Goal: Task Accomplishment & Management: Use online tool/utility

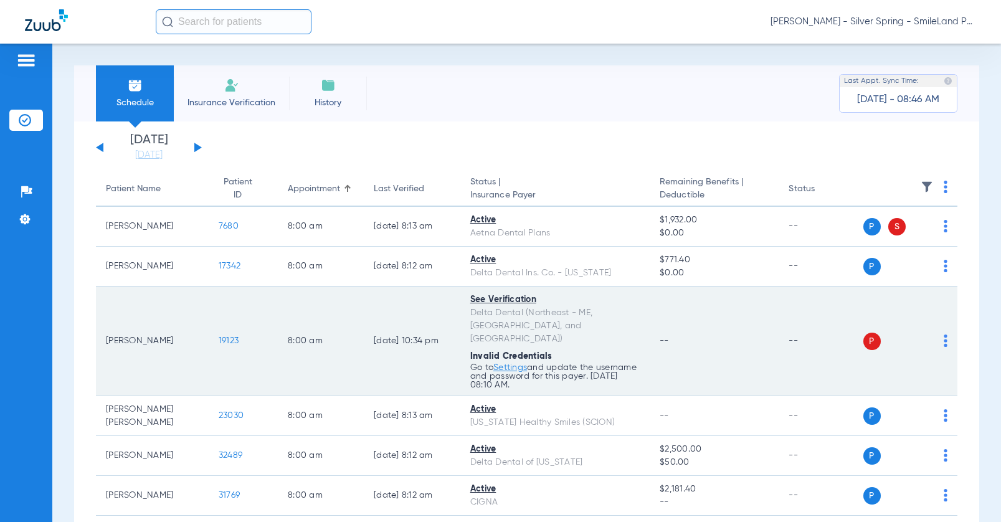
drag, startPoint x: 965, startPoint y: 356, endPoint x: 578, endPoint y: 375, distance: 387.4
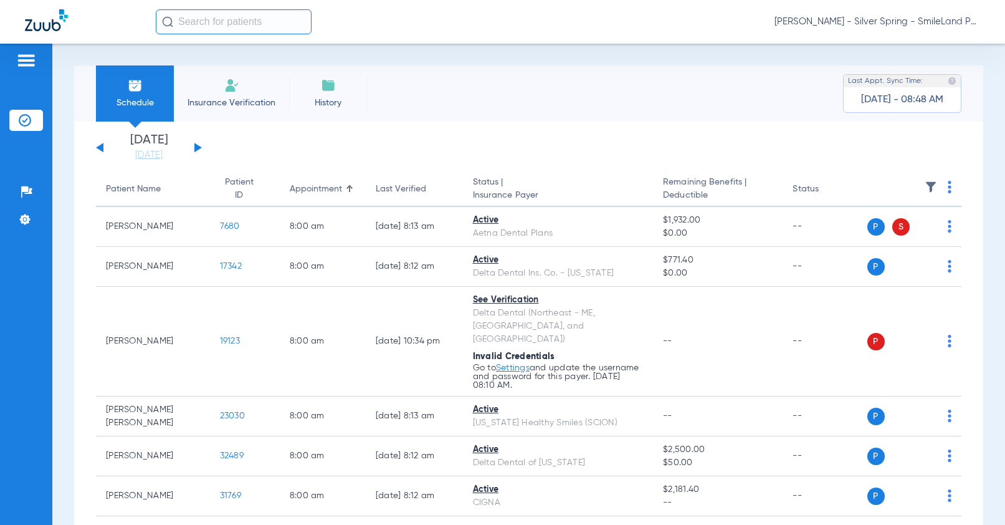
click at [884, 159] on app-single-date-navigator "[DATE] [DATE] [DATE] [DATE] [DATE] [DATE] [DATE] [DATE] [DATE] [DATE] [DATE] [D…" at bounding box center [529, 147] width 866 height 27
click at [151, 156] on link "[DATE]" at bounding box center [149, 155] width 75 height 12
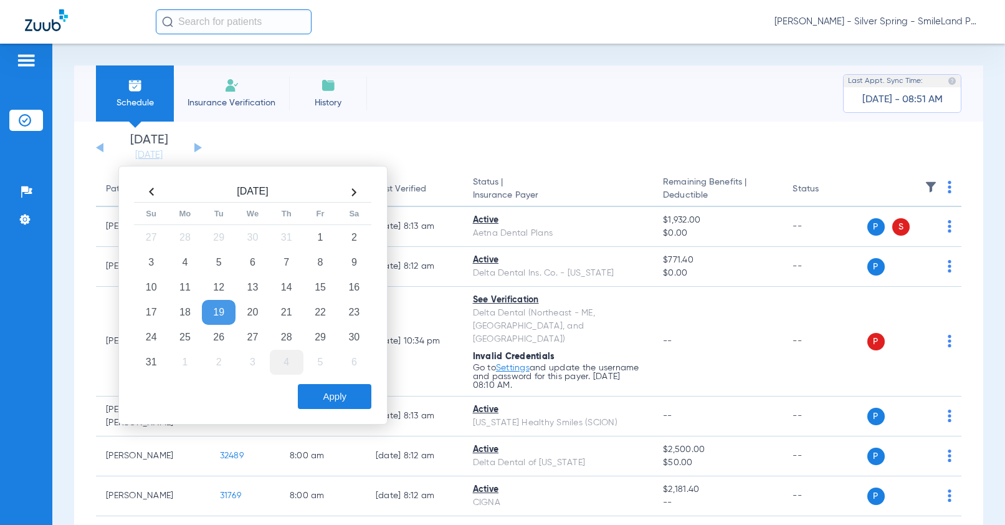
click at [289, 368] on td "4" at bounding box center [287, 362] width 34 height 25
click at [326, 396] on button "Apply" at bounding box center [335, 396] width 74 height 25
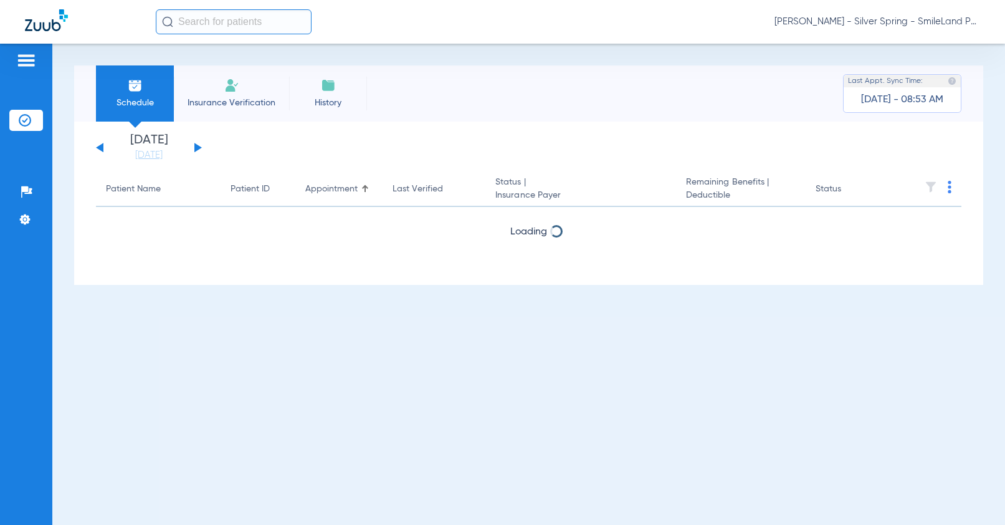
click at [949, 191] on img at bounding box center [950, 187] width 4 height 12
click at [910, 134] on div at bounding box center [502, 262] width 1005 height 525
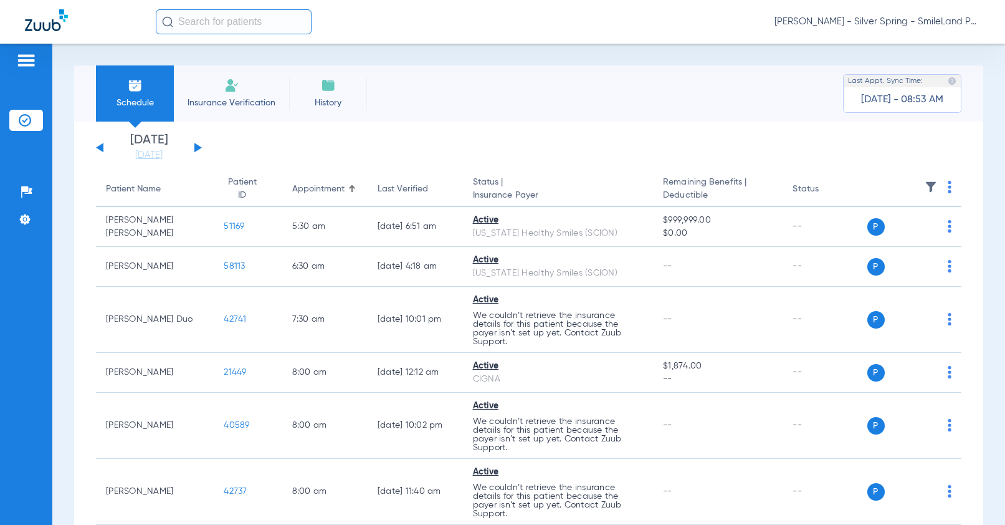
click at [948, 186] on img at bounding box center [950, 187] width 4 height 12
click at [917, 232] on span "Verify All" at bounding box center [893, 236] width 78 height 9
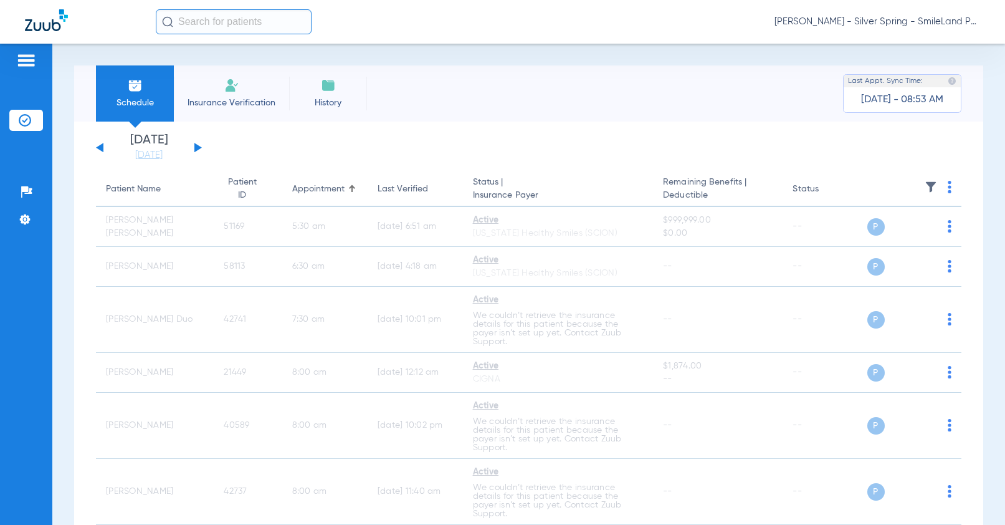
click at [948, 188] on img at bounding box center [950, 187] width 4 height 12
click at [948, 187] on img at bounding box center [950, 187] width 4 height 12
click at [910, 244] on button "Verify All" at bounding box center [893, 236] width 98 height 25
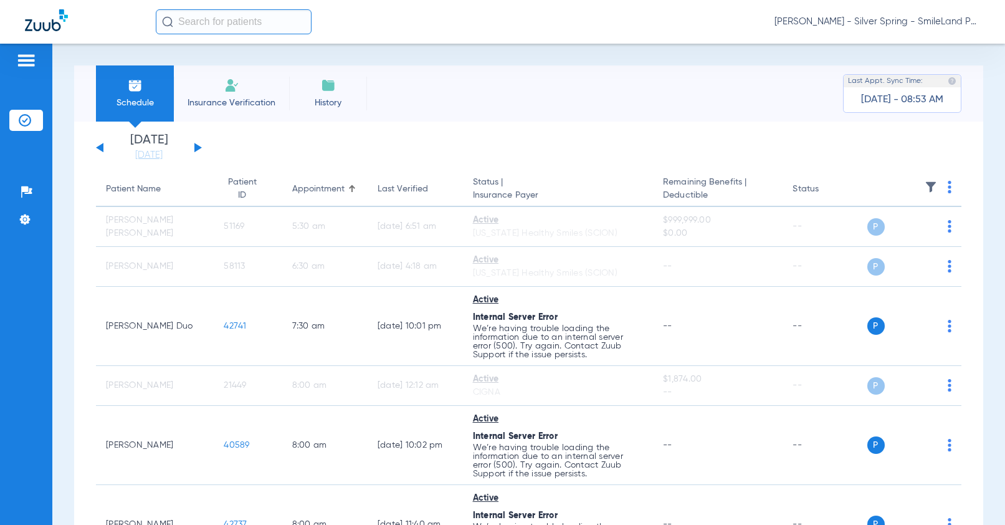
click at [859, 138] on app-single-date-navigator "[DATE] [DATE] [DATE] [DATE] [DATE] [DATE] [DATE] [DATE] [DATE] [DATE] [DATE] [D…" at bounding box center [529, 147] width 866 height 27
click at [948, 188] on img at bounding box center [950, 187] width 4 height 12
click at [899, 236] on span "Verify All" at bounding box center [893, 236] width 78 height 9
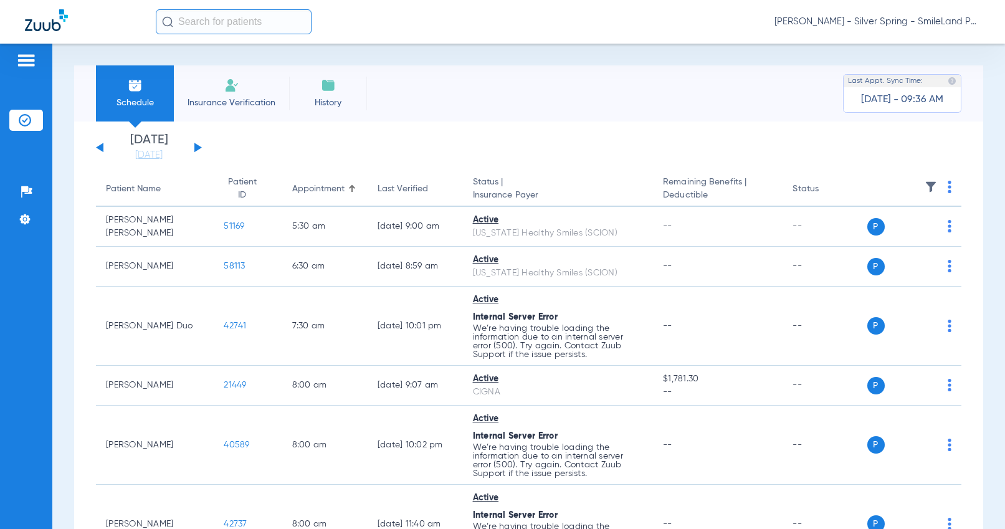
click at [940, 153] on app-single-date-navigator "[DATE] [DATE] [DATE] [DATE] [DATE] [DATE] [DATE] [DATE] [DATE] [DATE] [DATE] [D…" at bounding box center [529, 147] width 866 height 27
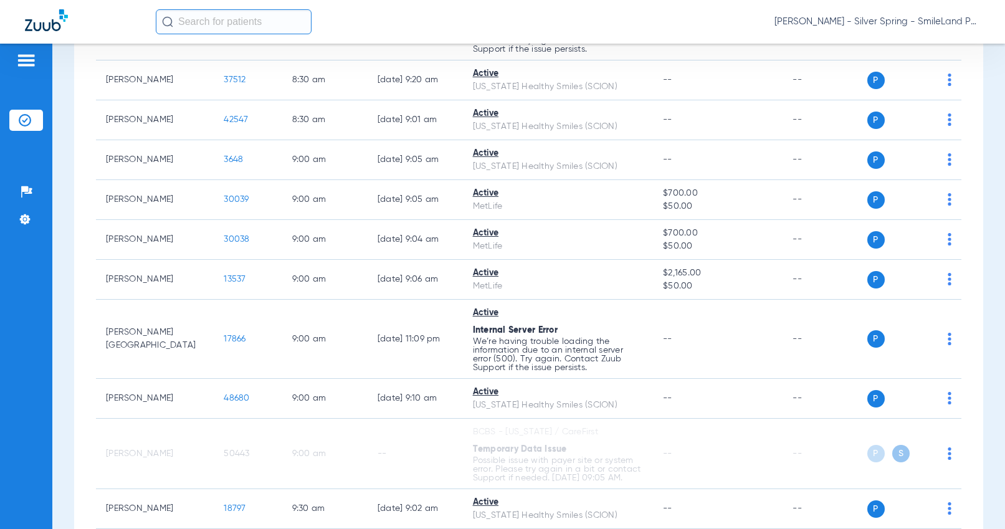
scroll to position [1122, 0]
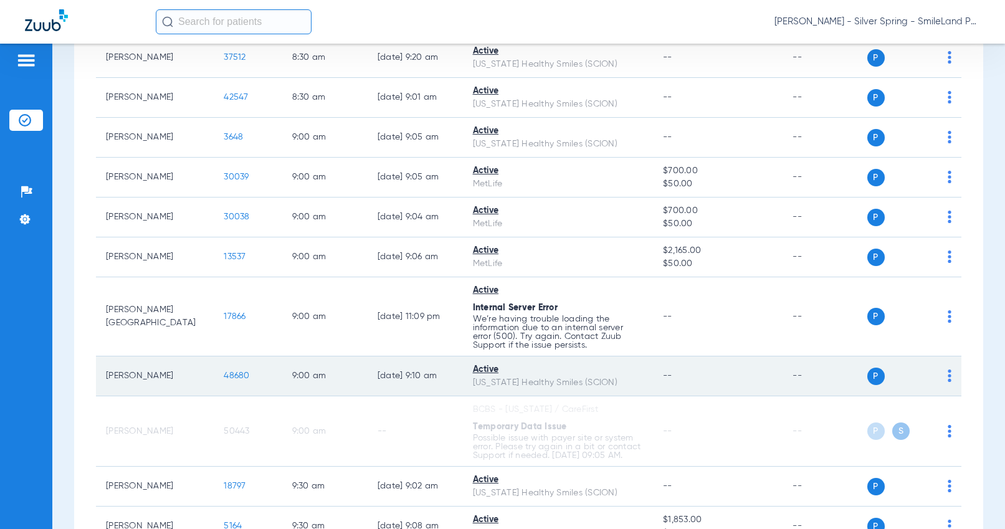
click at [214, 375] on td "48680" at bounding box center [248, 376] width 68 height 40
click at [224, 374] on span "48680" at bounding box center [237, 375] width 26 height 9
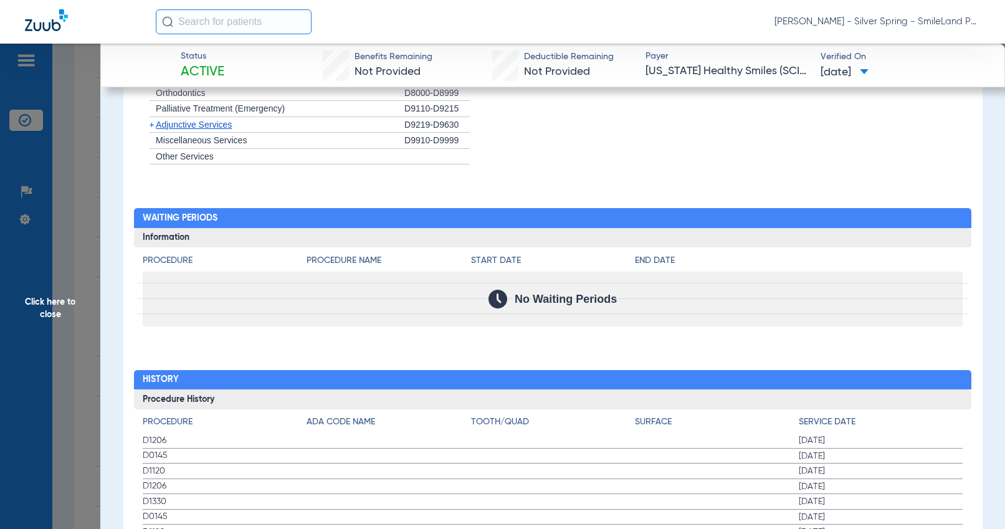
scroll to position [1201, 0]
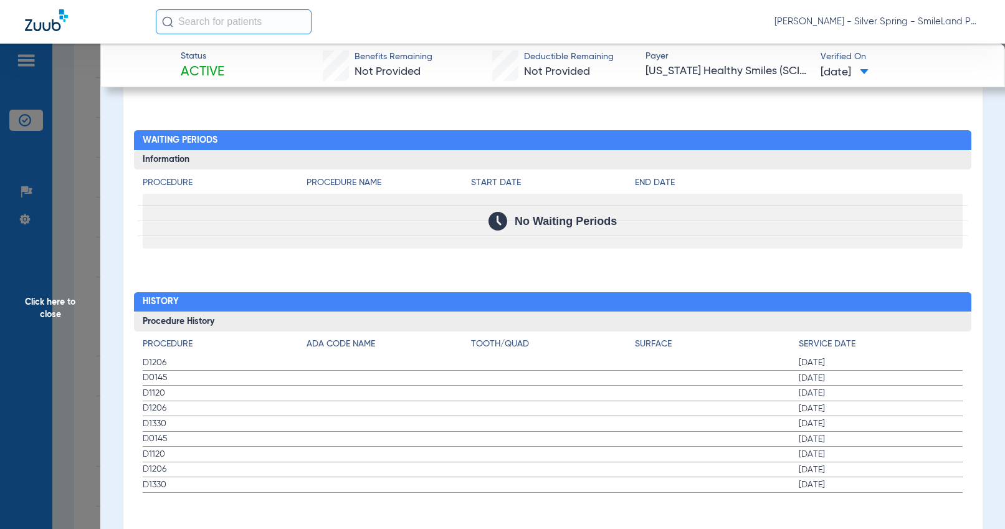
click at [892, 222] on div "No Waiting Periods" at bounding box center [553, 221] width 820 height 55
click at [95, 209] on span "Click here to close" at bounding box center [50, 308] width 100 height 529
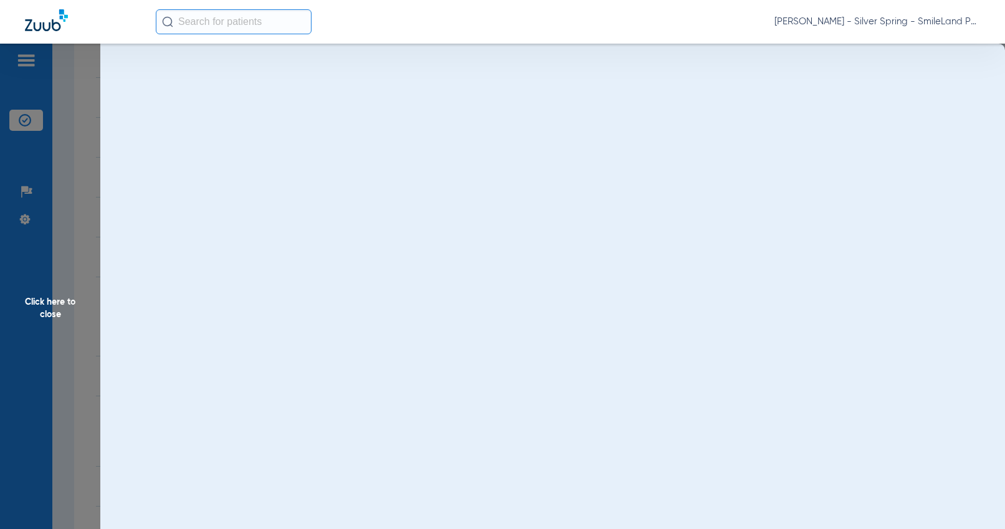
scroll to position [0, 0]
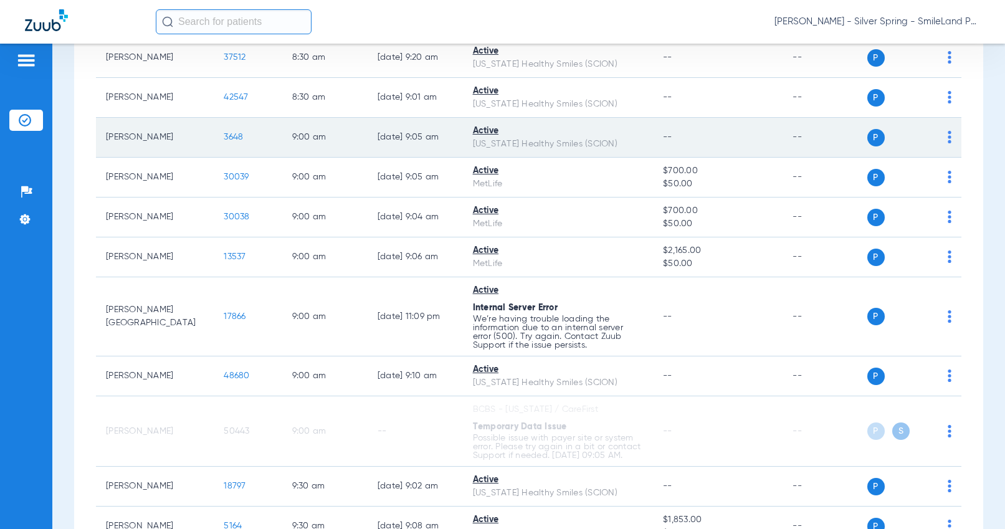
click at [224, 135] on span "3648" at bounding box center [233, 137] width 19 height 9
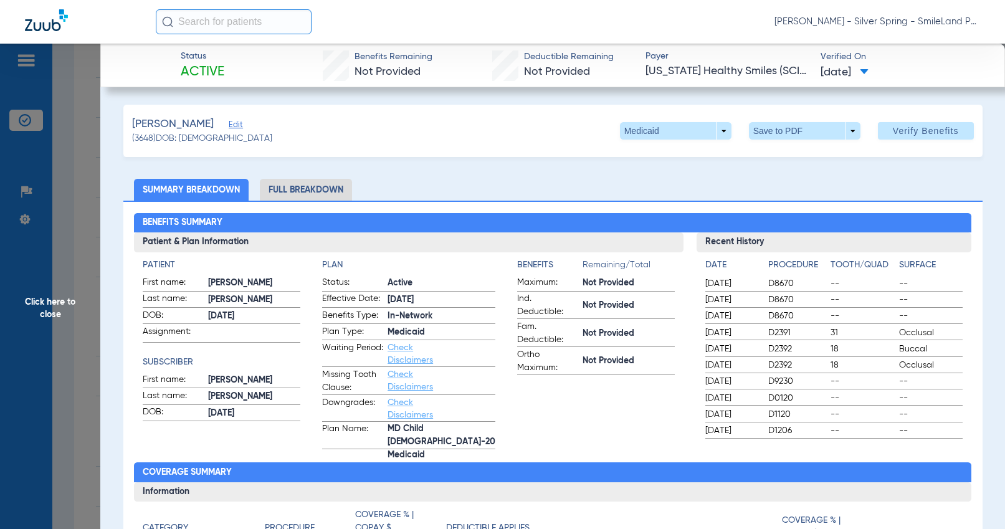
click at [768, 185] on ul "Summary Breakdown Full Breakdown" at bounding box center [552, 190] width 859 height 22
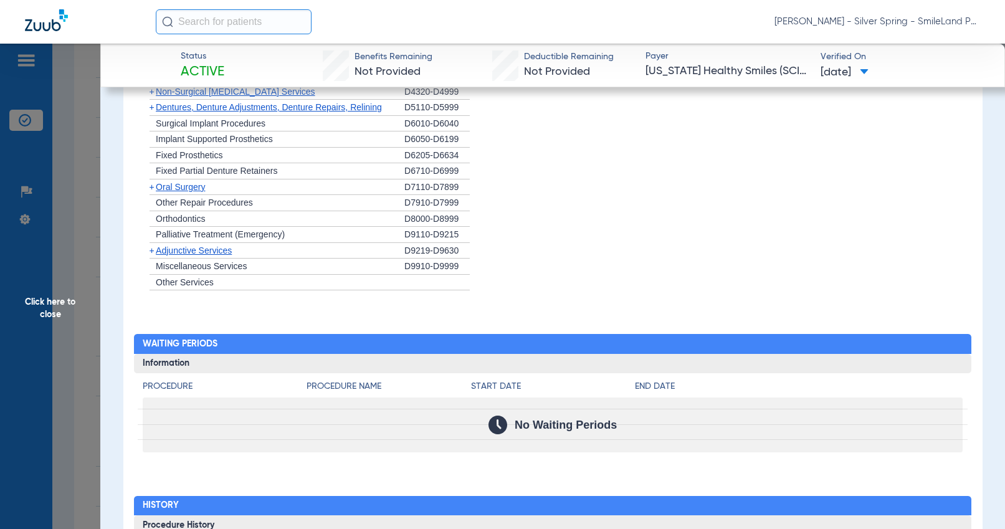
scroll to position [1433, 0]
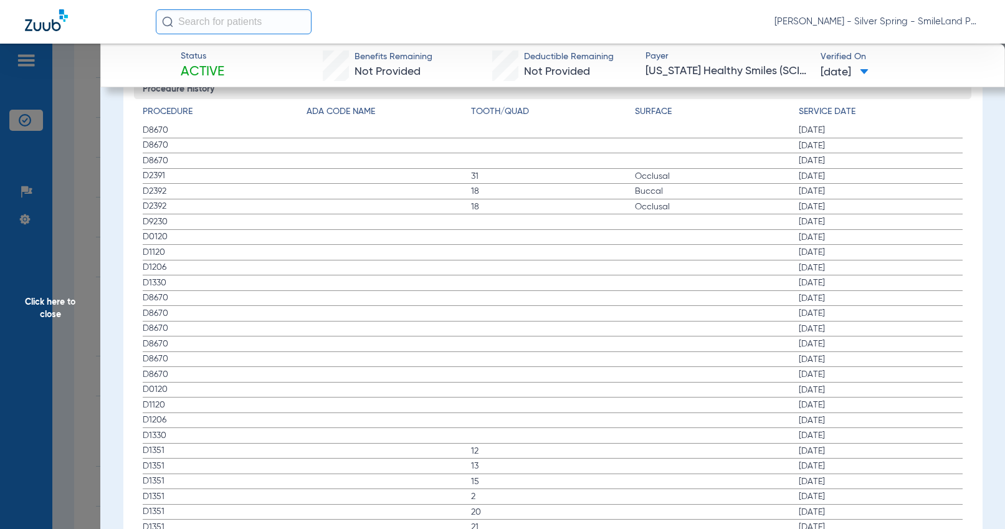
drag, startPoint x: 948, startPoint y: 206, endPoint x: 205, endPoint y: 232, distance: 743.3
click at [948, 206] on span "[DATE]" at bounding box center [881, 207] width 164 height 12
click at [98, 251] on span "Click here to close" at bounding box center [50, 308] width 100 height 529
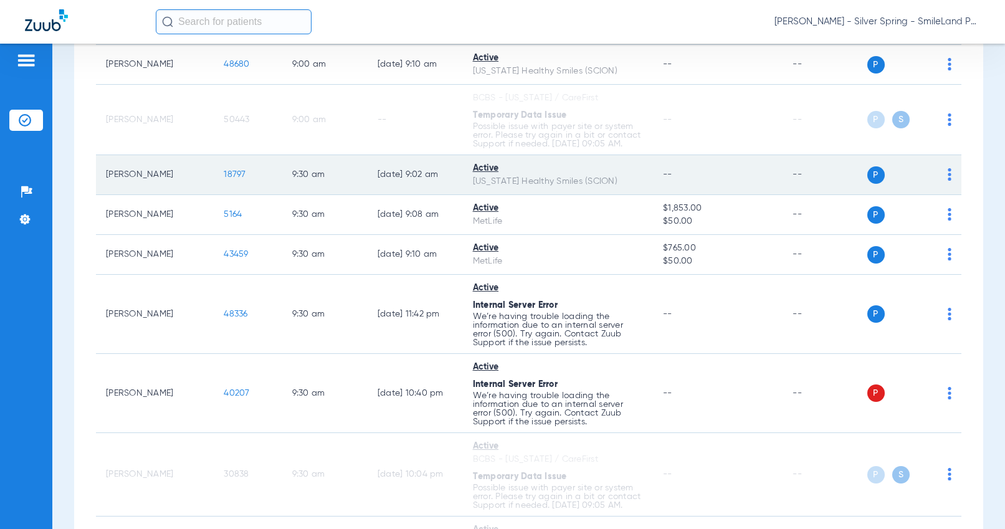
click at [226, 173] on span "18797" at bounding box center [235, 174] width 22 height 9
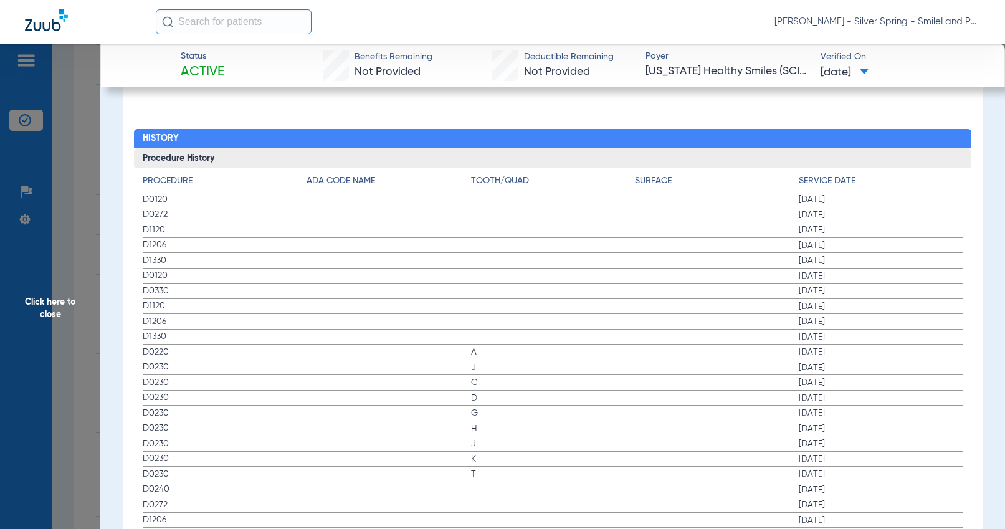
scroll to position [1371, 0]
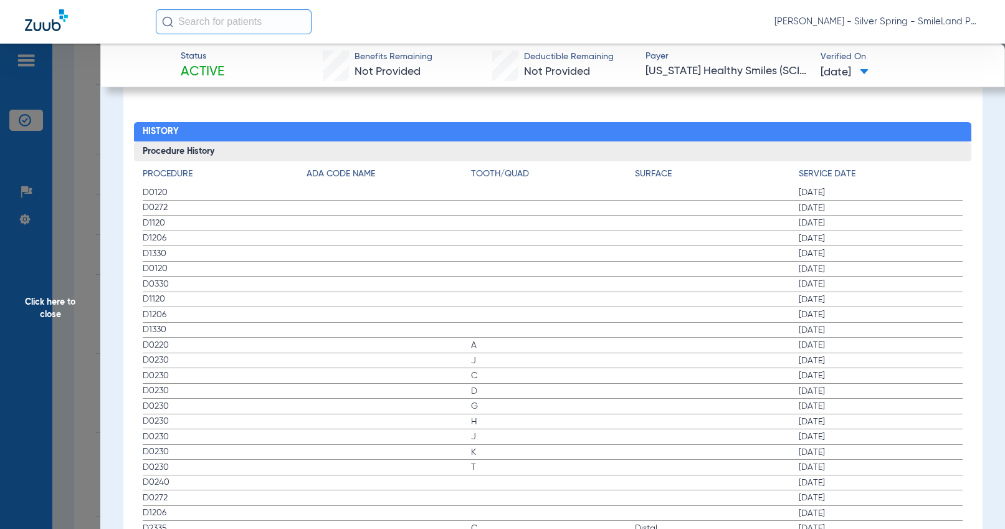
click at [906, 201] on label "D0272 [DATE]" at bounding box center [553, 209] width 820 height 16
click at [58, 229] on span "Click here to close" at bounding box center [50, 308] width 100 height 529
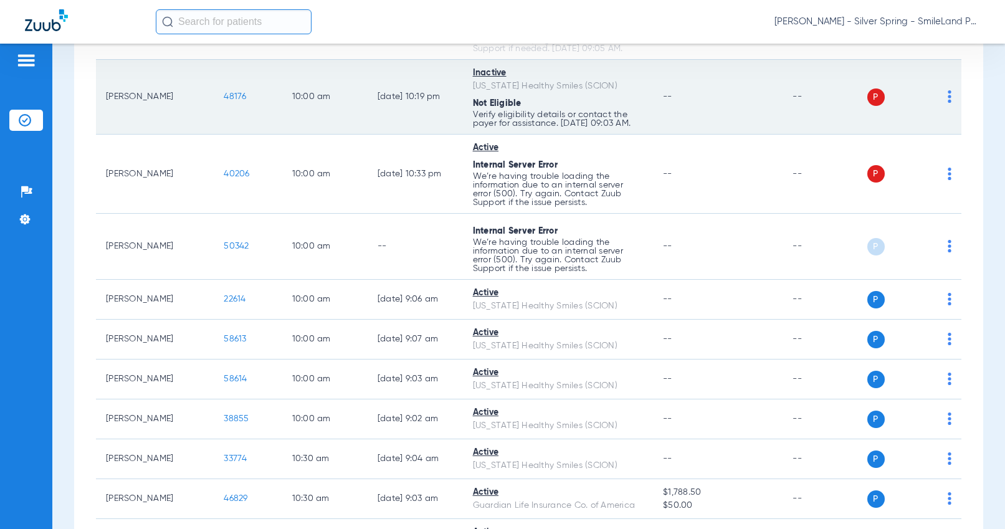
scroll to position [1994, 0]
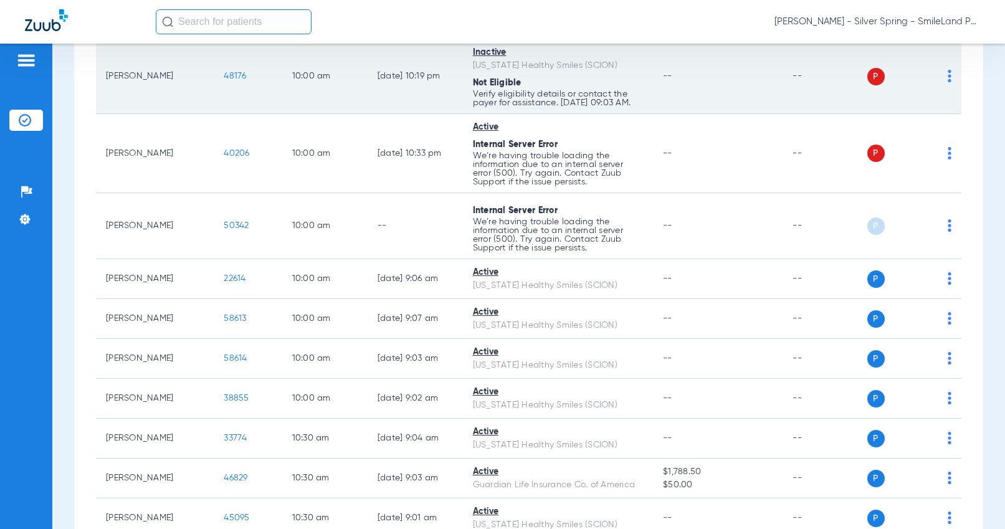
click at [224, 80] on span "48176" at bounding box center [235, 76] width 22 height 9
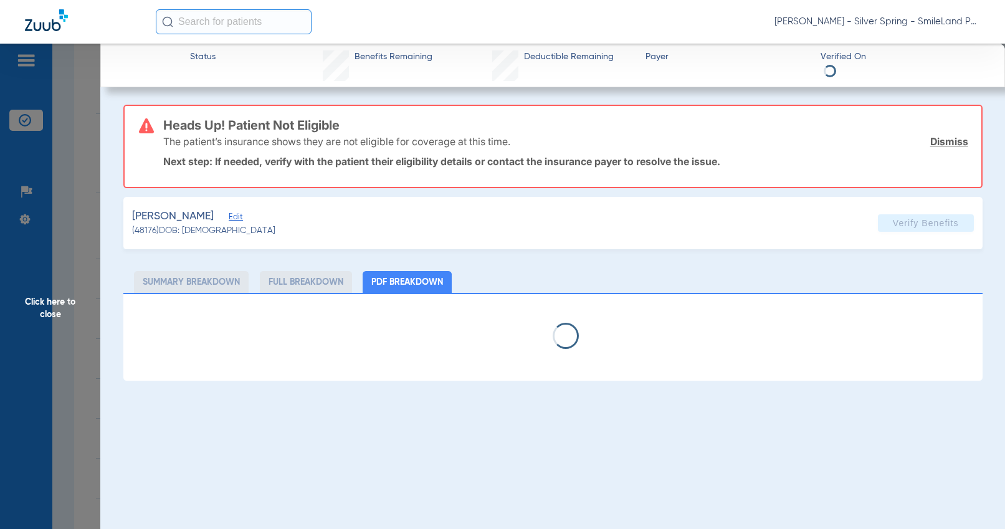
drag, startPoint x: 72, startPoint y: 184, endPoint x: 337, endPoint y: 7, distance: 318.9
click at [72, 184] on span "Click here to close" at bounding box center [50, 308] width 100 height 529
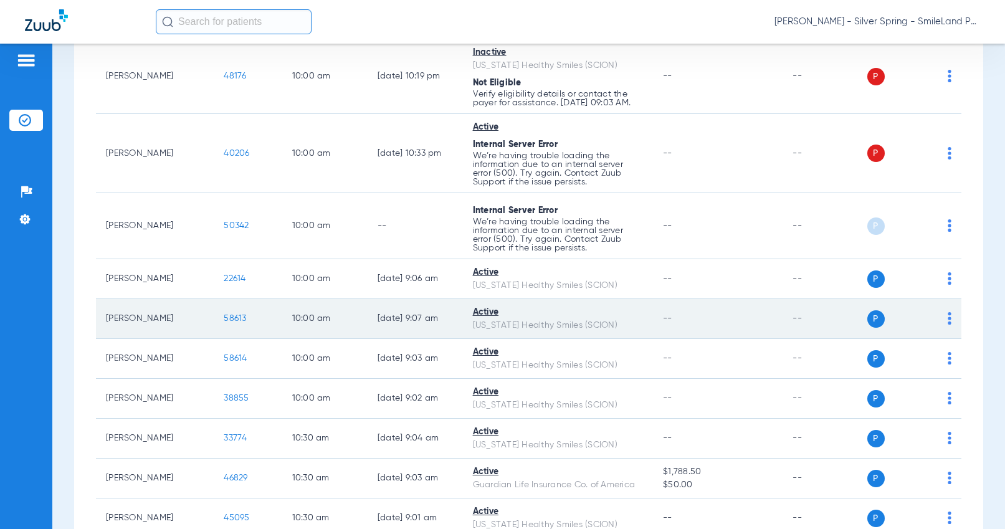
click at [224, 323] on span "58613" at bounding box center [235, 318] width 22 height 9
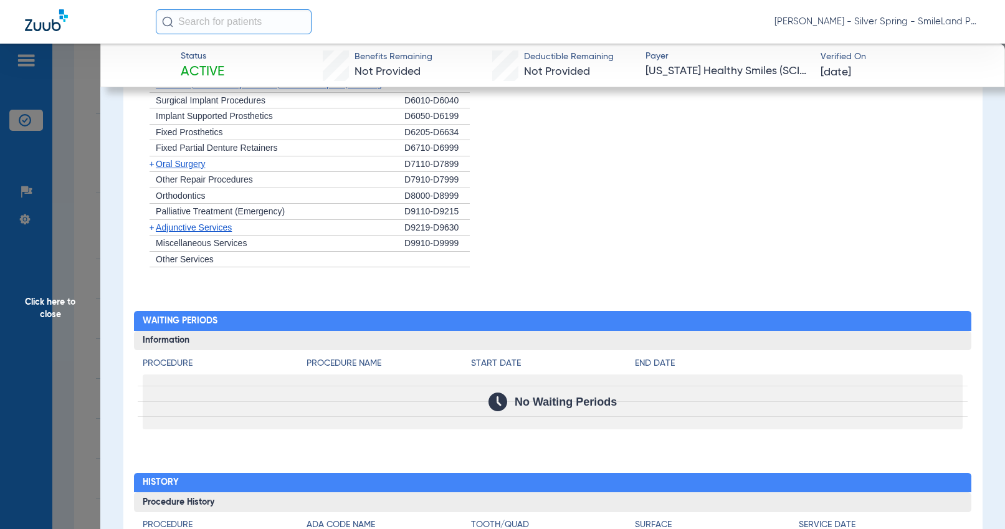
scroll to position [1118, 0]
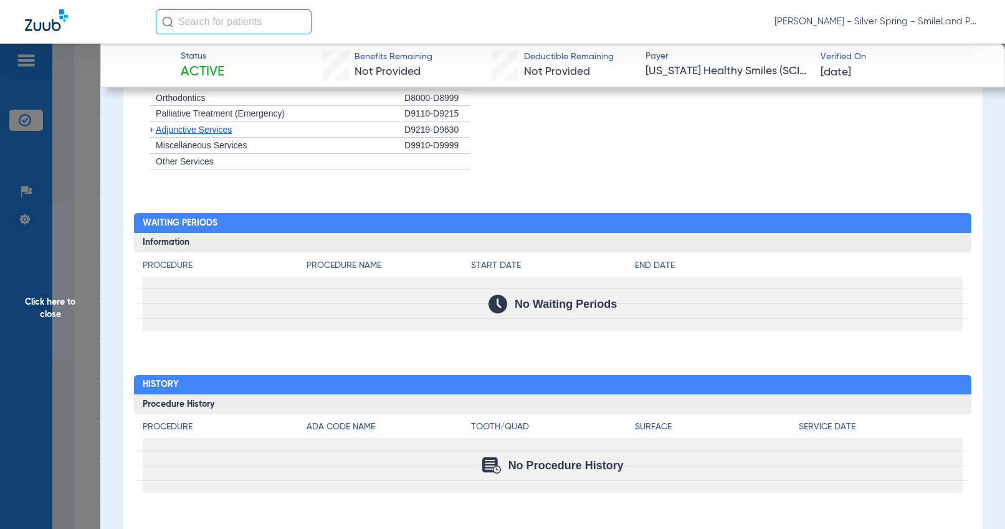
click at [70, 199] on span "Click here to close" at bounding box center [50, 308] width 100 height 529
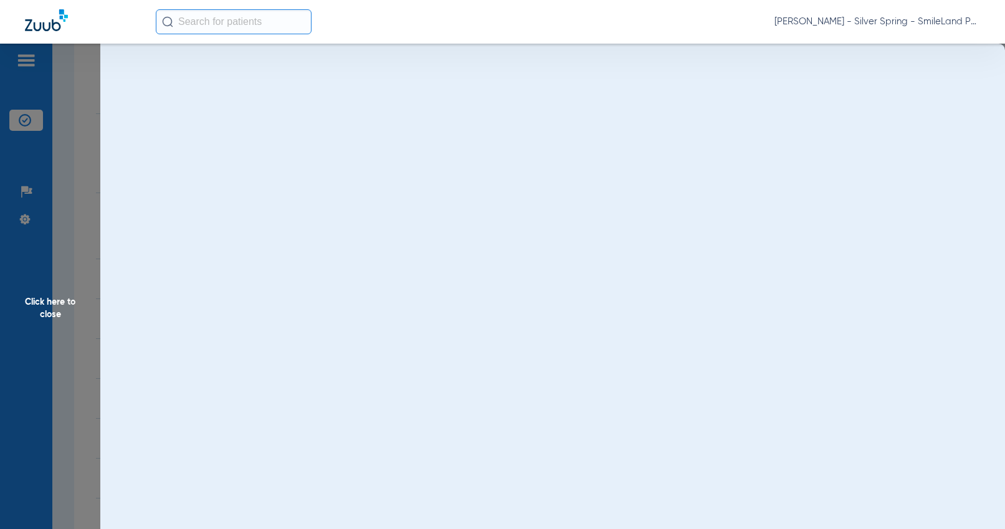
scroll to position [0, 0]
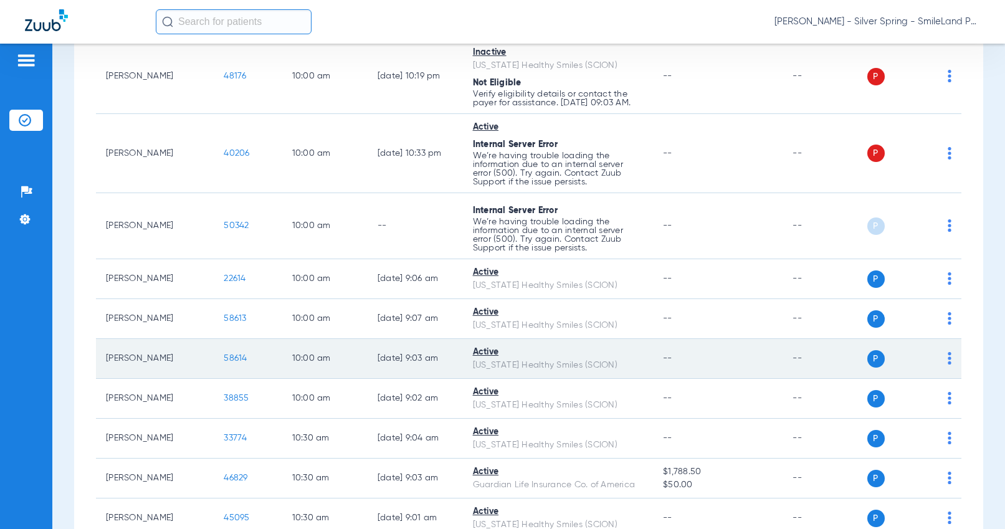
click at [230, 363] on span "58614" at bounding box center [235, 358] width 23 height 9
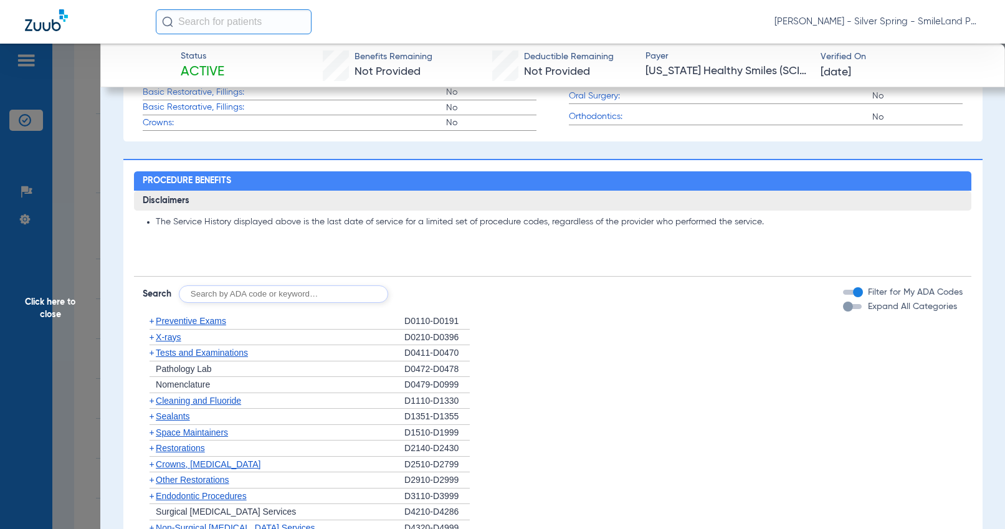
scroll to position [1109, 0]
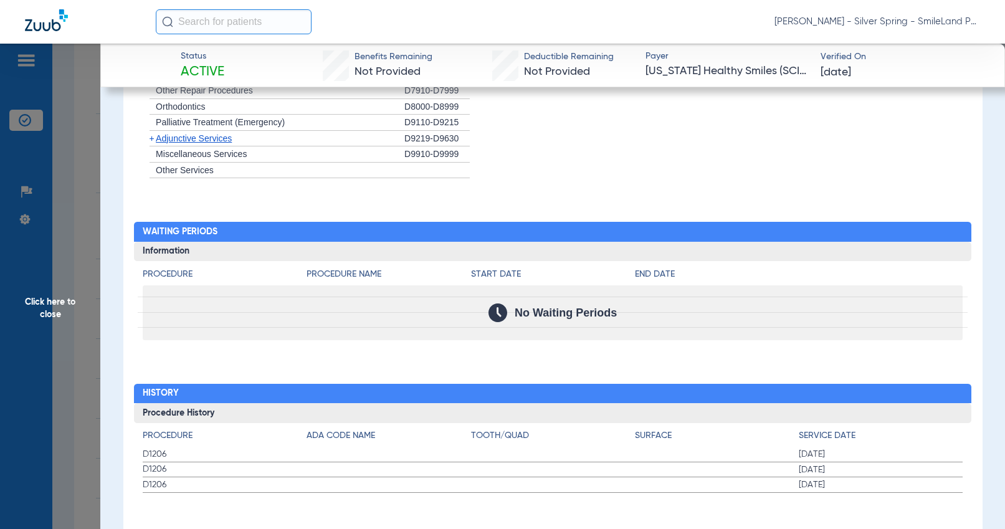
drag, startPoint x: 901, startPoint y: 210, endPoint x: 47, endPoint y: 236, distance: 854.1
click at [901, 210] on div "Procedure Benefits Disclaimers The Service History displayed above is the last …" at bounding box center [552, 79] width 859 height 937
click at [58, 231] on span "Click here to close" at bounding box center [50, 308] width 100 height 529
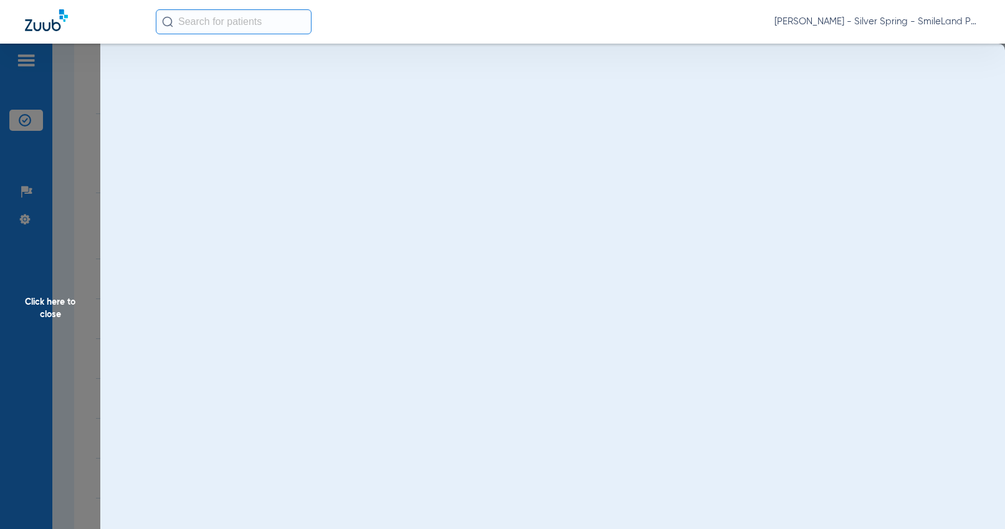
scroll to position [0, 0]
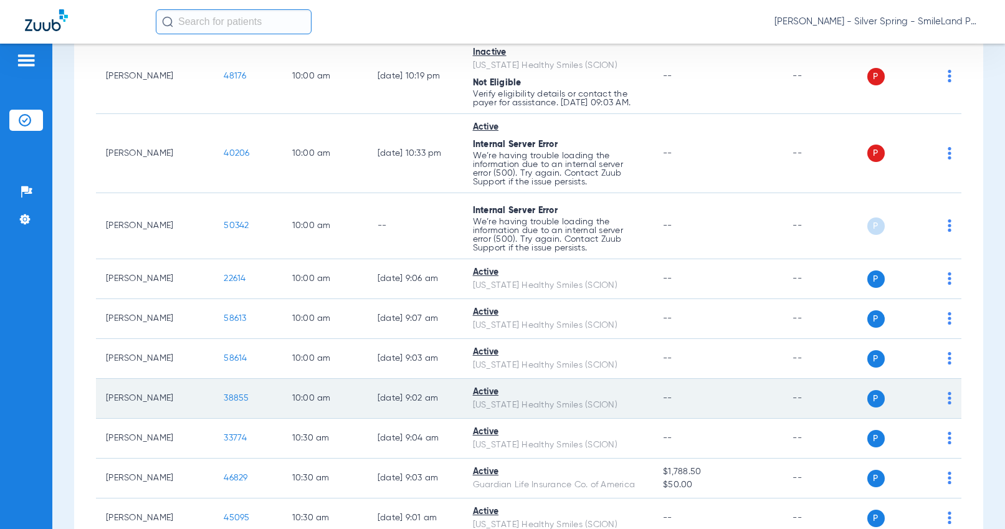
click at [224, 403] on span "38855" at bounding box center [236, 398] width 25 height 9
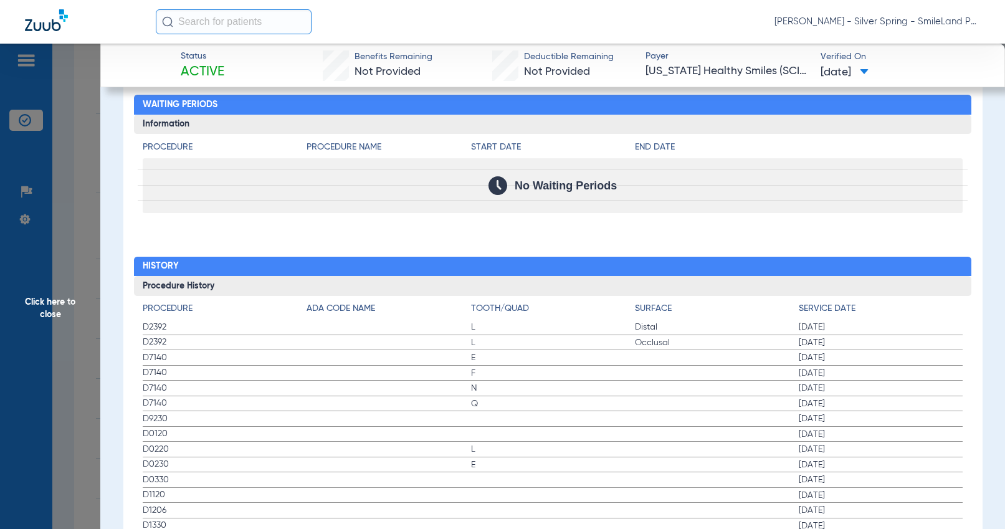
scroll to position [1299, 0]
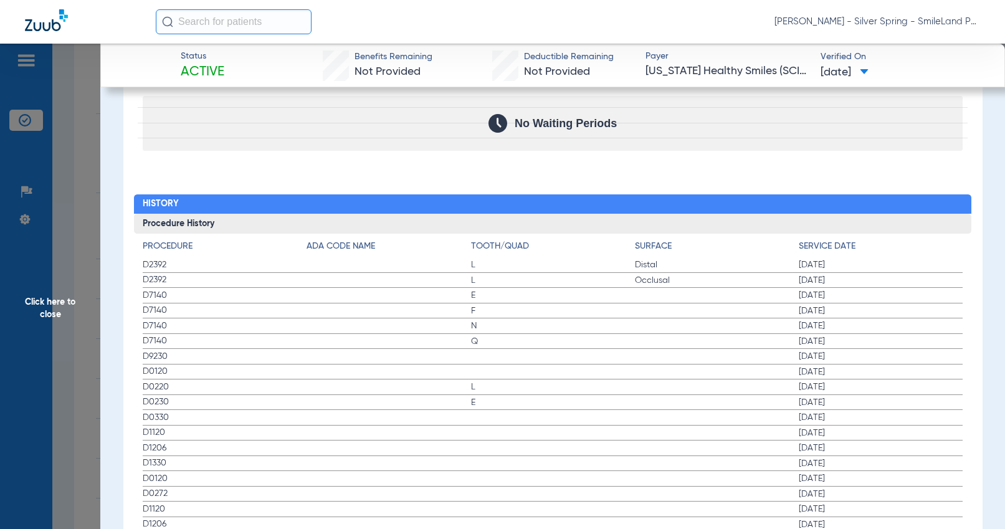
click at [874, 176] on div "Procedure Benefits Disclaimers The Service History displayed above is the last …" at bounding box center [552, 202] width 859 height 1563
click at [93, 197] on span "Click here to close" at bounding box center [50, 308] width 100 height 529
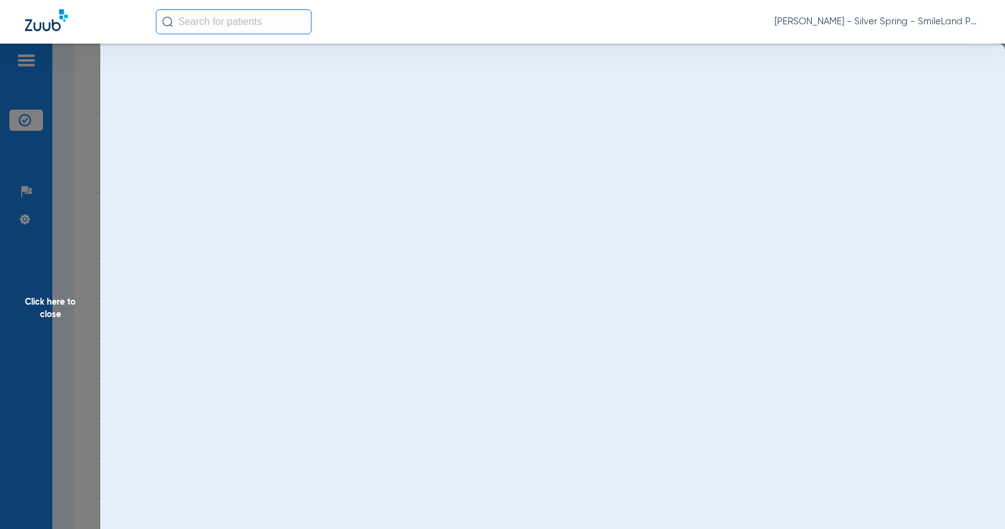
scroll to position [0, 0]
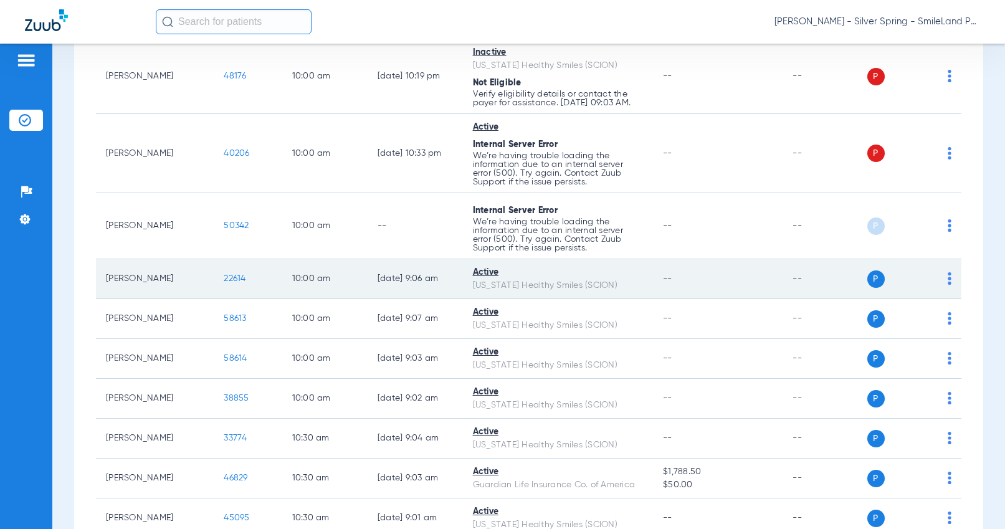
click at [232, 283] on span "22614" at bounding box center [235, 278] width 22 height 9
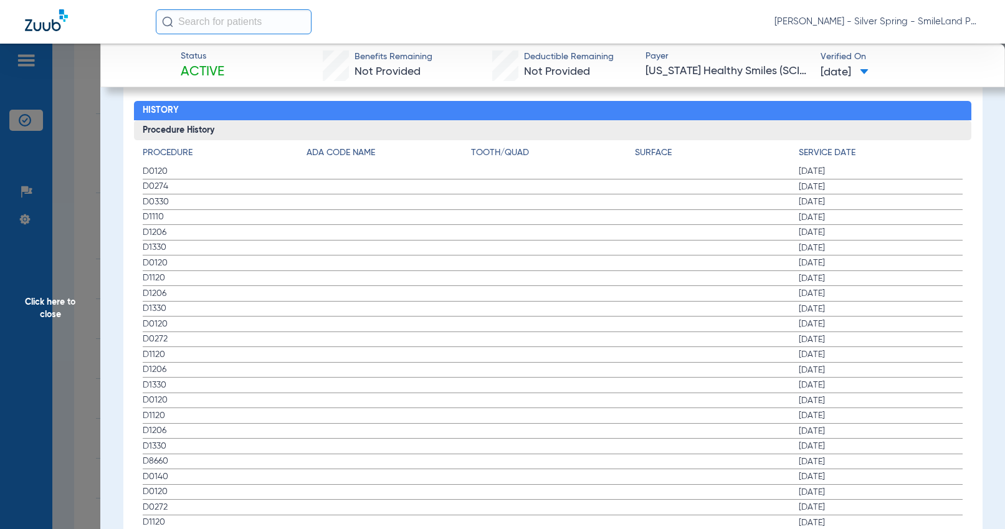
scroll to position [1371, 0]
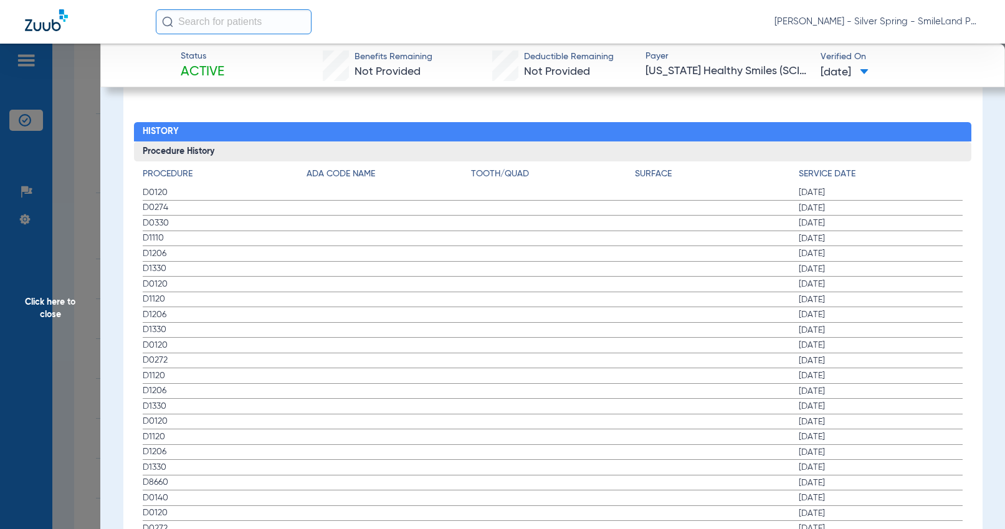
click at [891, 416] on span "[DATE]" at bounding box center [881, 422] width 164 height 12
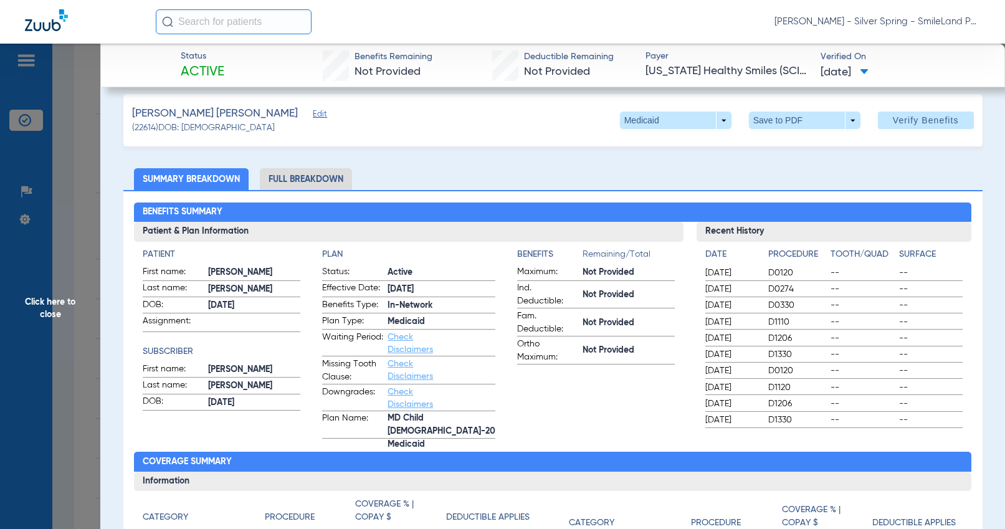
scroll to position [0, 0]
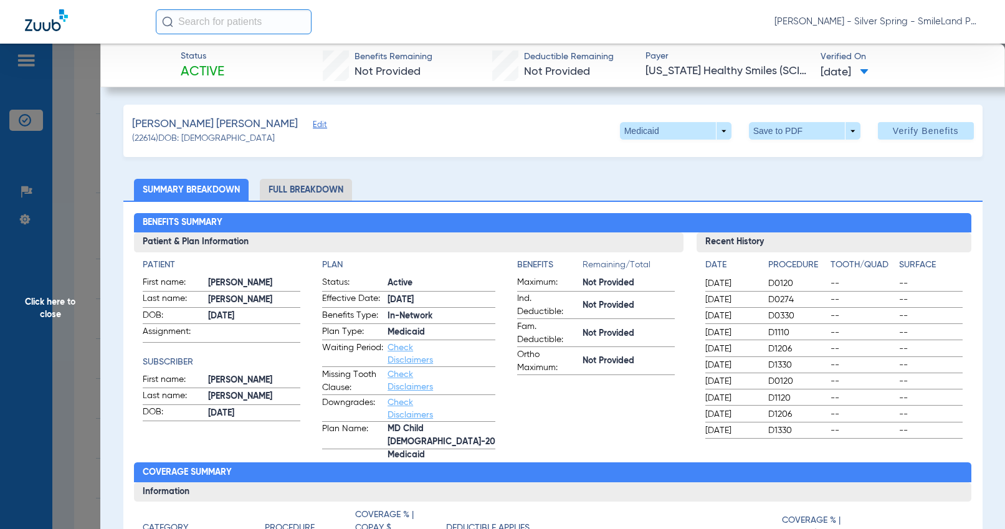
click at [92, 197] on span "Click here to close" at bounding box center [50, 308] width 100 height 529
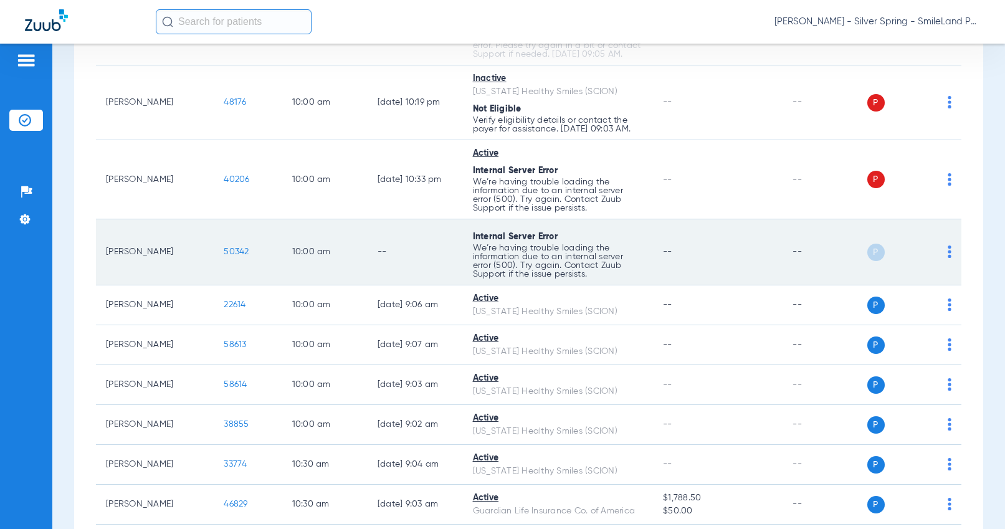
scroll to position [1994, 0]
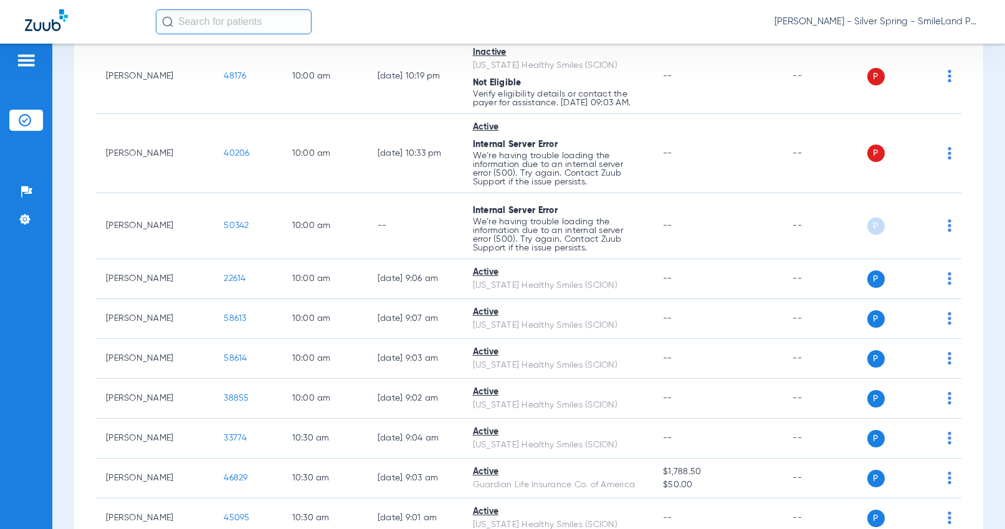
click at [968, 209] on div "[DATE] [DATE] [DATE] [DATE] [DATE] [DATE] [DATE] [DATE] [DATE] [DATE] [DATE] [D…" at bounding box center [528, 375] width 909 height 4496
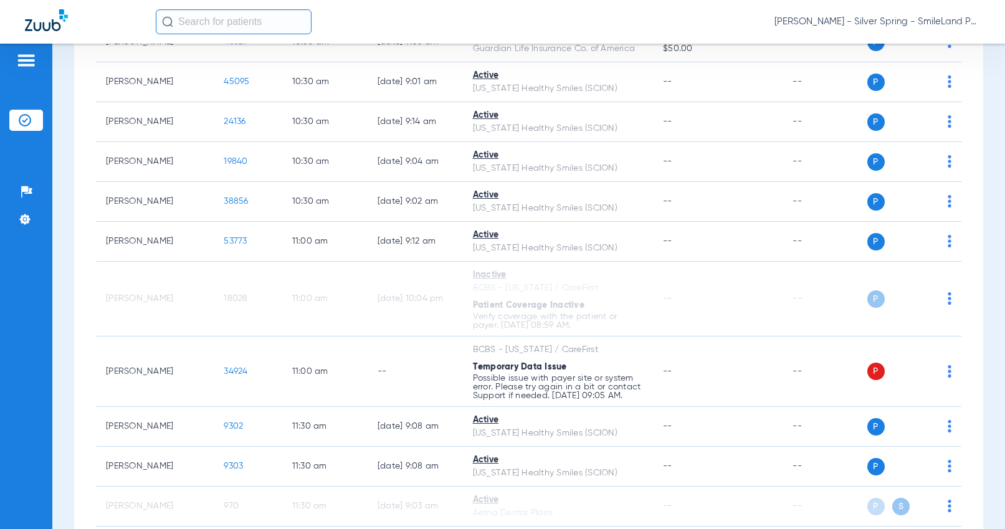
scroll to position [2306, 0]
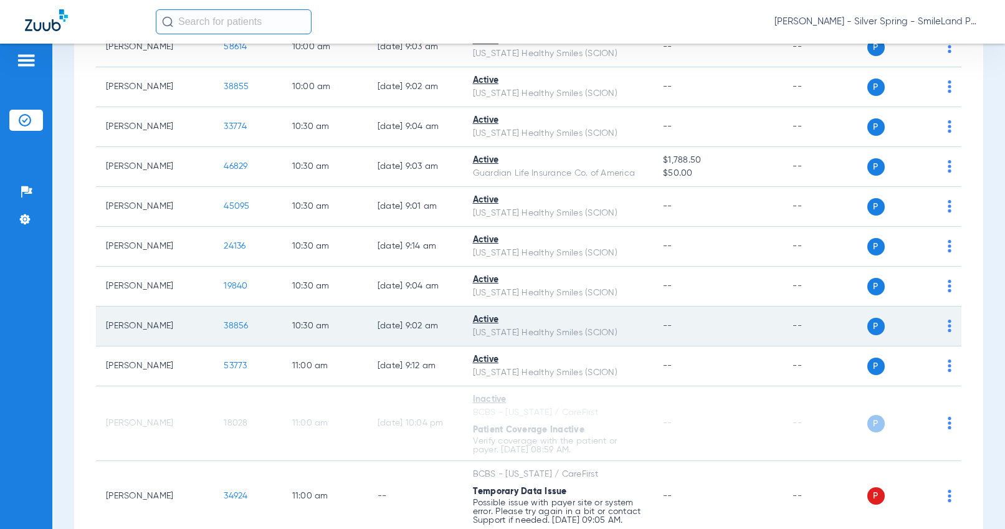
click at [224, 330] on span "38856" at bounding box center [236, 326] width 24 height 9
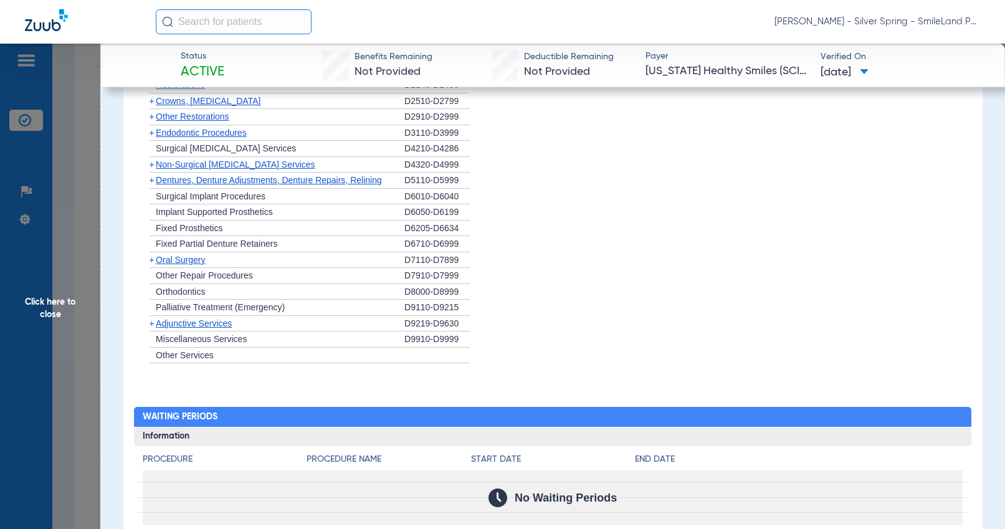
scroll to position [1246, 0]
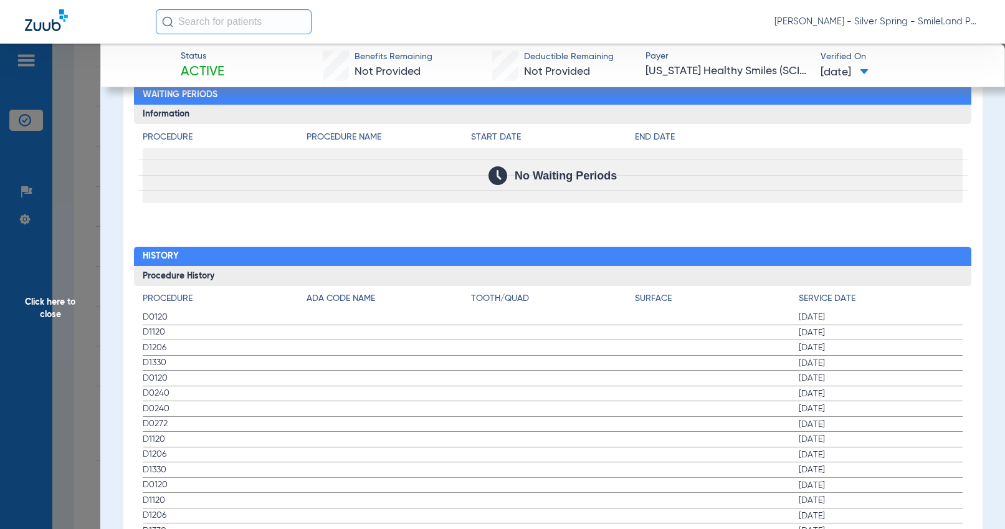
click at [907, 206] on div "Procedure Benefits Disclaimers The Service History displayed above is the last …" at bounding box center [552, 109] width 859 height 1273
click at [69, 208] on span "Click here to close" at bounding box center [50, 308] width 100 height 529
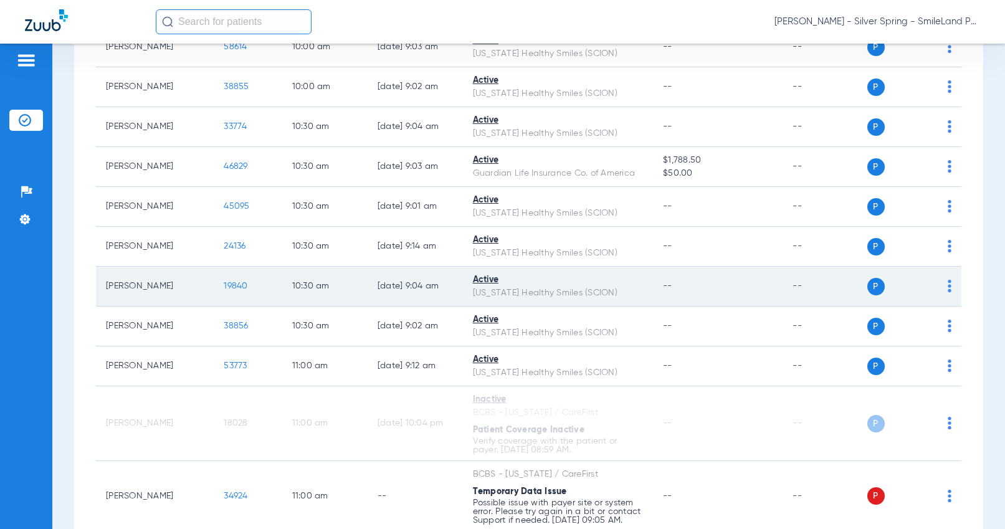
click at [224, 290] on span "19840" at bounding box center [236, 286] width 24 height 9
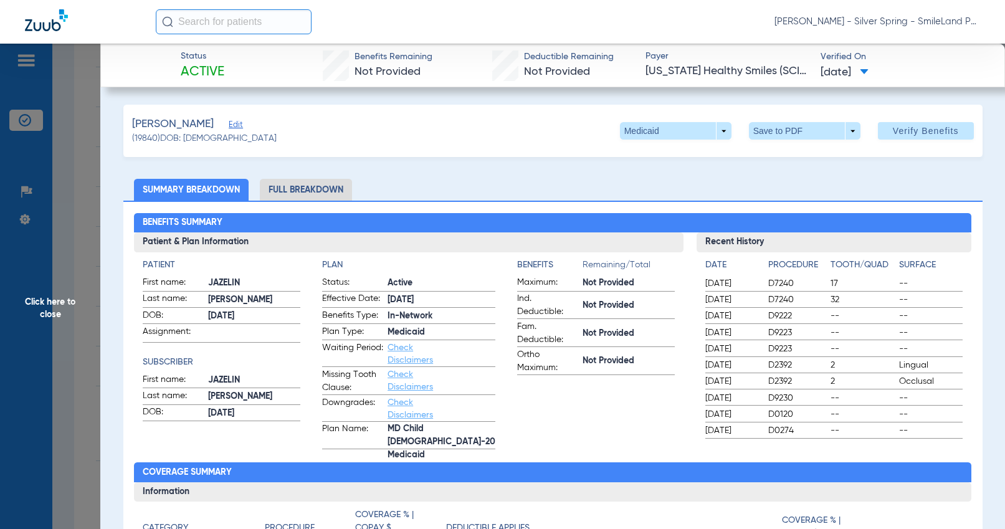
drag, startPoint x: 994, startPoint y: 178, endPoint x: 442, endPoint y: 166, distance: 552.3
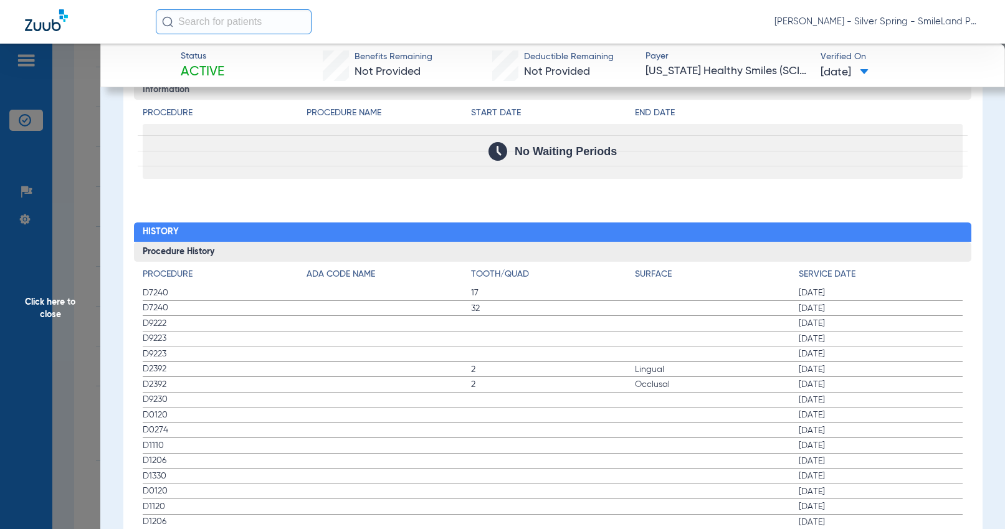
scroll to position [1496, 0]
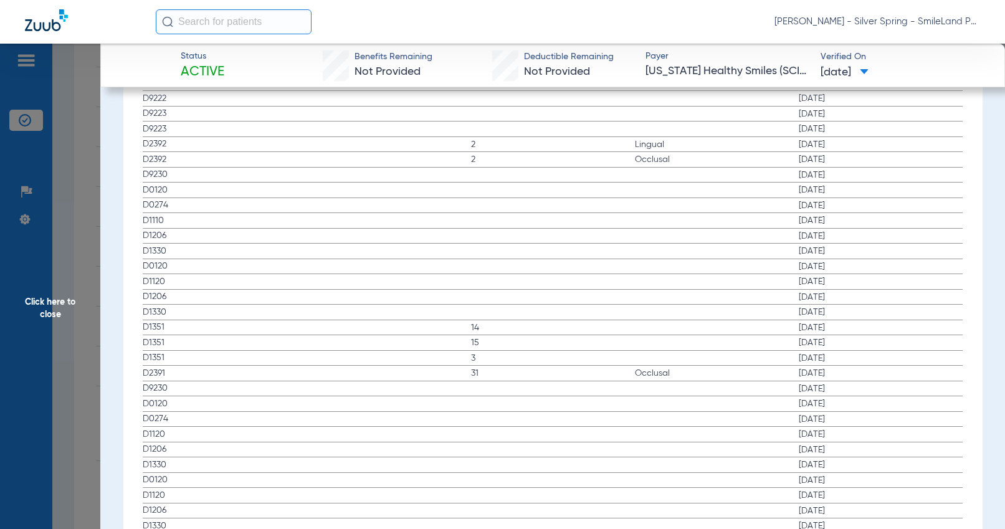
click at [77, 168] on span "Click here to close" at bounding box center [50, 308] width 100 height 529
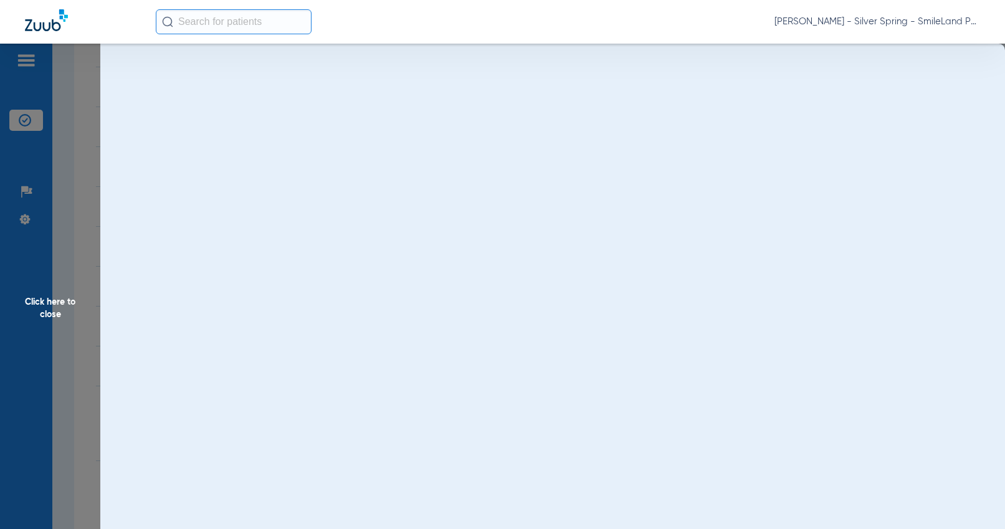
scroll to position [0, 0]
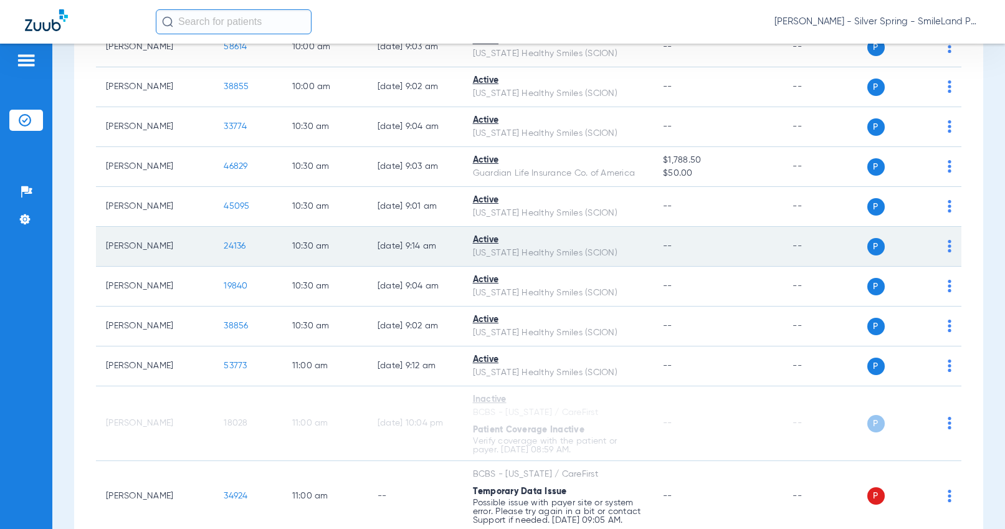
click at [226, 251] on span "24136" at bounding box center [235, 246] width 22 height 9
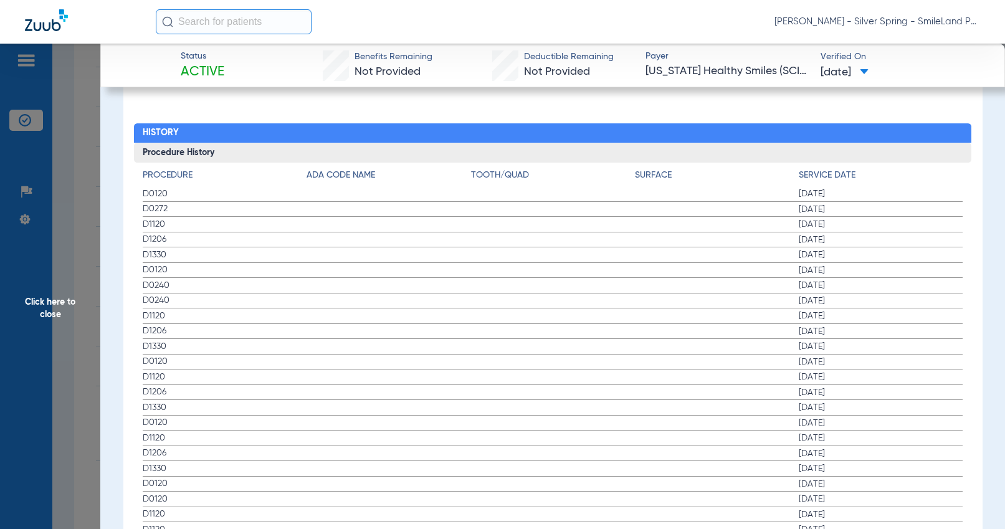
scroll to position [1371, 0]
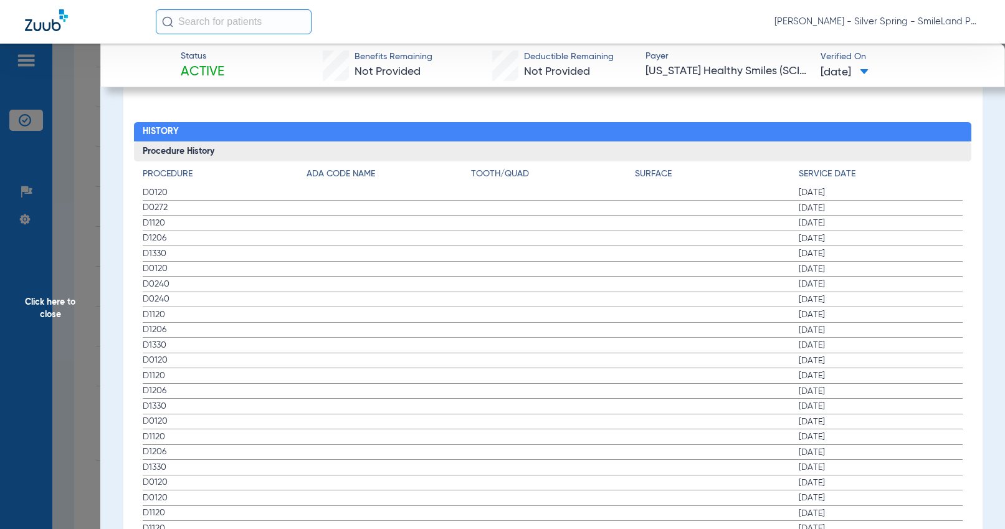
click at [899, 217] on span "[DATE]" at bounding box center [881, 223] width 164 height 12
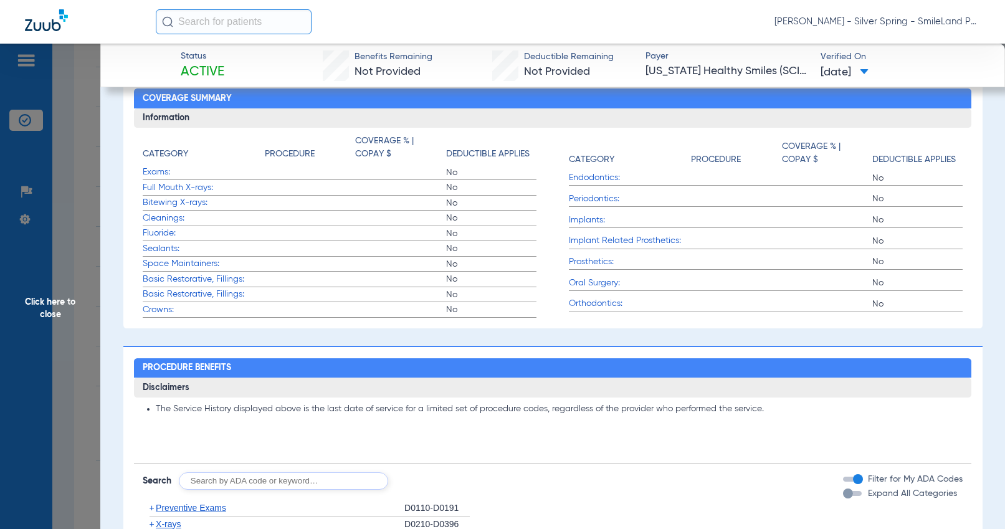
scroll to position [0, 0]
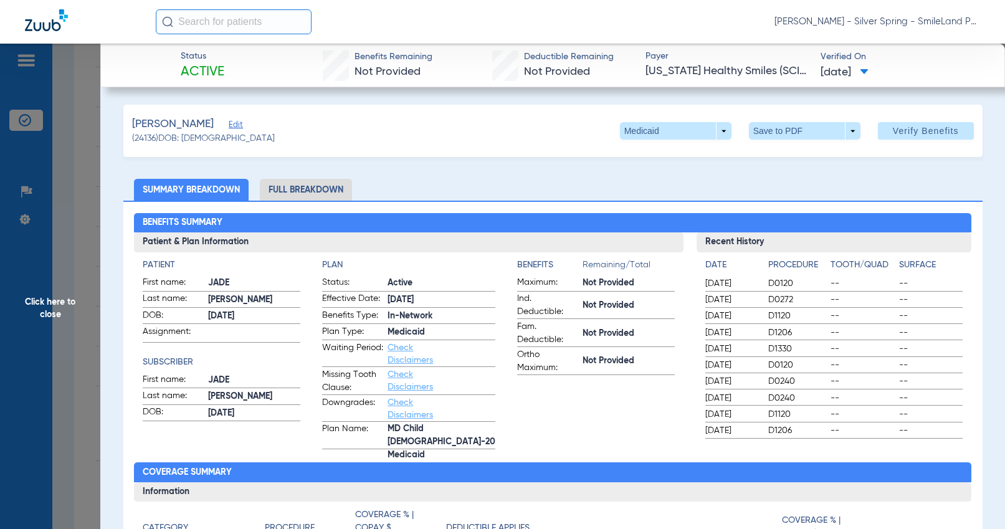
click at [67, 192] on span "Click here to close" at bounding box center [50, 308] width 100 height 529
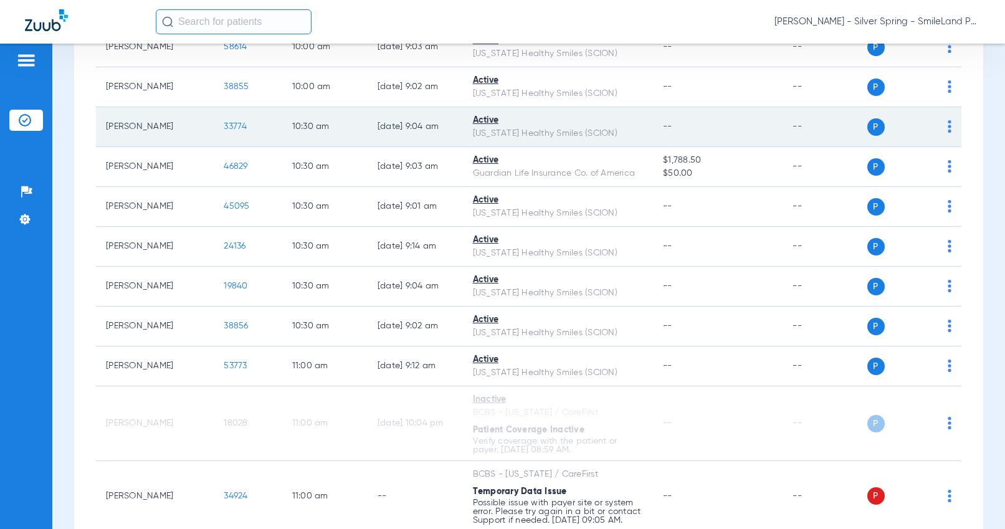
click at [226, 131] on span "33774" at bounding box center [235, 126] width 23 height 9
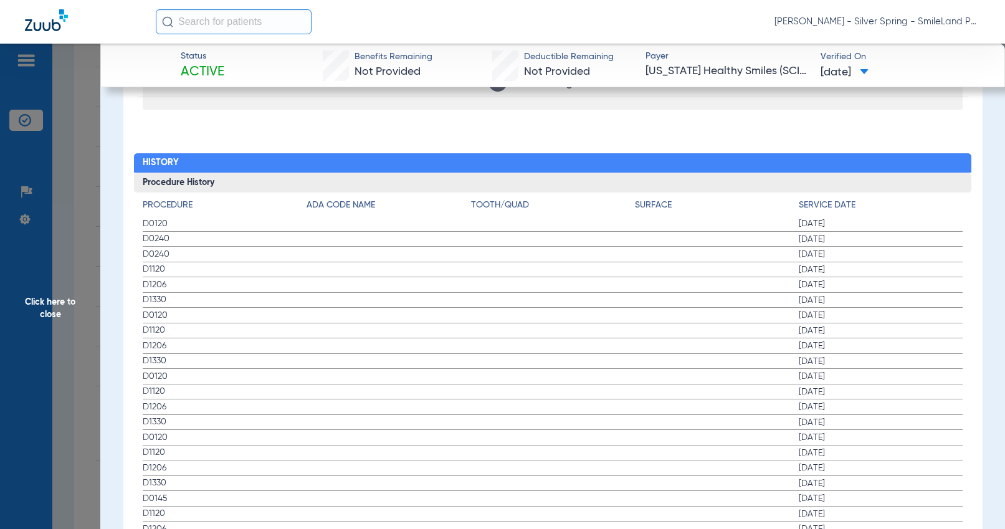
scroll to position [1334, 0]
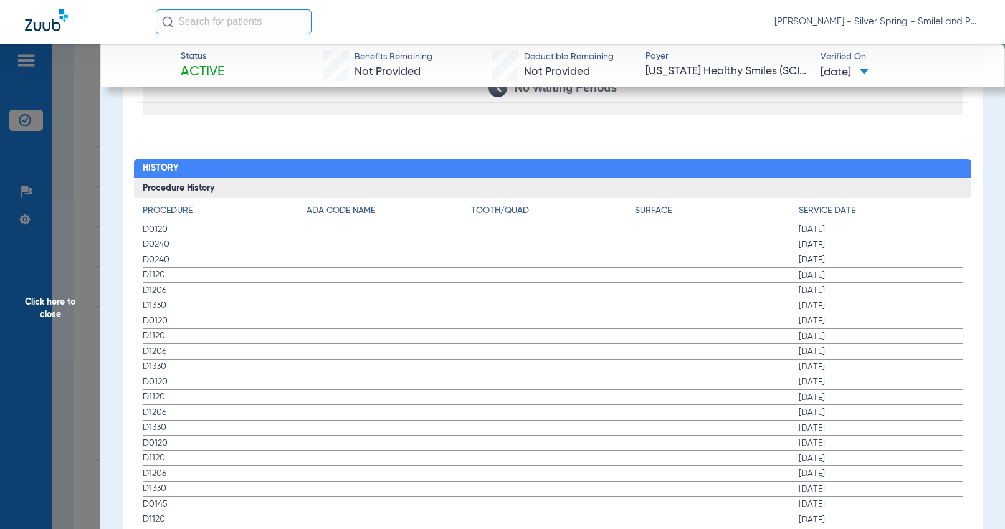
click at [882, 260] on span "[DATE]" at bounding box center [881, 260] width 164 height 12
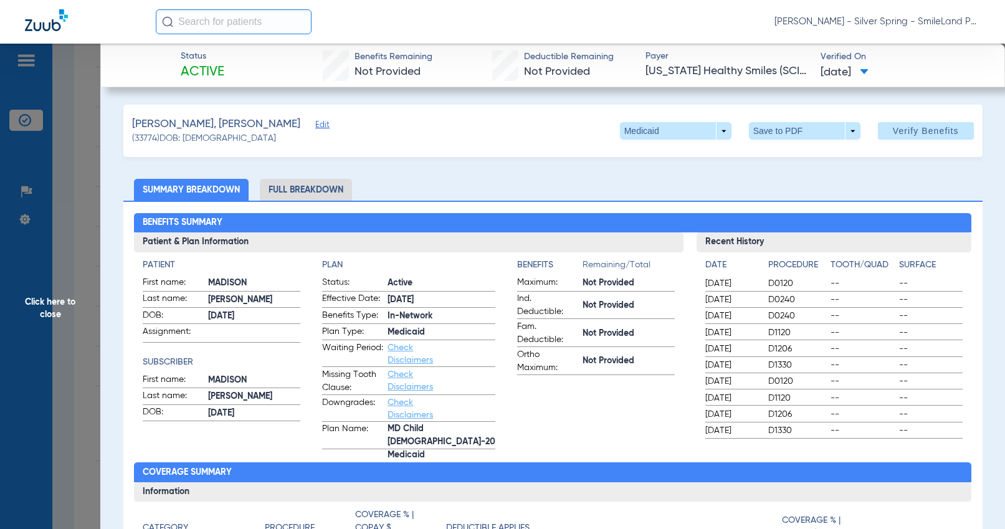
scroll to position [0, 0]
drag, startPoint x: 966, startPoint y: 195, endPoint x: 909, endPoint y: 202, distance: 57.7
click at [966, 195] on ul "Summary Breakdown Full Breakdown" at bounding box center [552, 190] width 859 height 22
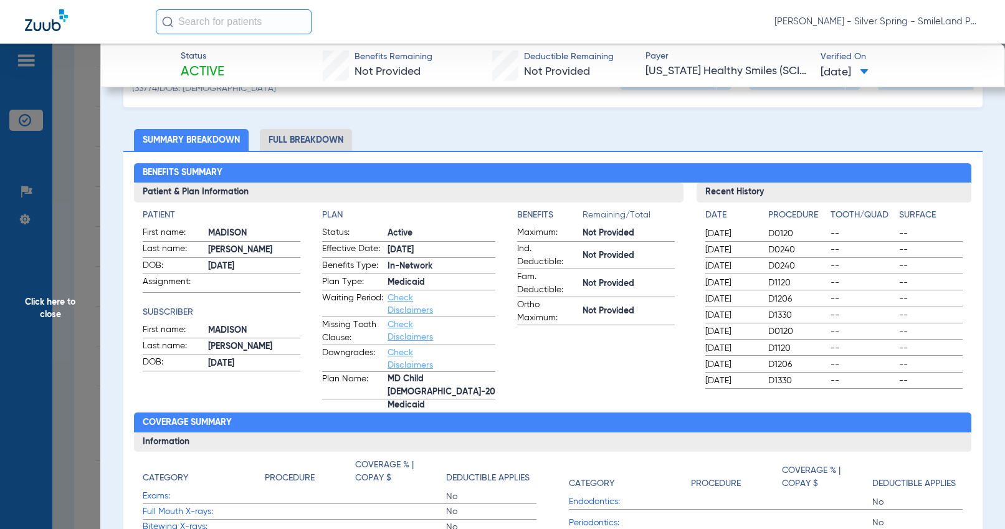
scroll to position [62, 0]
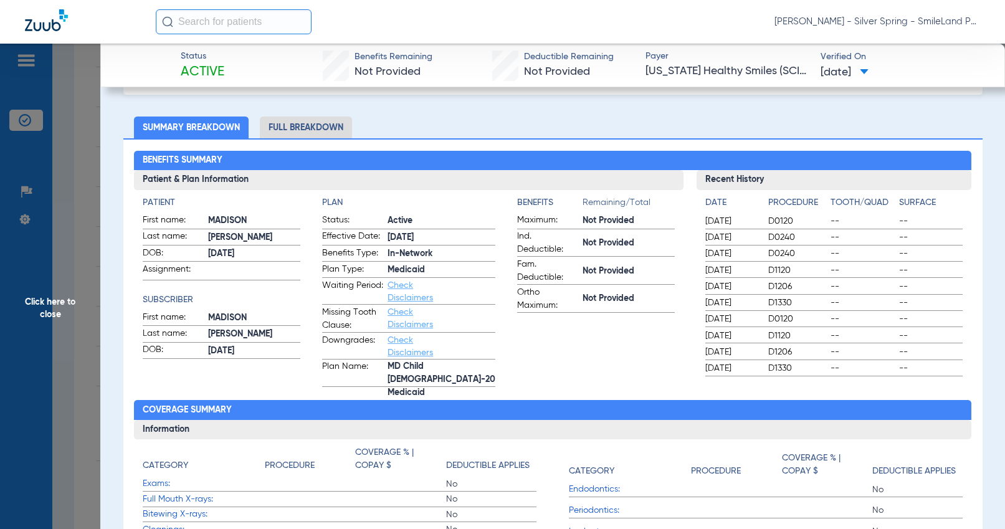
click at [78, 263] on span "Click here to close" at bounding box center [50, 308] width 100 height 529
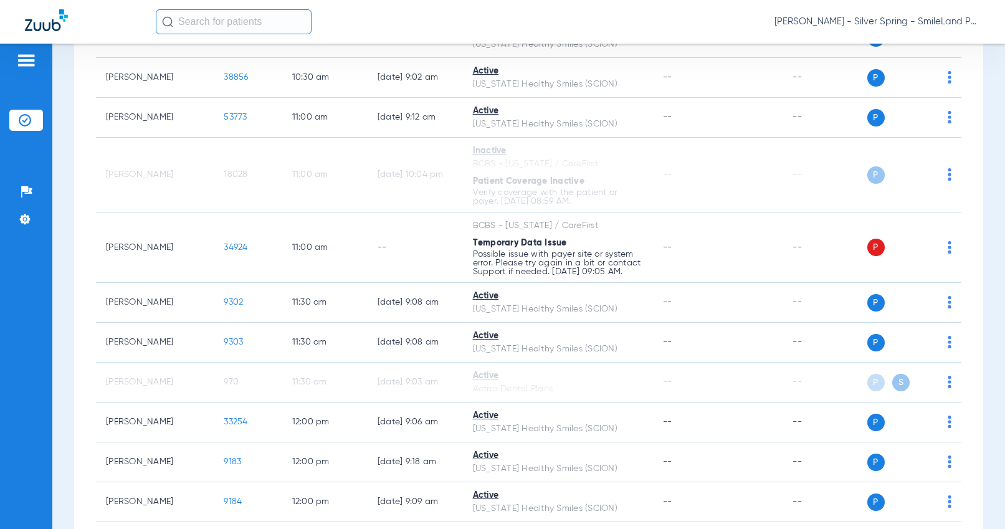
scroll to position [2555, 0]
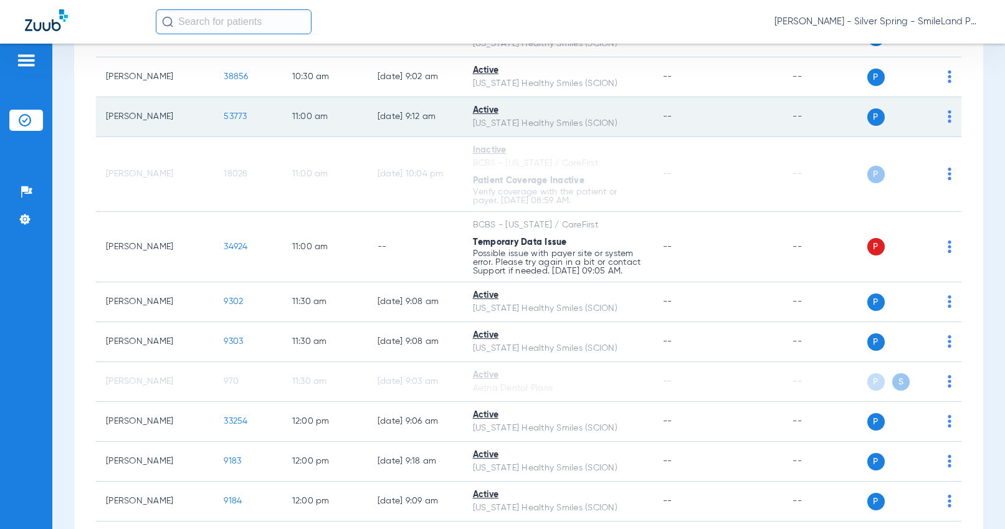
click at [224, 121] on span "53773" at bounding box center [235, 116] width 23 height 9
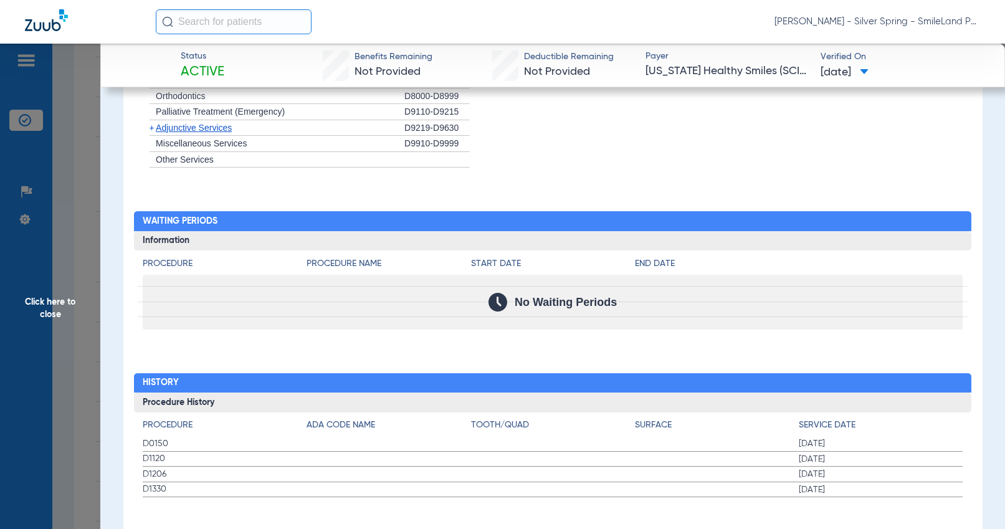
scroll to position [1124, 0]
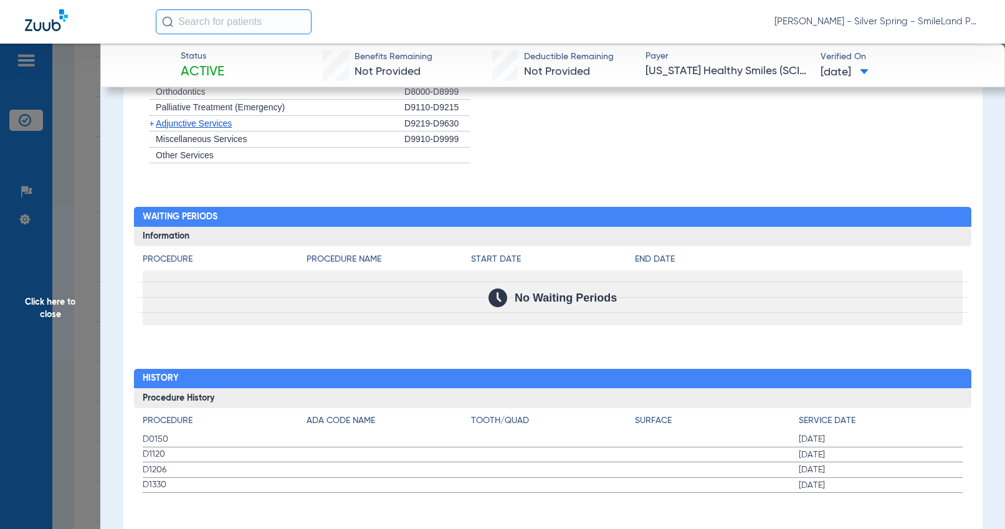
drag, startPoint x: 948, startPoint y: 187, endPoint x: 537, endPoint y: 243, distance: 415.1
click at [948, 187] on div "Procedure Benefits Disclaimers The Service History displayed above is the last …" at bounding box center [552, 72] width 859 height 952
click at [84, 231] on span "Click here to close" at bounding box center [50, 308] width 100 height 529
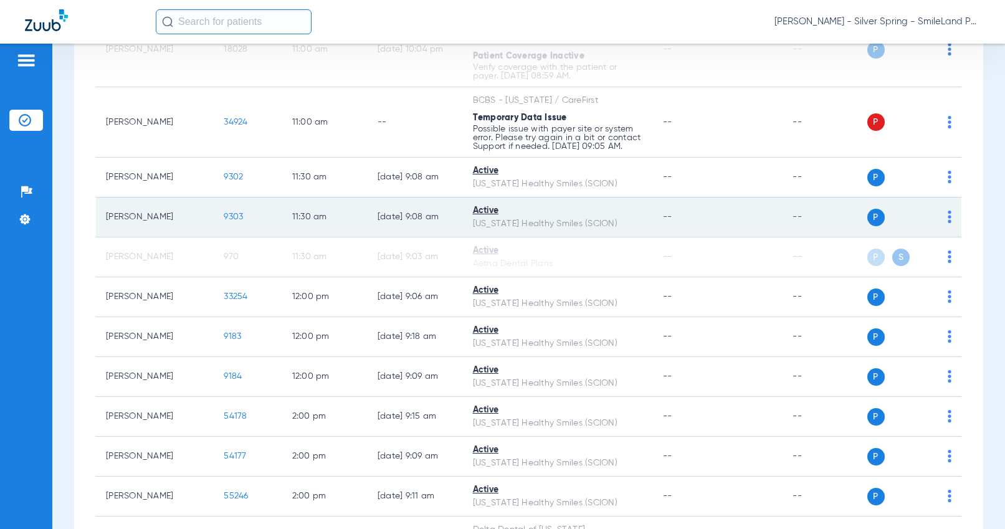
scroll to position [2804, 0]
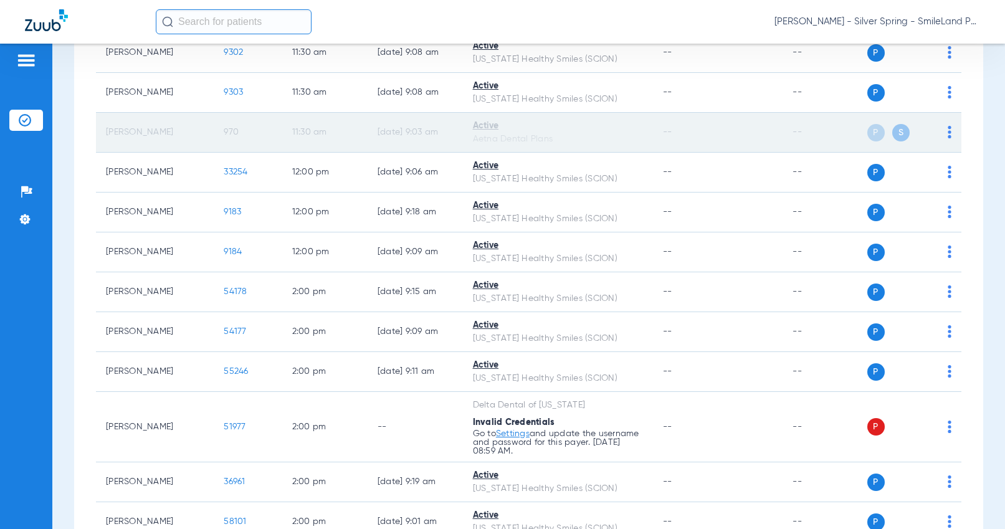
click at [224, 136] on span "970" at bounding box center [231, 132] width 15 height 9
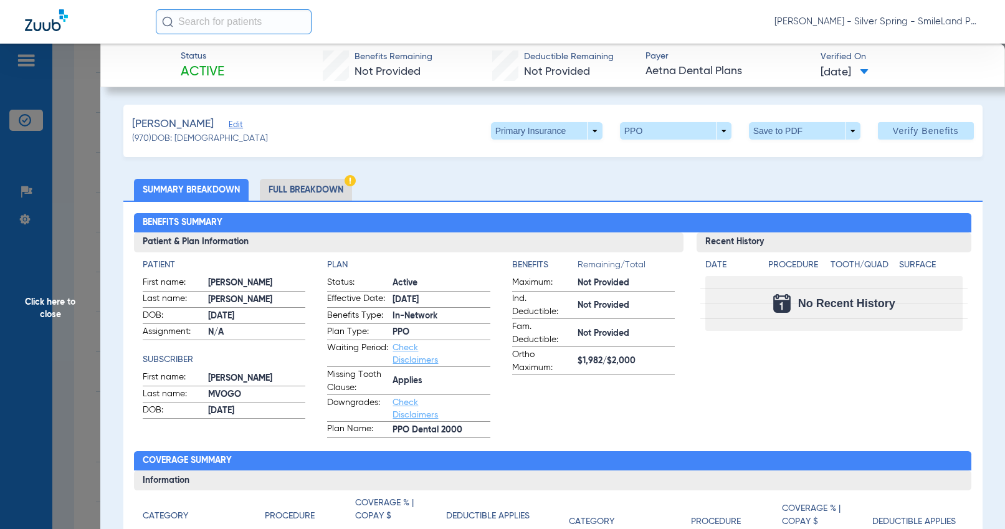
click at [874, 183] on ul "Summary Breakdown Full Breakdown" at bounding box center [552, 190] width 859 height 22
click at [77, 229] on span "Click here to close" at bounding box center [50, 308] width 100 height 529
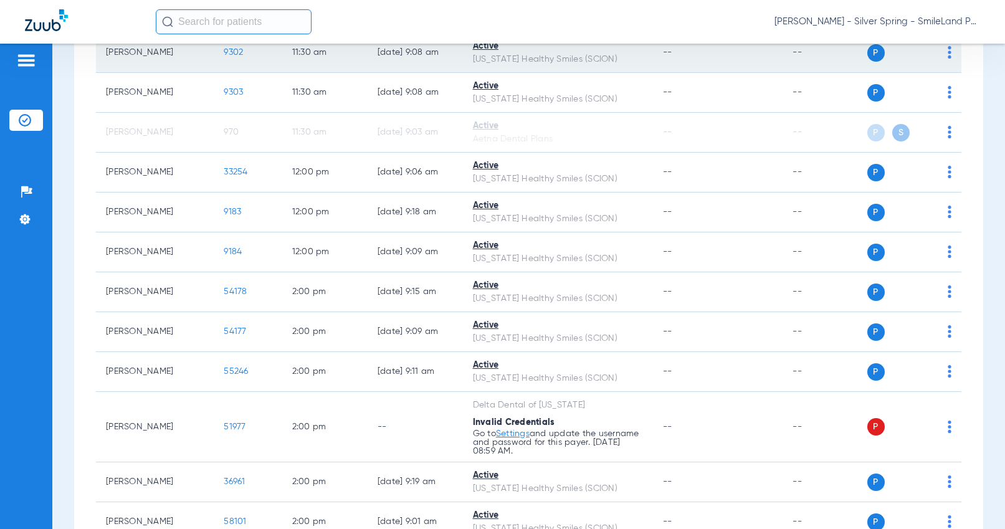
click at [224, 57] on span "9302" at bounding box center [233, 52] width 19 height 9
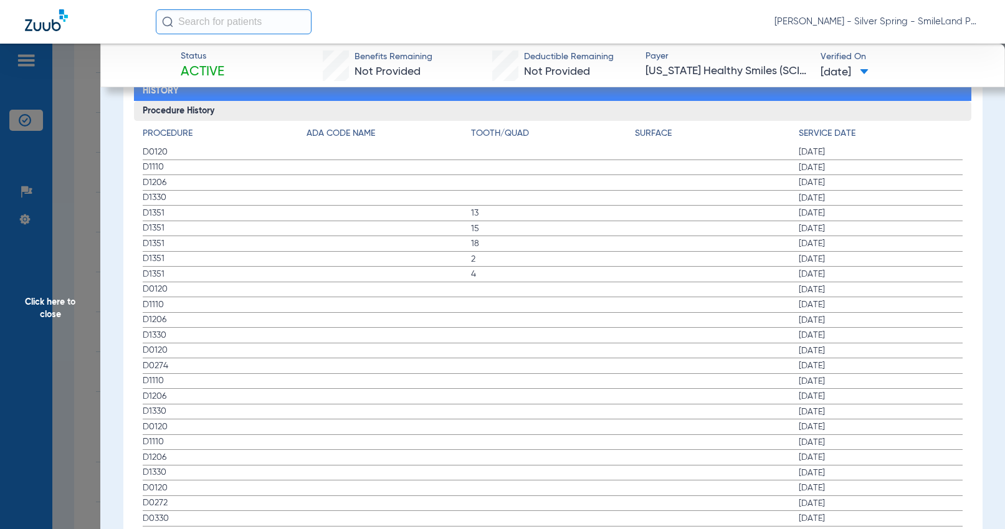
scroll to position [1433, 0]
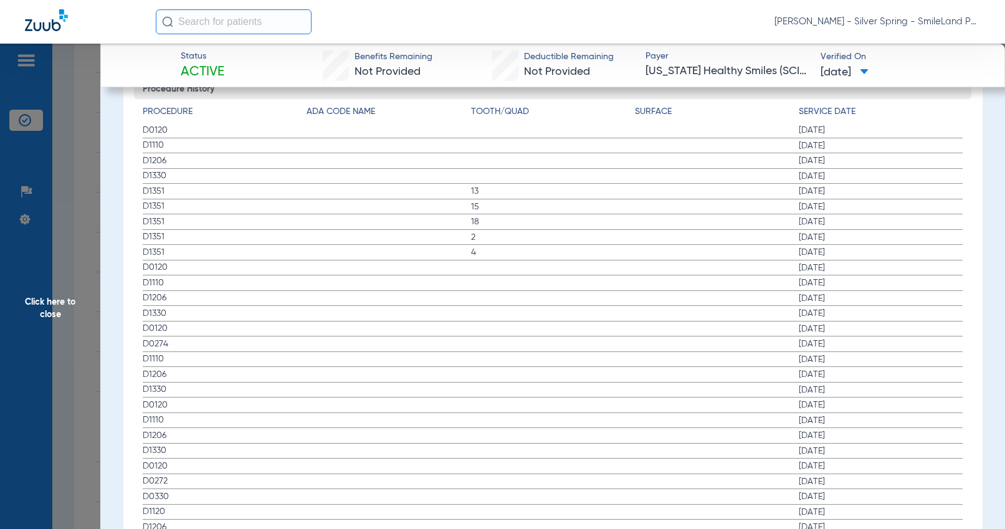
click at [952, 204] on span "[DATE]" at bounding box center [881, 207] width 164 height 12
click at [74, 194] on span "Click here to close" at bounding box center [50, 308] width 100 height 529
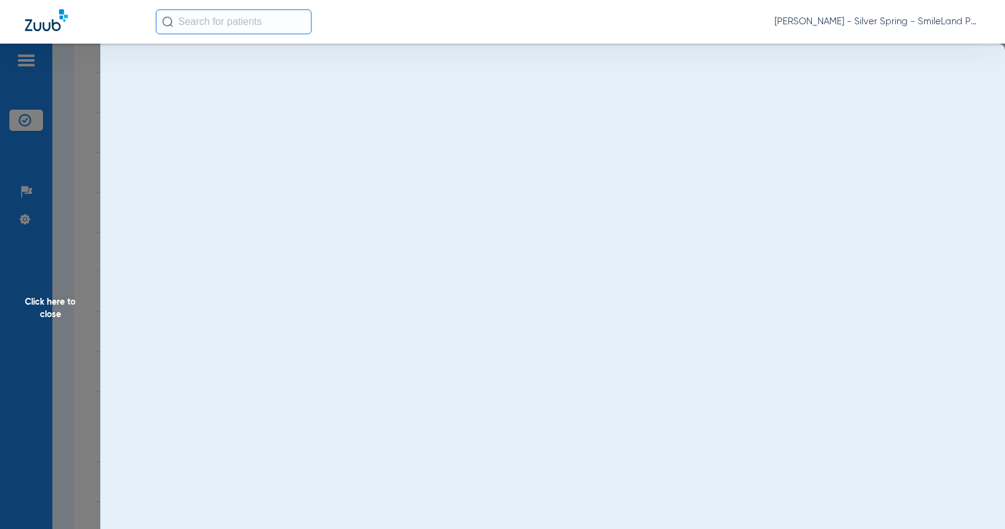
scroll to position [0, 0]
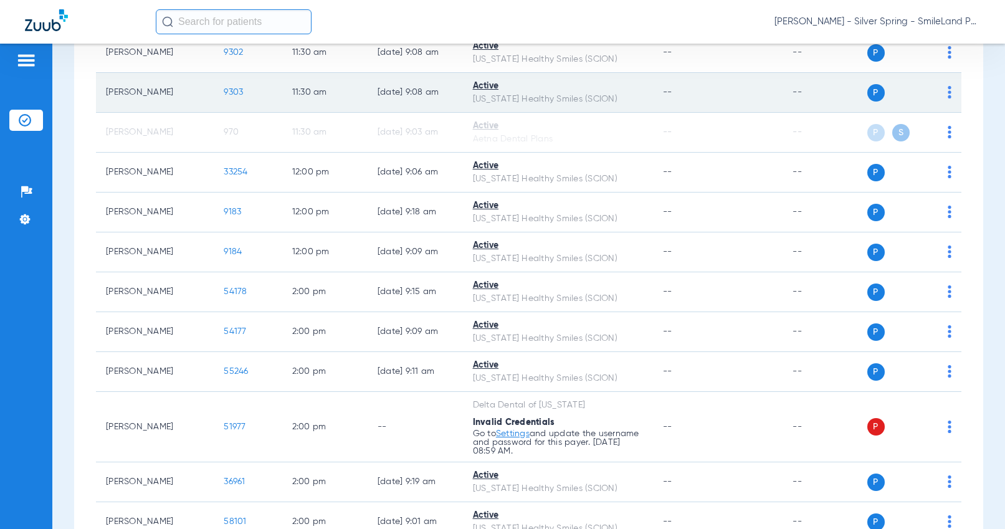
click at [224, 97] on span "9303" at bounding box center [233, 92] width 19 height 9
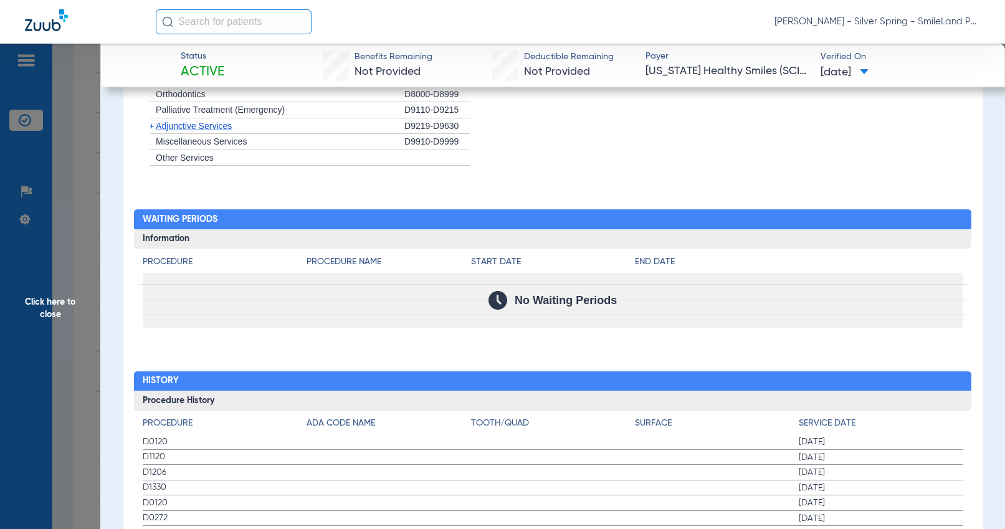
scroll to position [1433, 0]
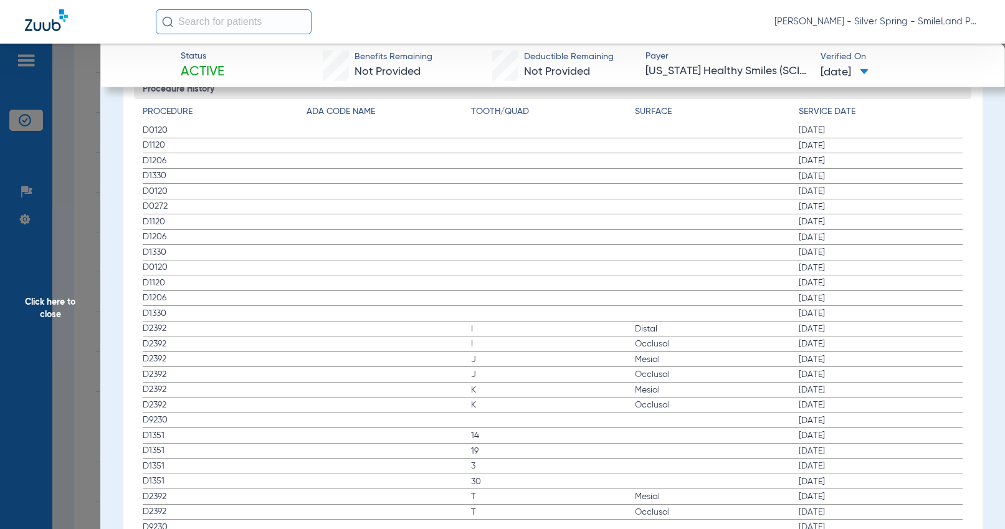
click at [940, 201] on span "[DATE]" at bounding box center [881, 207] width 164 height 12
click at [82, 222] on span "Click here to close" at bounding box center [50, 308] width 100 height 529
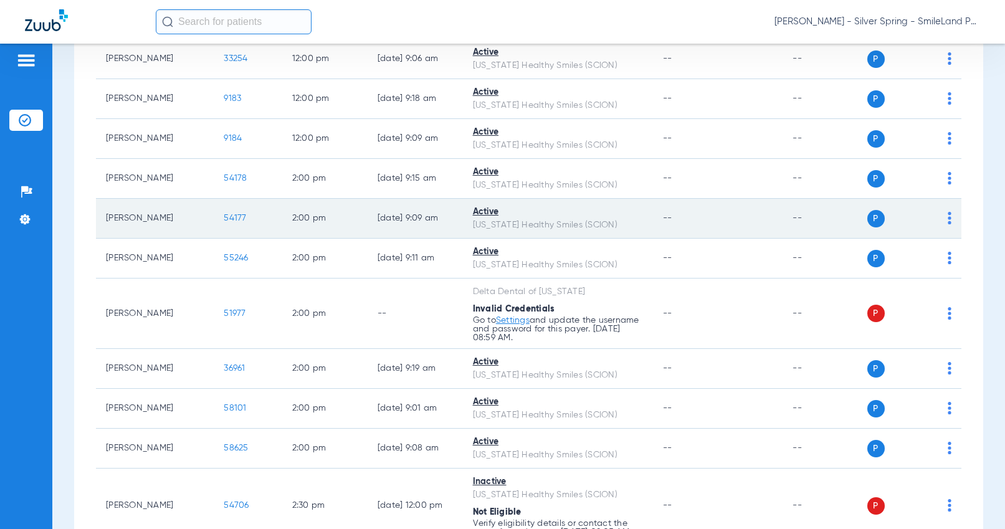
scroll to position [2929, 0]
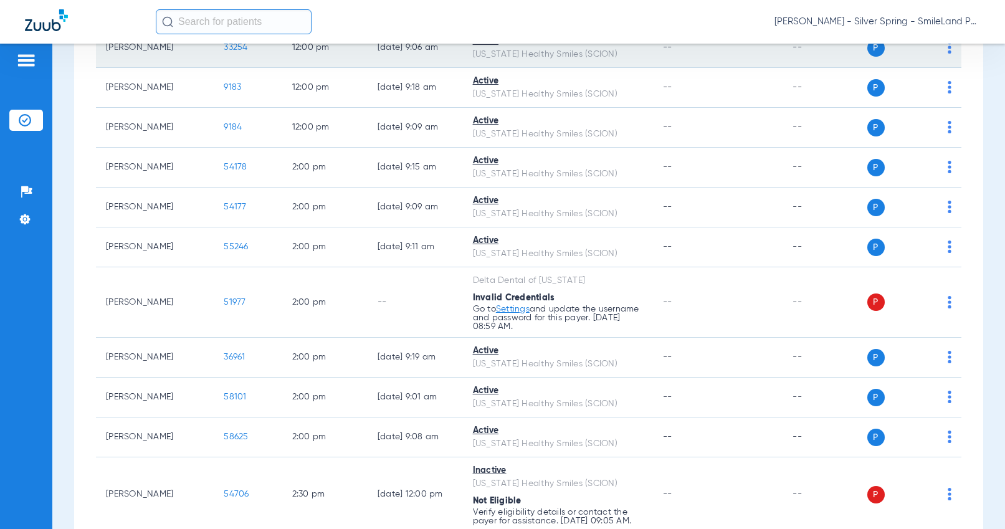
click at [224, 52] on span "33254" at bounding box center [236, 47] width 24 height 9
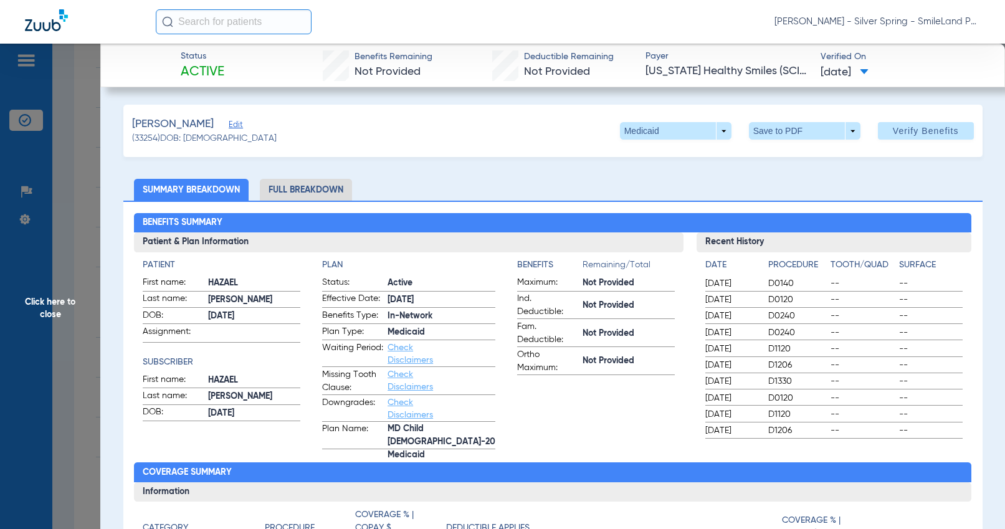
click at [745, 337] on span "[DATE]" at bounding box center [731, 333] width 52 height 12
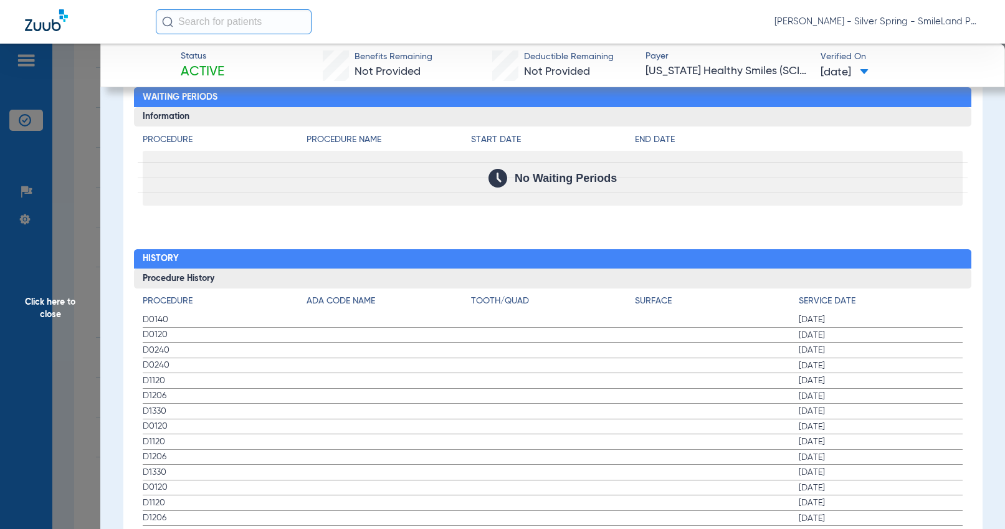
scroll to position [1246, 0]
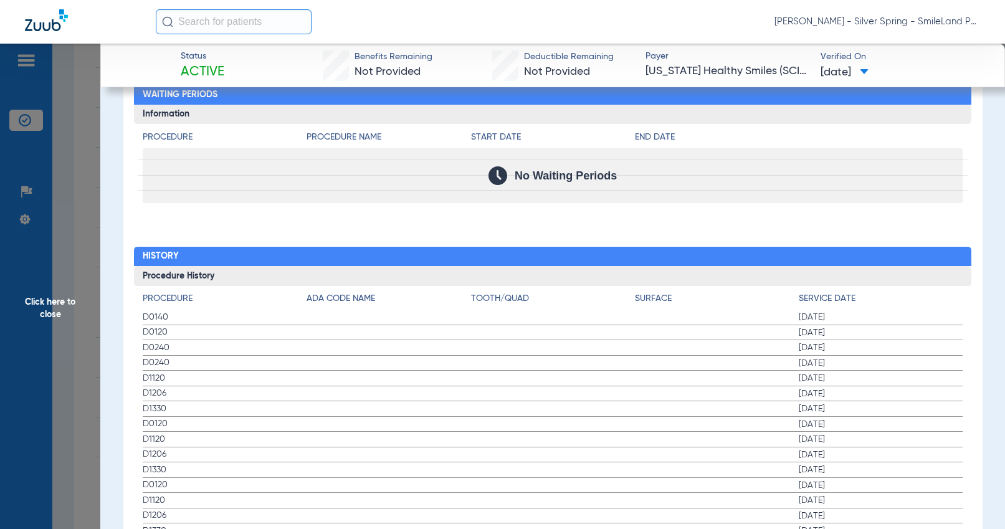
drag, startPoint x: 975, startPoint y: 226, endPoint x: 499, endPoint y: 249, distance: 476.7
click at [84, 211] on span "Click here to close" at bounding box center [50, 308] width 100 height 529
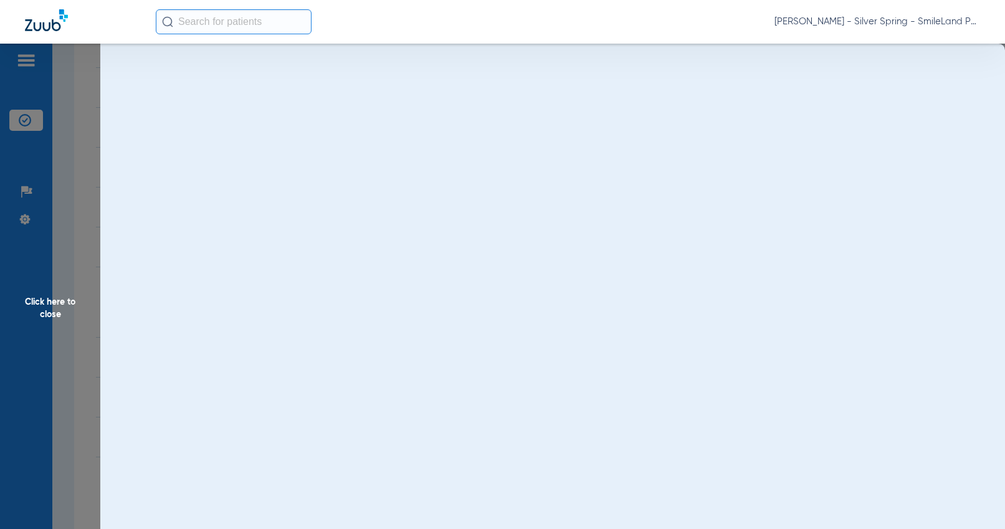
scroll to position [0, 0]
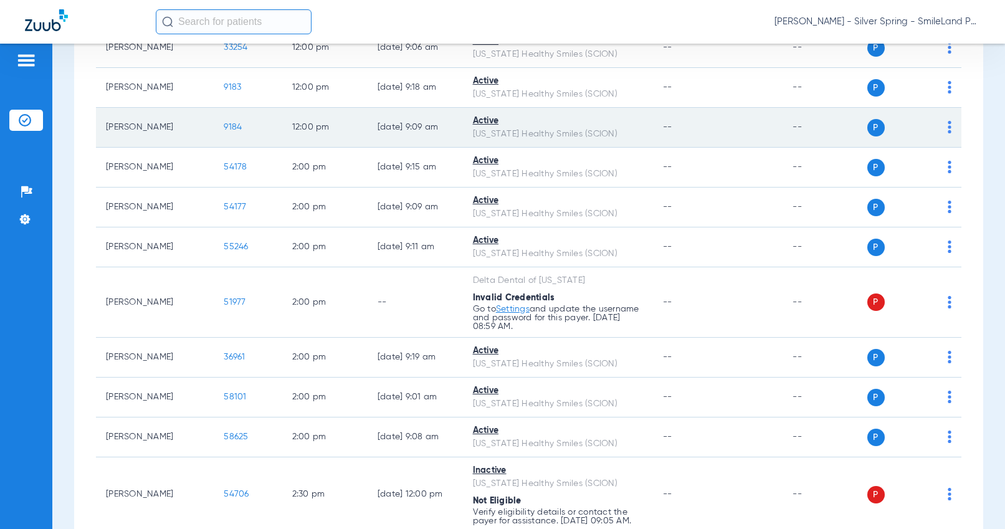
click at [224, 131] on span "9184" at bounding box center [233, 127] width 18 height 9
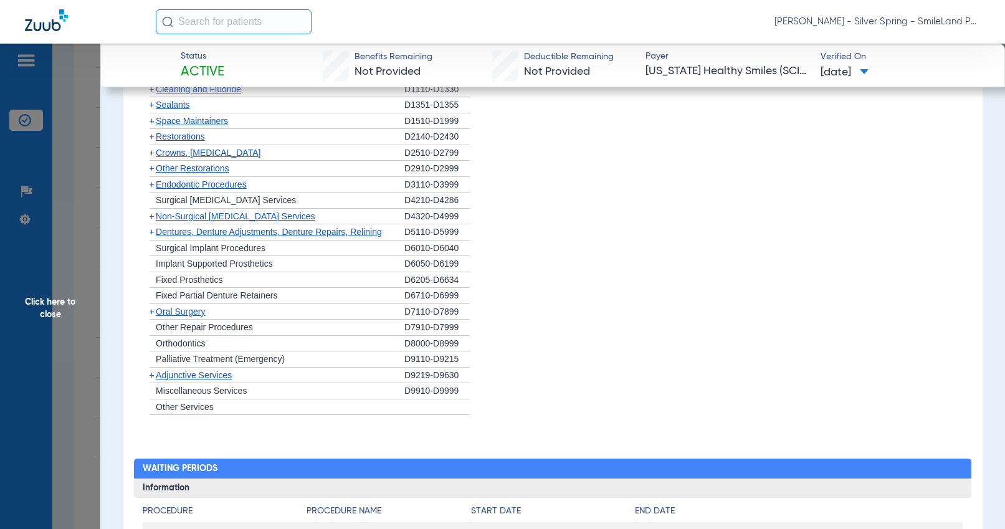
scroll to position [1309, 0]
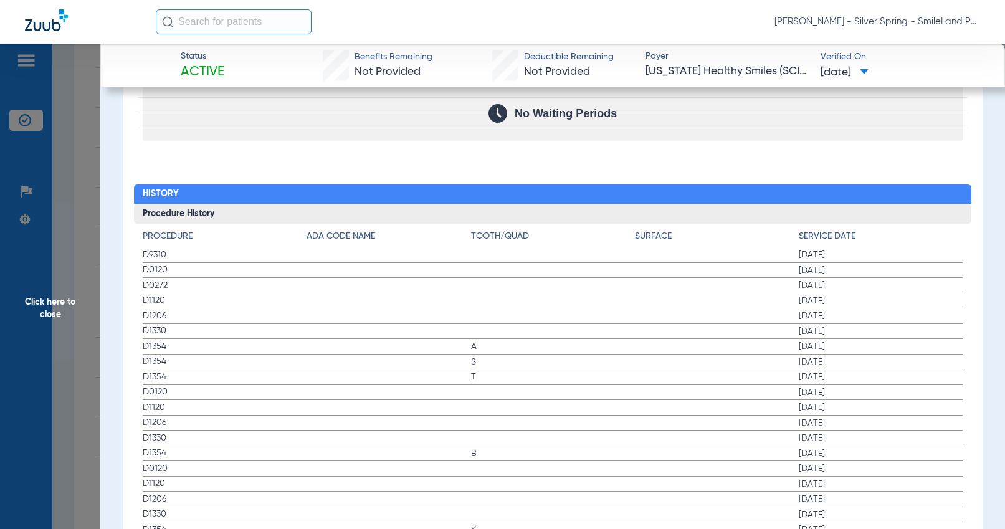
click at [64, 195] on span "Click here to close" at bounding box center [50, 308] width 100 height 529
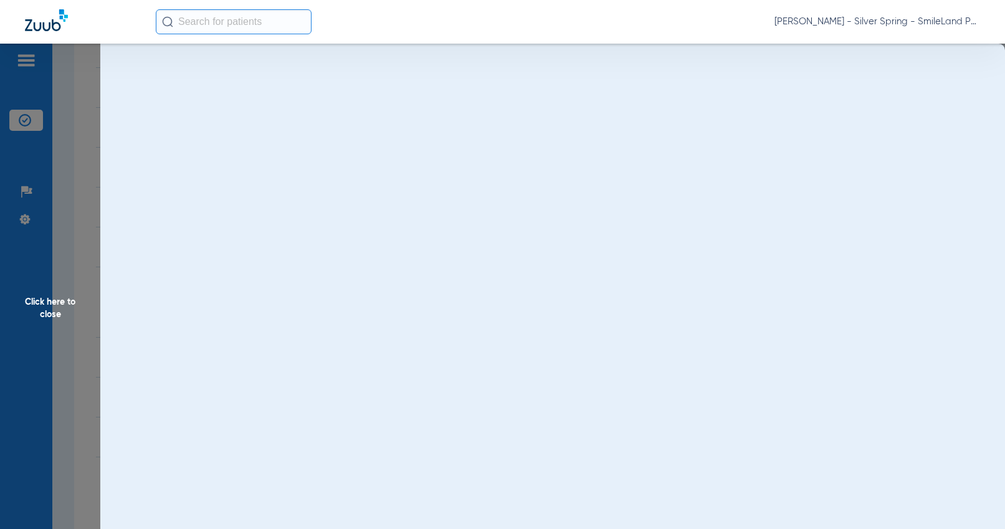
scroll to position [0, 0]
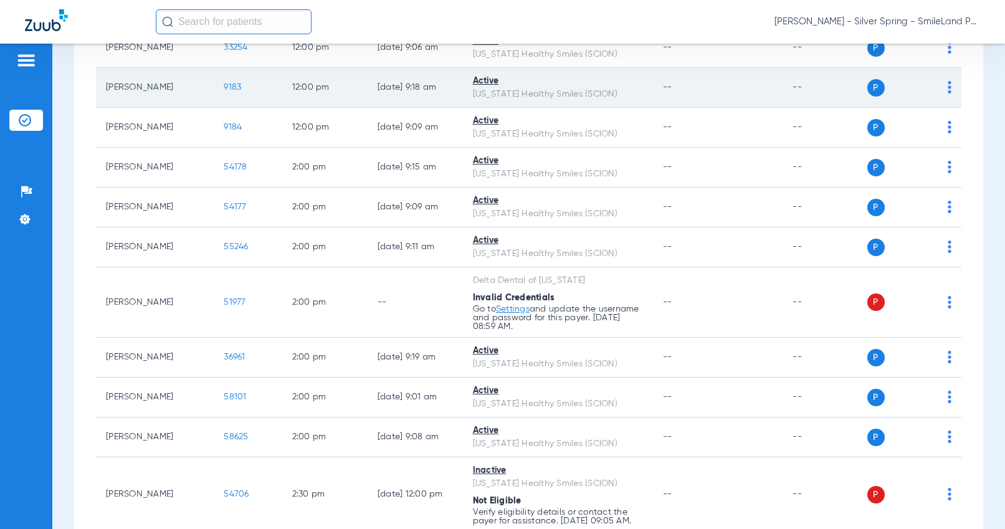
click at [224, 92] on span "9183" at bounding box center [232, 87] width 17 height 9
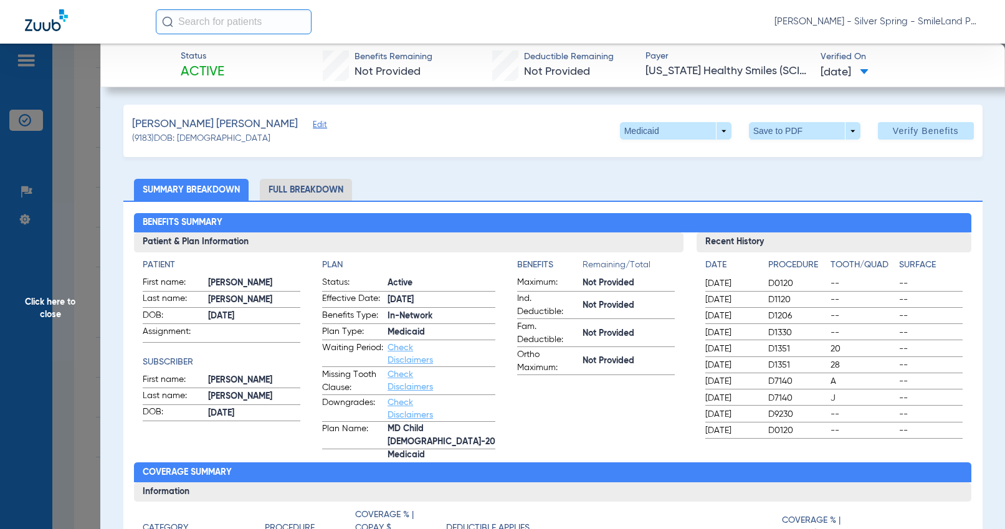
click at [676, 231] on h2 "Benefits Summary" at bounding box center [553, 223] width 838 height 20
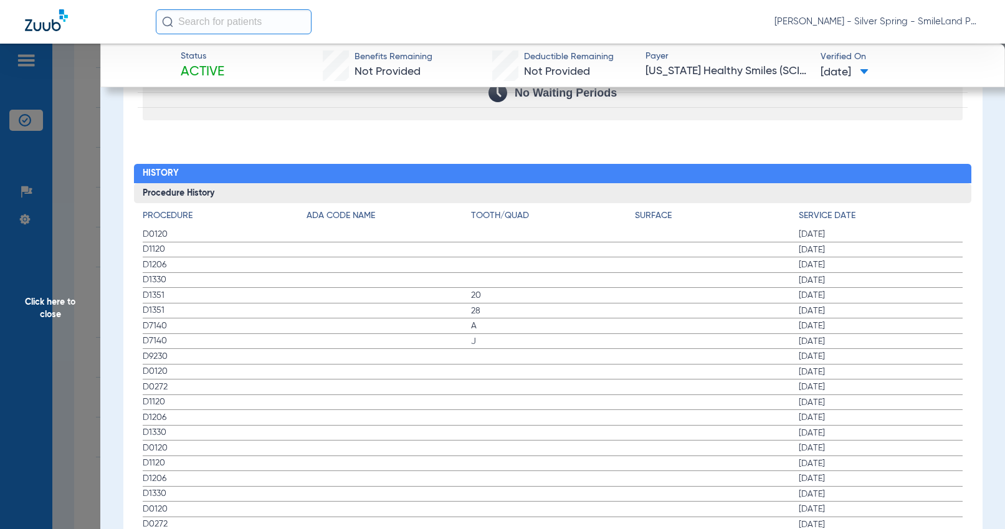
scroll to position [1309, 0]
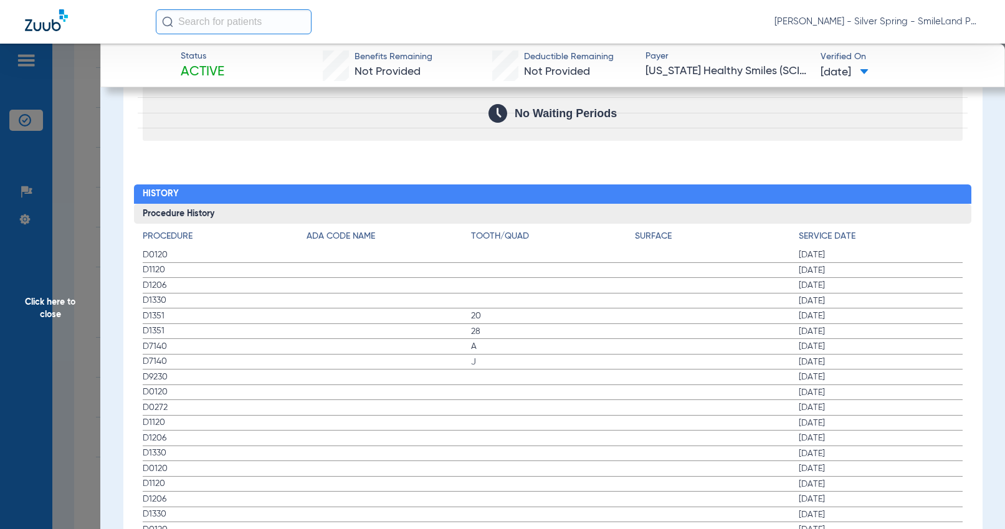
click at [982, 218] on app-member-insurance-verification-view "Status Active Benefits Remaining Not Provided Deductible Remaining Not Provided…" at bounding box center [552, 511] width 905 height 3552
click at [82, 227] on span "Click here to close" at bounding box center [50, 308] width 100 height 529
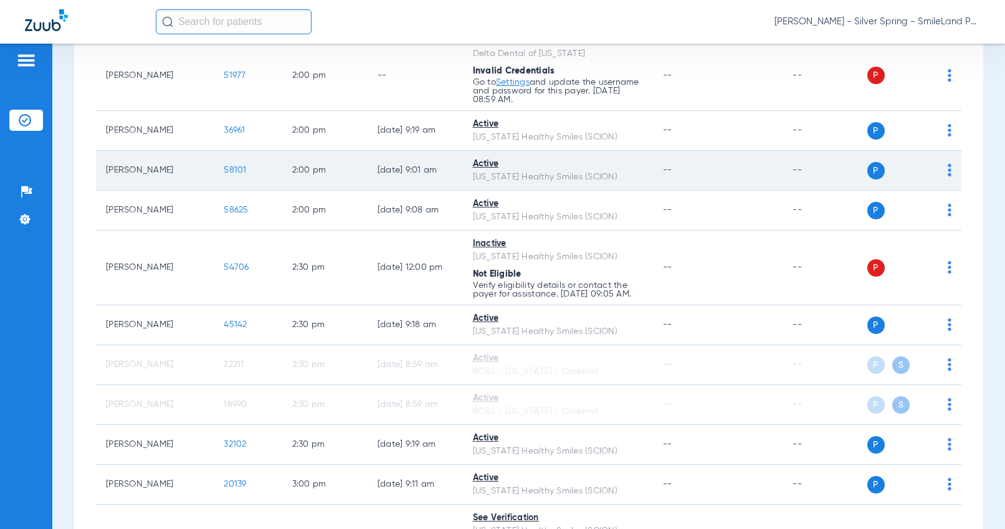
scroll to position [3178, 0]
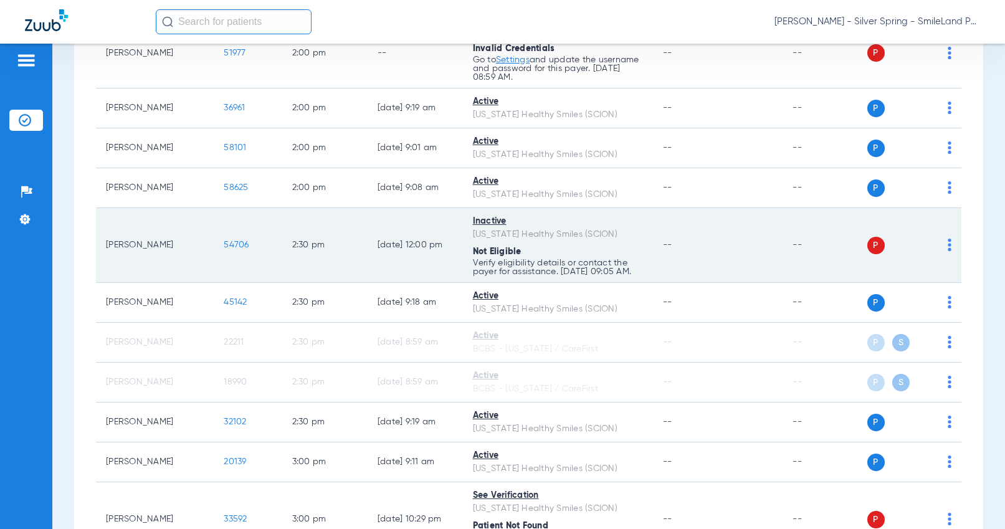
drag, startPoint x: 935, startPoint y: 271, endPoint x: 939, endPoint y: 279, distance: 8.4
click at [935, 271] on td "P S" at bounding box center [914, 245] width 95 height 75
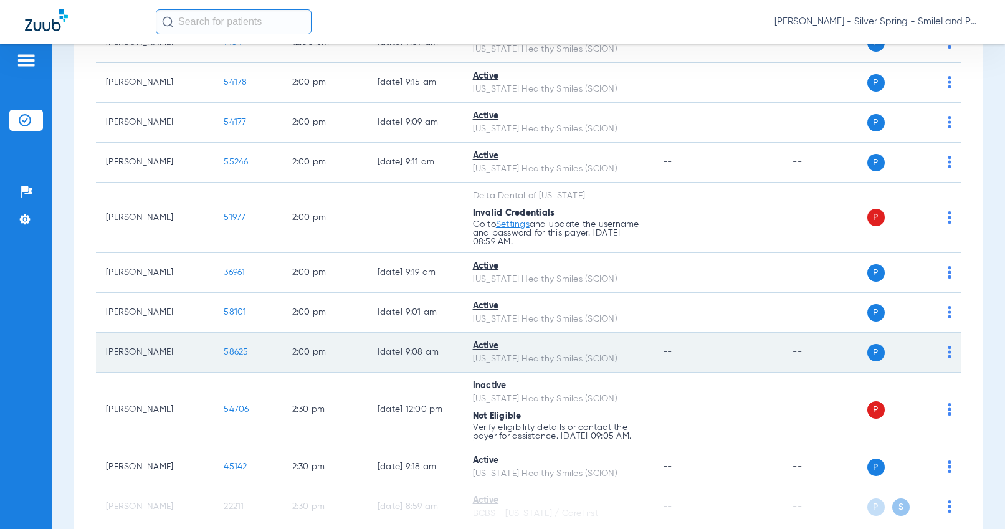
scroll to position [2991, 0]
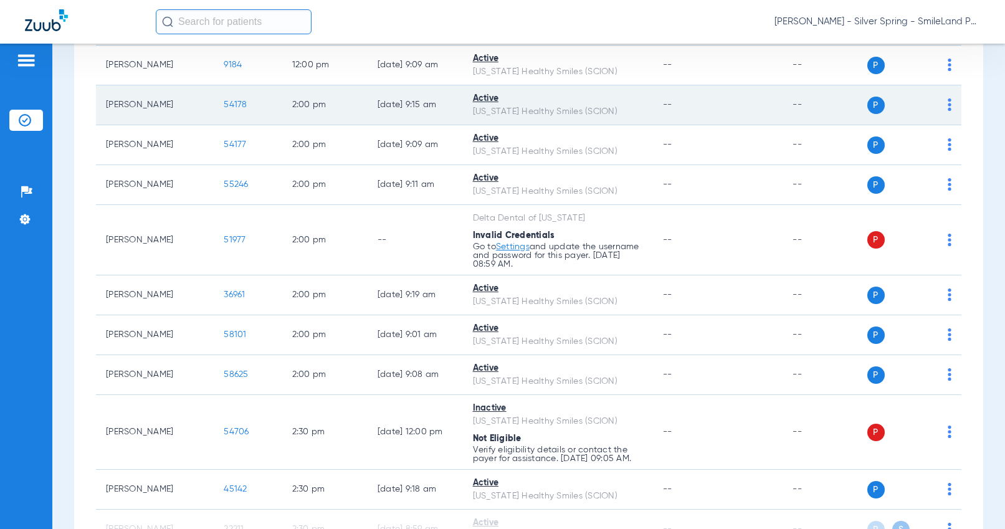
click at [224, 109] on span "54178" at bounding box center [235, 104] width 23 height 9
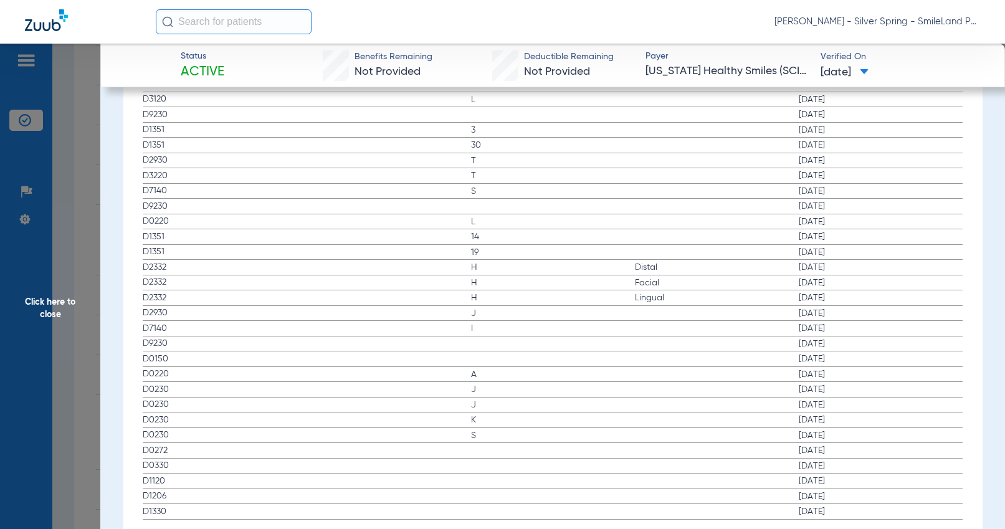
scroll to position [1628, 0]
drag, startPoint x: 888, startPoint y: 243, endPoint x: 42, endPoint y: 163, distance: 850.0
click at [885, 249] on label "D2332 H Facial [DATE]" at bounding box center [553, 257] width 820 height 16
click at [63, 151] on span "Click here to close" at bounding box center [50, 308] width 100 height 529
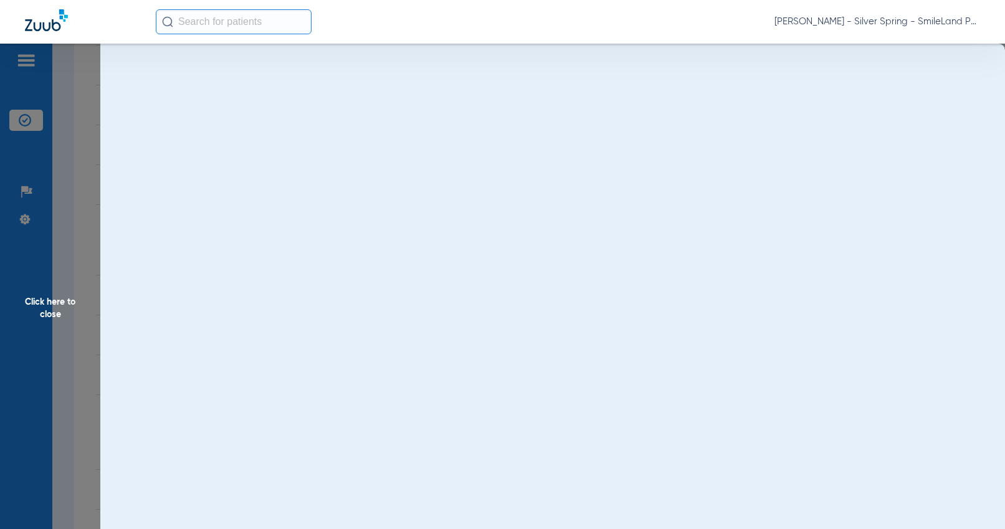
scroll to position [0, 0]
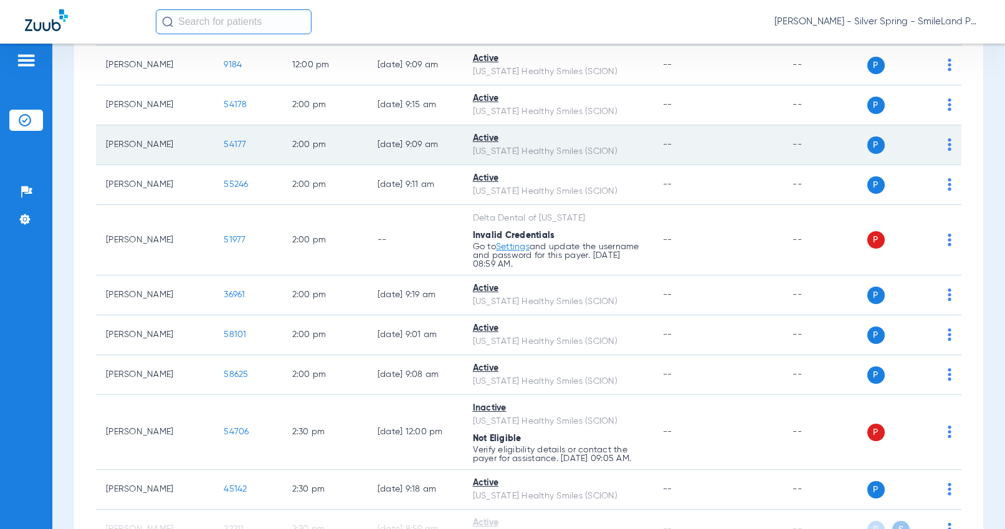
click at [230, 149] on span "54177" at bounding box center [235, 144] width 22 height 9
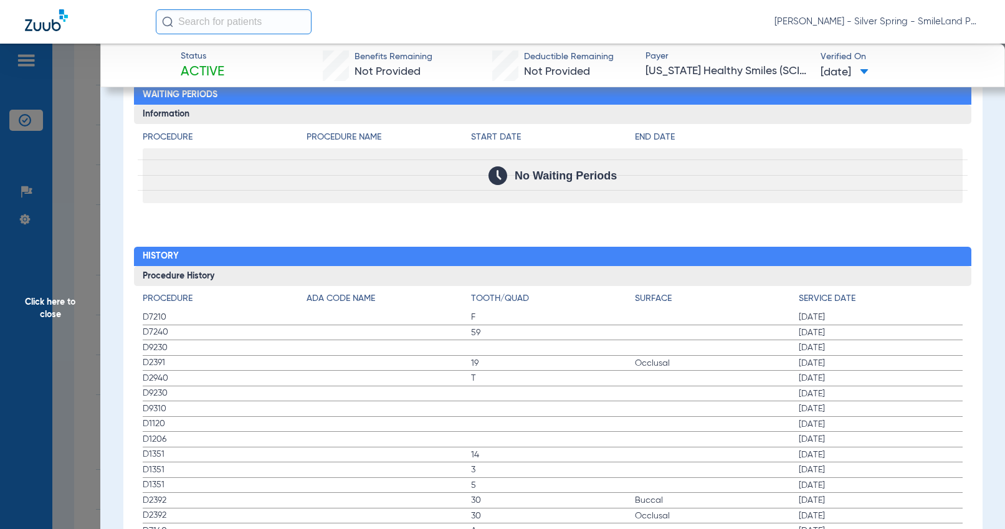
scroll to position [1369, 0]
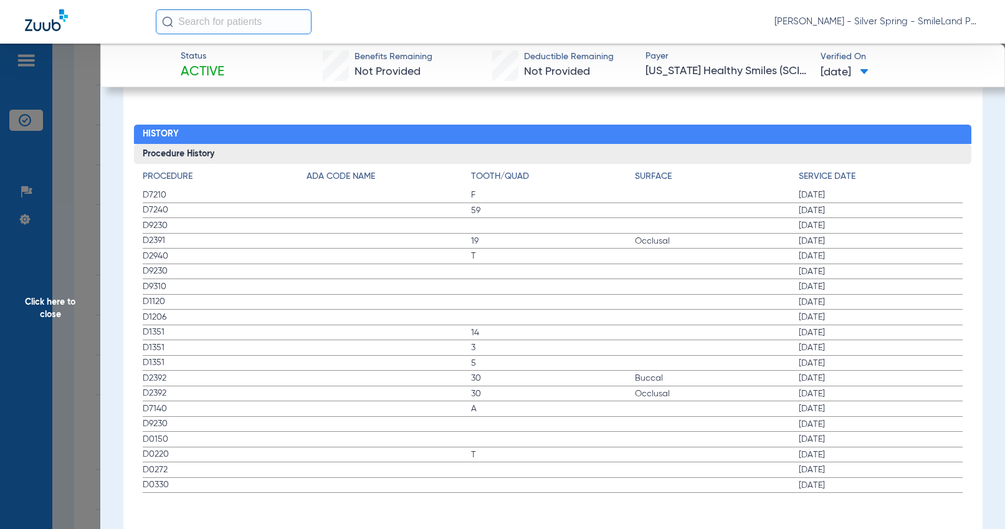
click at [901, 170] on h4 "Service Date" at bounding box center [881, 176] width 164 height 13
click at [64, 151] on span "Click here to close" at bounding box center [50, 308] width 100 height 529
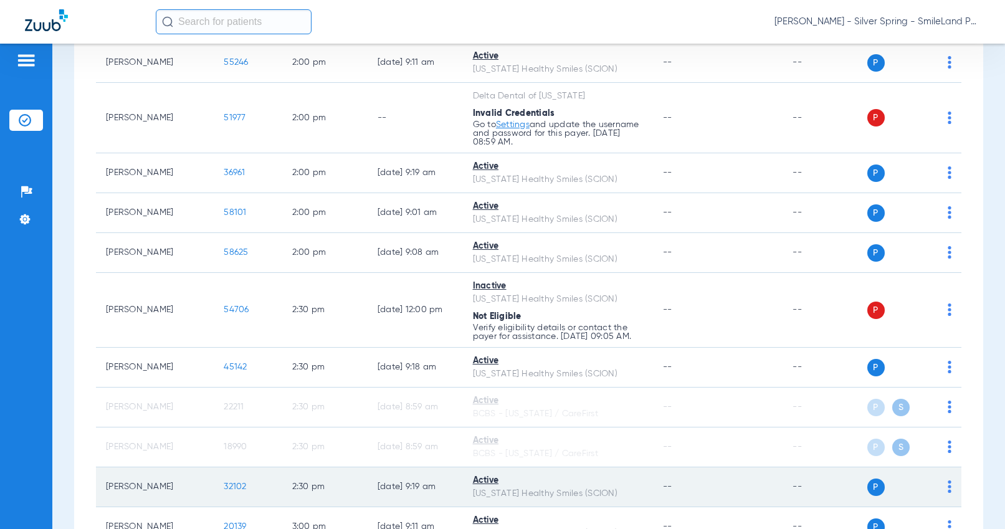
scroll to position [3104, 0]
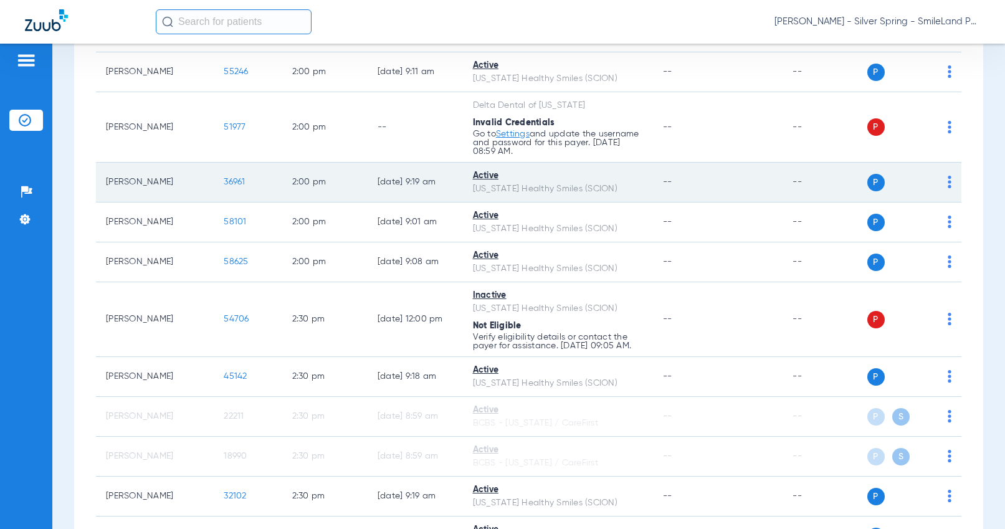
click at [224, 186] on span "36961" at bounding box center [234, 182] width 21 height 9
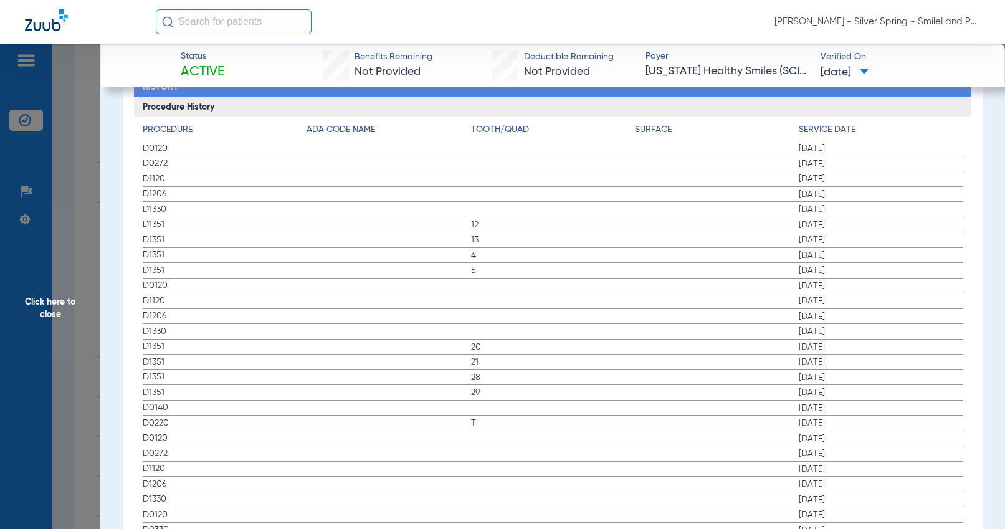
scroll to position [1433, 0]
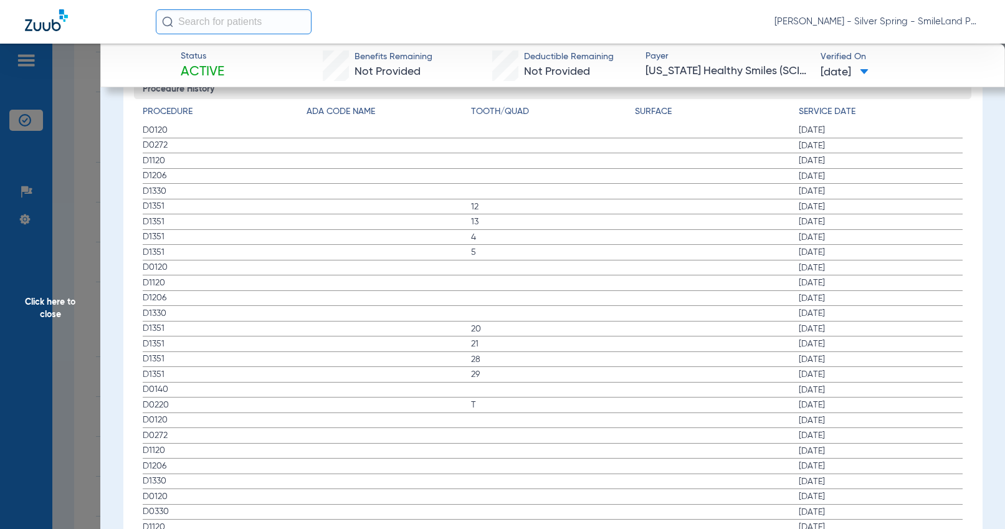
drag, startPoint x: 963, startPoint y: 232, endPoint x: 175, endPoint y: 233, distance: 787.7
click at [963, 232] on div "Procedure Benefits Disclaimers The Service History displayed above is the last …" at bounding box center [552, 357] width 859 height 2143
click at [80, 237] on span "Click here to close" at bounding box center [50, 308] width 100 height 529
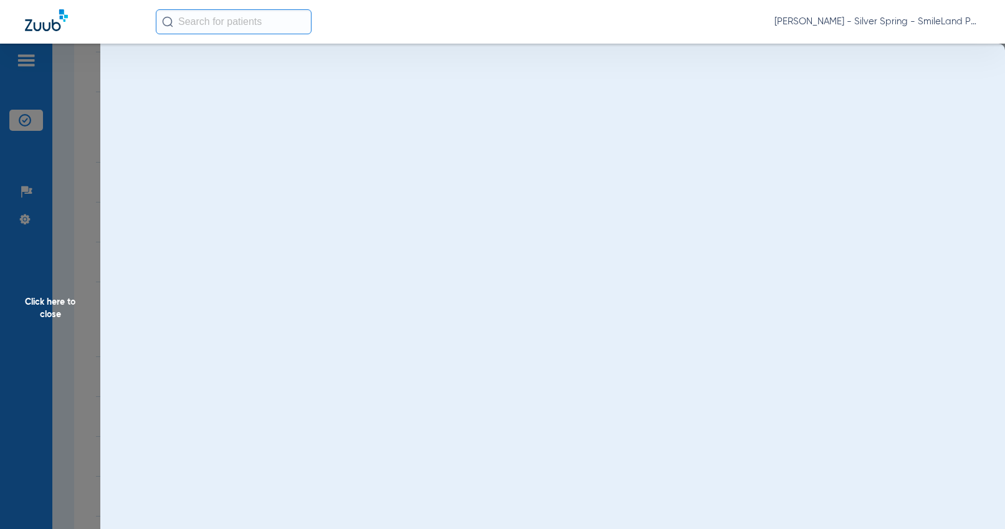
scroll to position [0, 0]
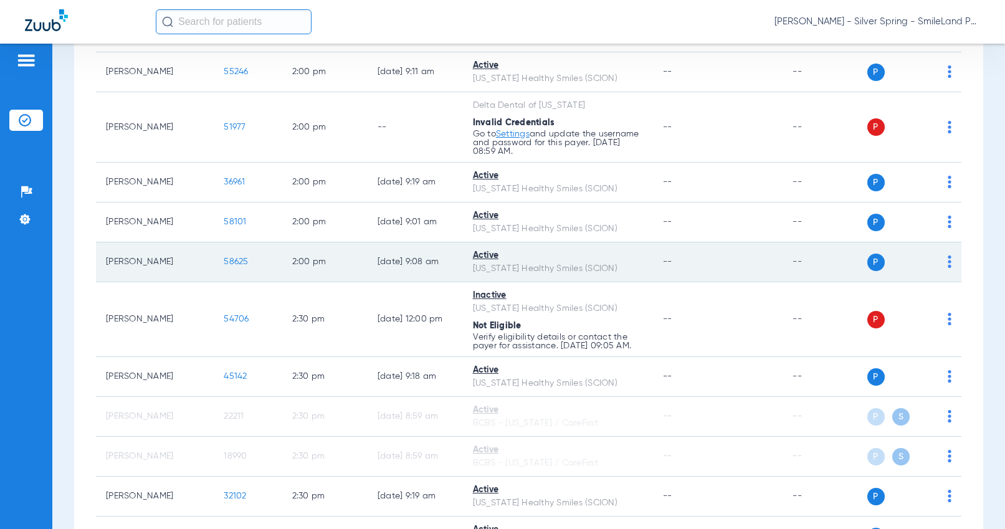
click at [224, 266] on span "58625" at bounding box center [236, 261] width 24 height 9
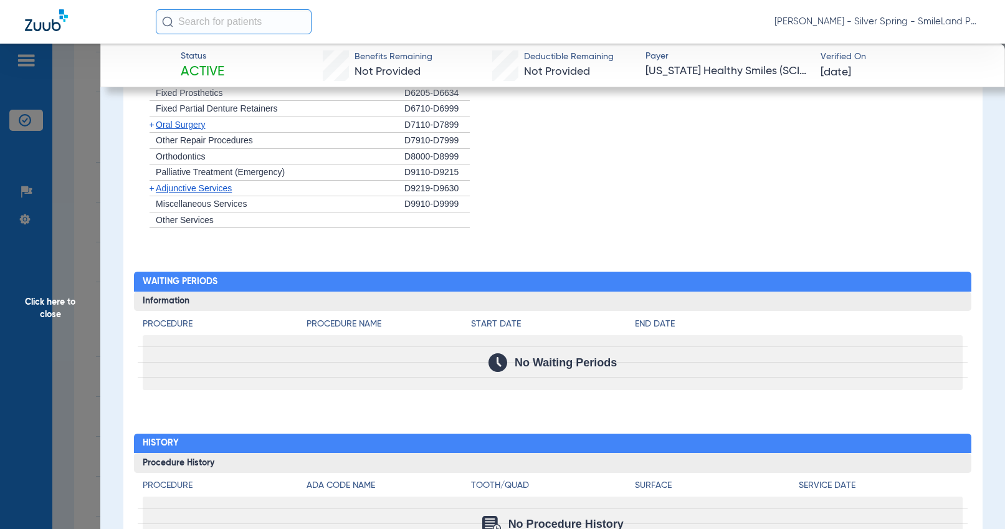
scroll to position [1118, 0]
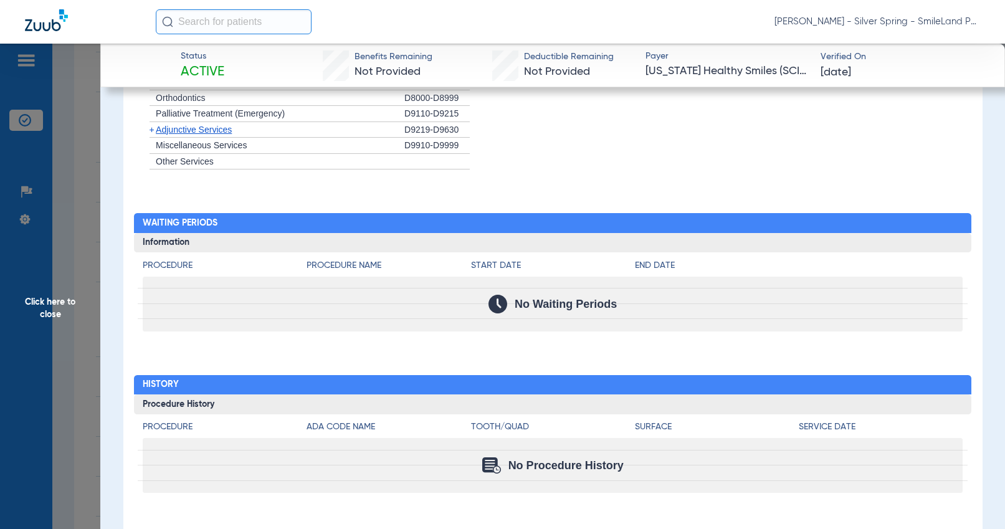
drag, startPoint x: 961, startPoint y: 272, endPoint x: 101, endPoint y: 213, distance: 862.0
click at [959, 272] on div "Procedure Procedure Name Start Date End Date No Waiting Periods" at bounding box center [553, 291] width 838 height 79
click at [83, 203] on span "Click here to close" at bounding box center [50, 308] width 100 height 529
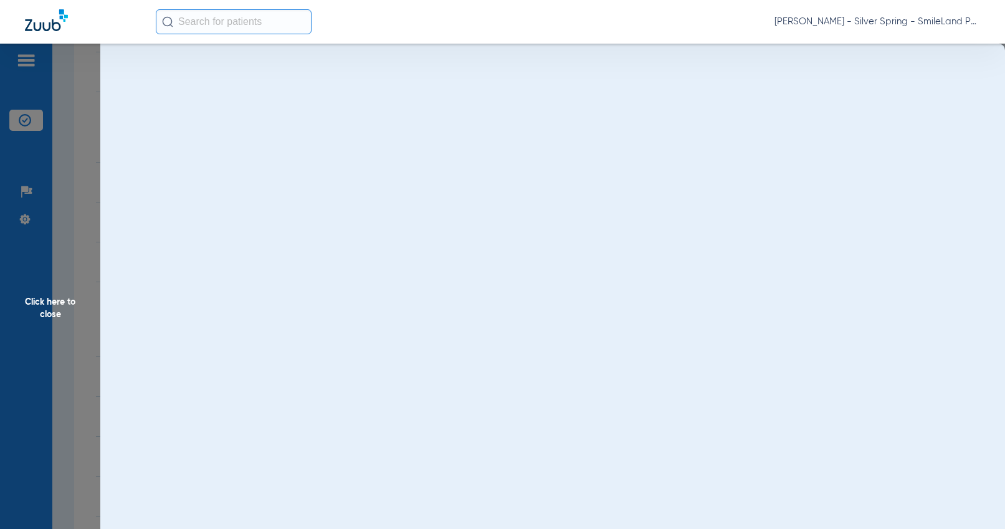
scroll to position [0, 0]
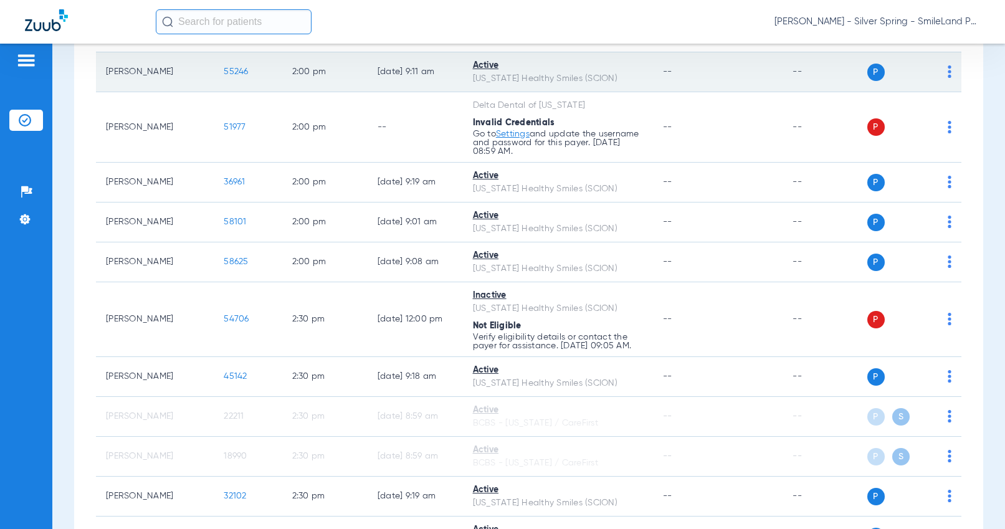
click at [226, 76] on span "55246" at bounding box center [236, 71] width 24 height 9
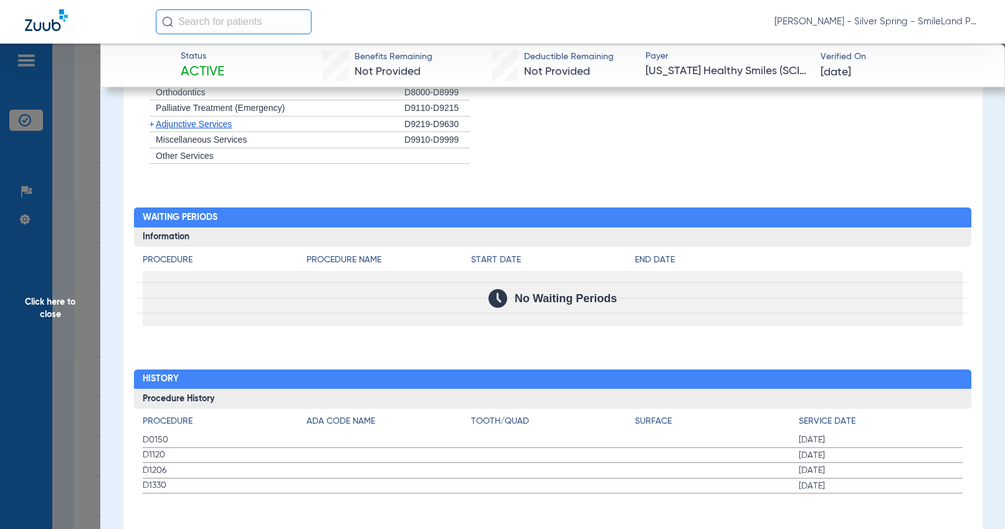
scroll to position [1124, 0]
click at [907, 310] on div "No Waiting Periods" at bounding box center [553, 297] width 820 height 55
click at [953, 227] on h3 "Information" at bounding box center [553, 237] width 838 height 20
click at [91, 224] on span "Click here to close" at bounding box center [50, 308] width 100 height 529
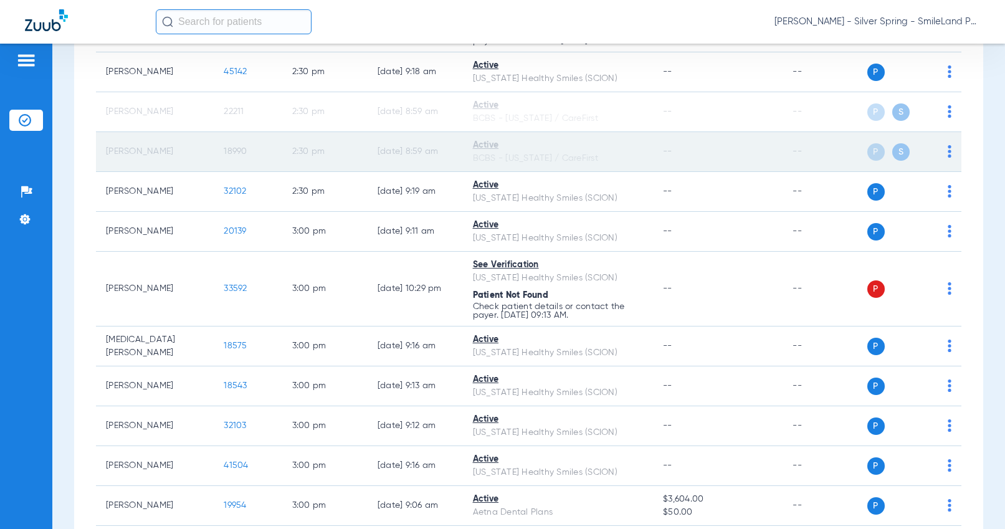
scroll to position [3416, 0]
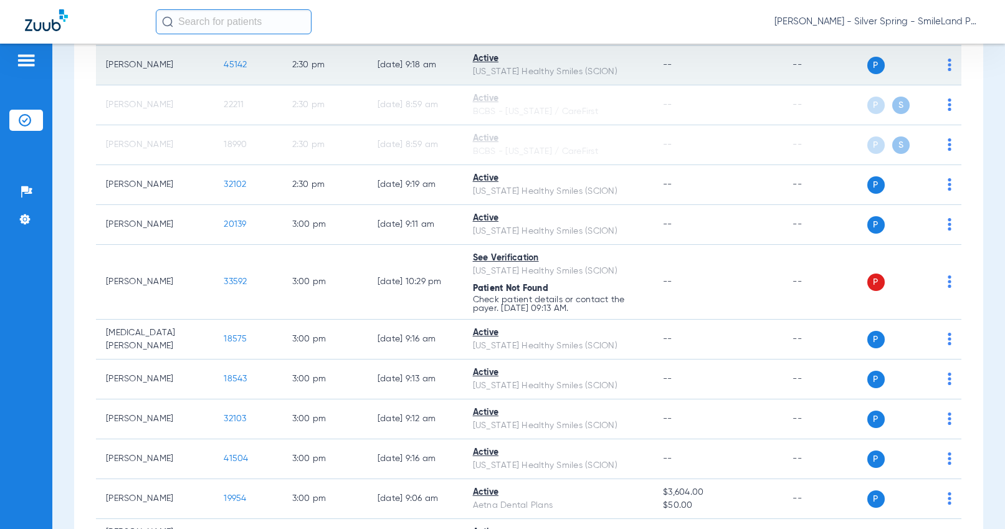
click at [227, 69] on span "45142" at bounding box center [235, 64] width 23 height 9
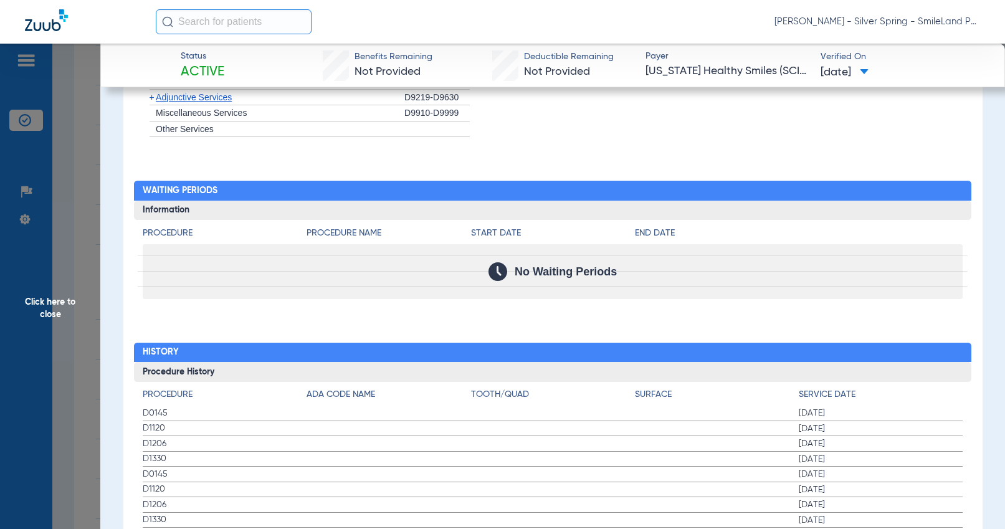
scroll to position [1307, 0]
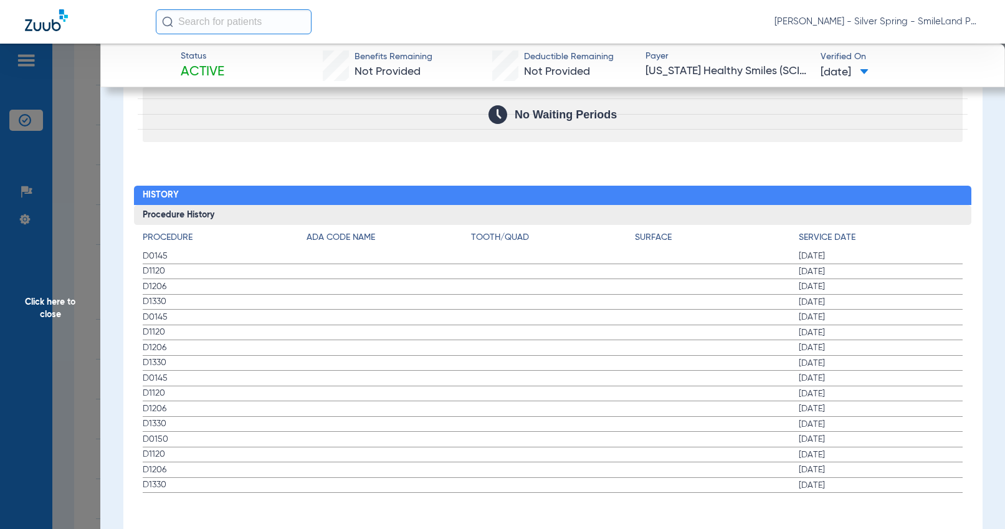
drag, startPoint x: 873, startPoint y: 258, endPoint x: 450, endPoint y: 254, distance: 423.2
click at [873, 258] on label "D0145 [DATE]" at bounding box center [553, 257] width 820 height 16
drag, startPoint x: 75, startPoint y: 215, endPoint x: 0, endPoint y: 217, distance: 75.4
click at [74, 215] on span "Click here to close" at bounding box center [50, 308] width 100 height 529
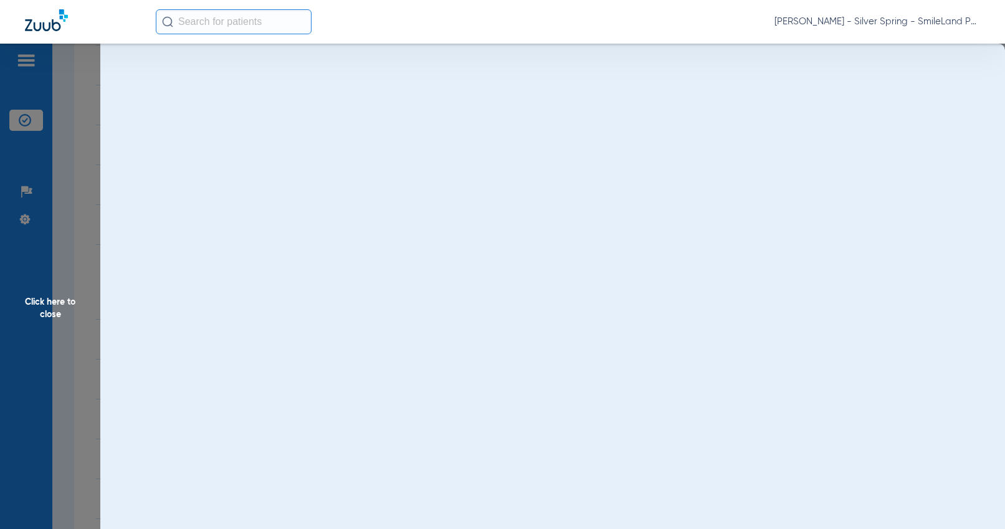
scroll to position [0, 0]
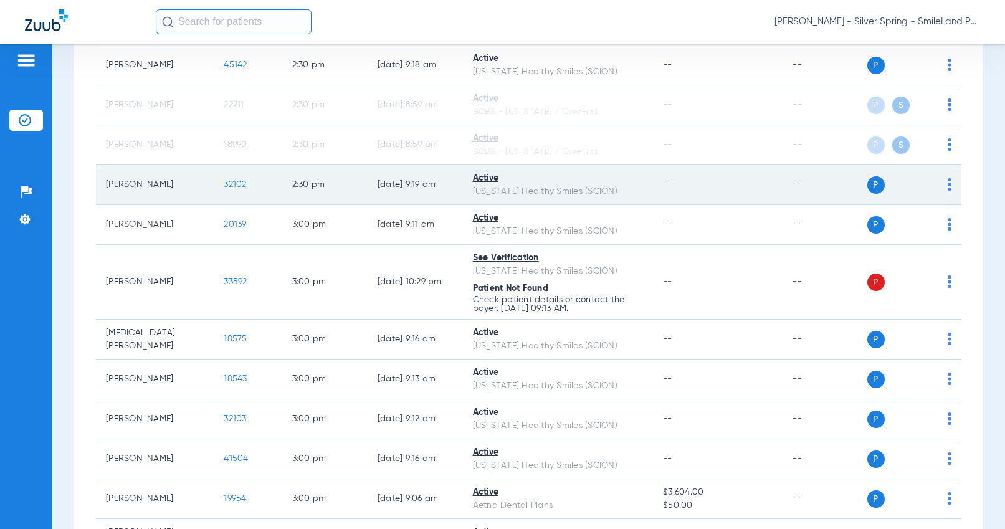
click at [226, 189] on span "32102" at bounding box center [235, 184] width 22 height 9
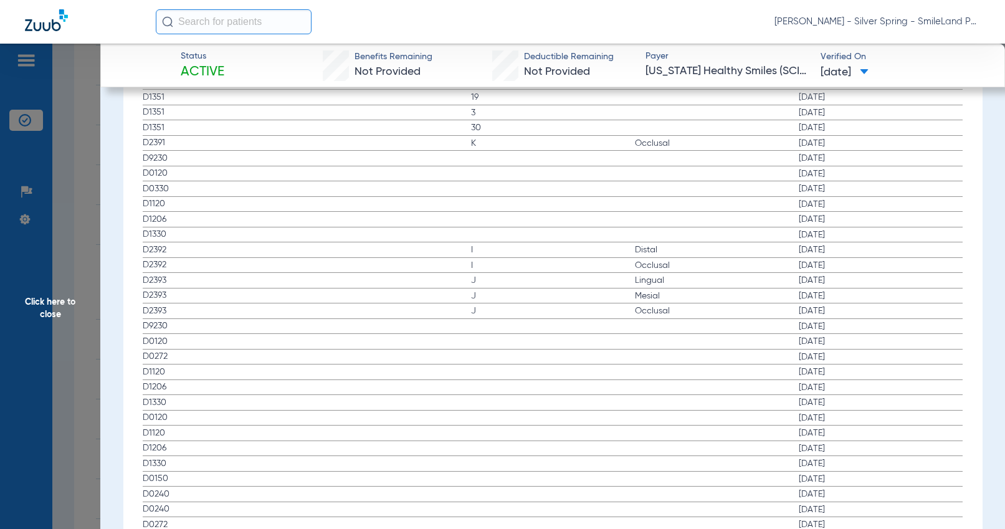
scroll to position [1433, 0]
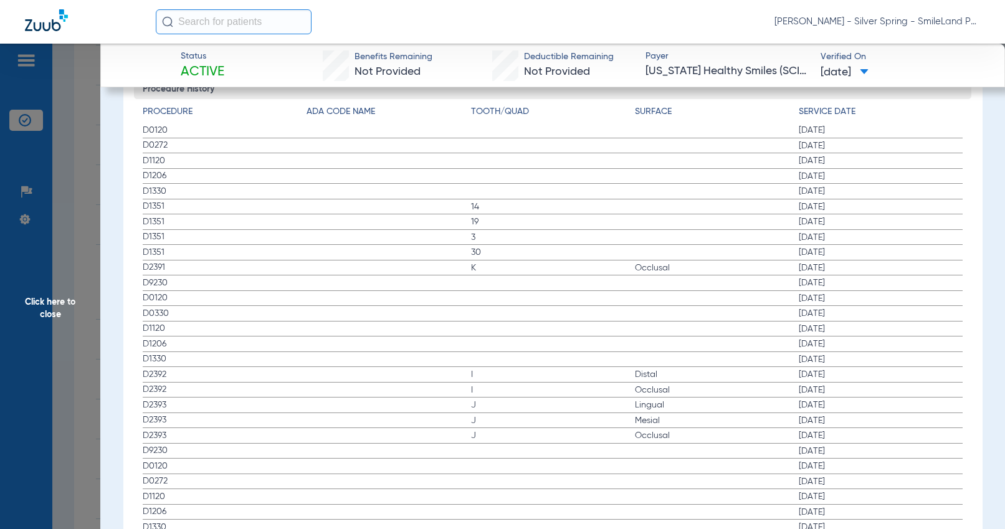
click at [930, 254] on label "D1351 30 [DATE]" at bounding box center [553, 253] width 820 height 16
click at [80, 241] on span "Click here to close" at bounding box center [50, 308] width 100 height 529
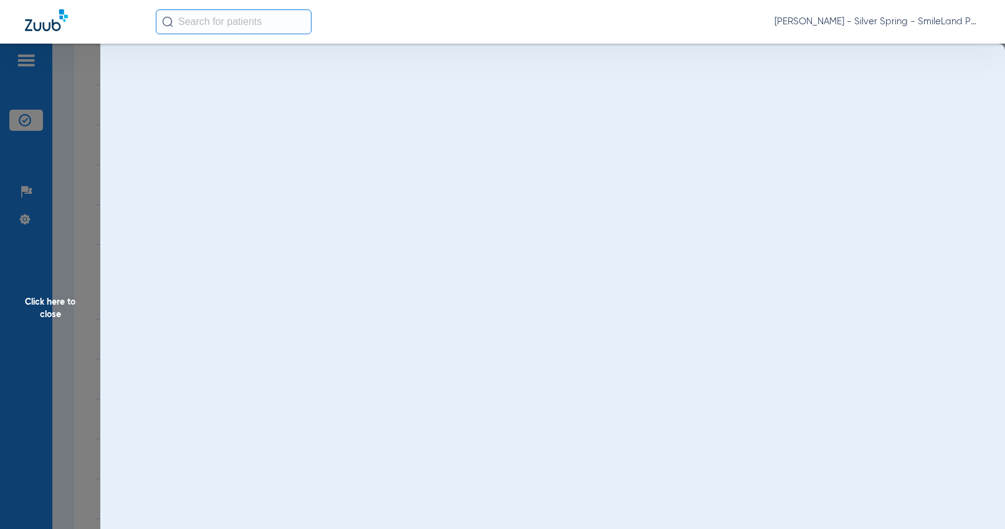
scroll to position [0, 0]
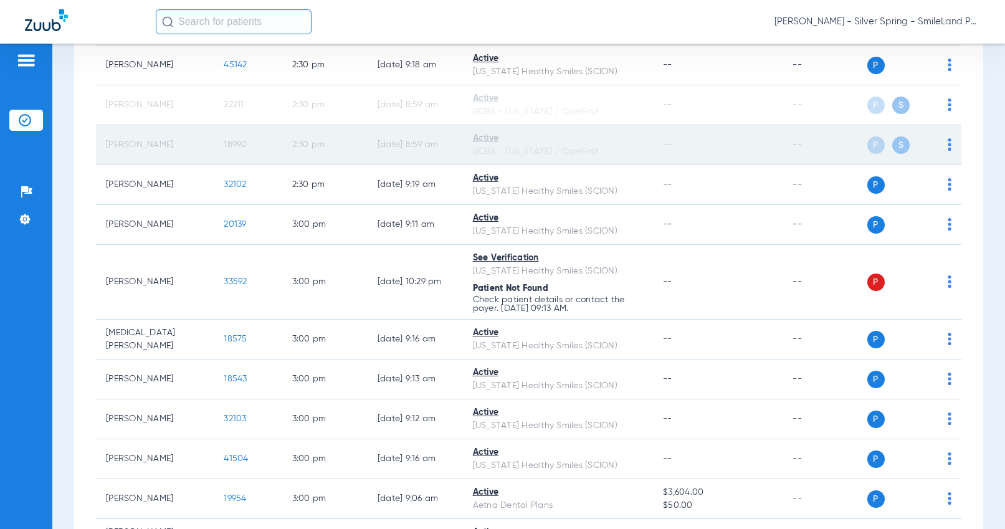
drag, startPoint x: 972, startPoint y: 216, endPoint x: 803, endPoint y: 181, distance: 172.6
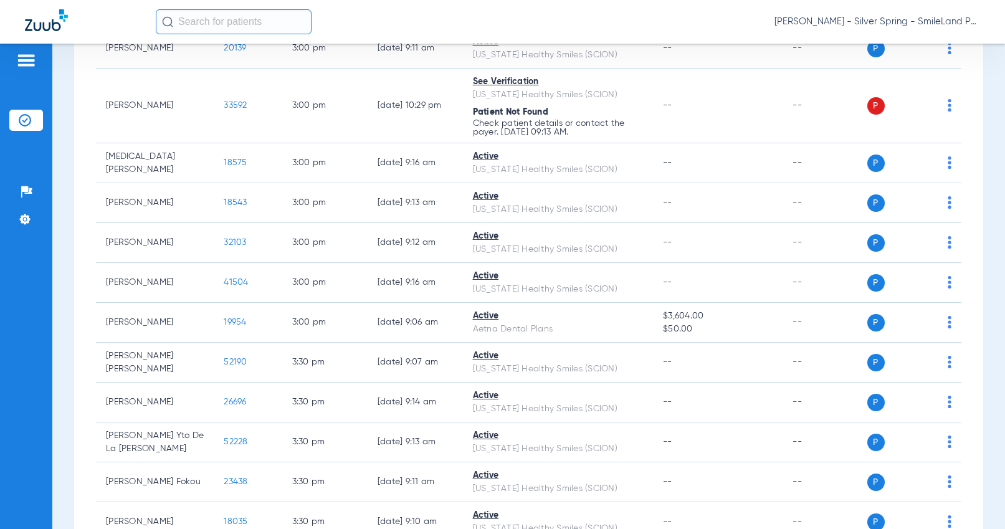
scroll to position [3603, 0]
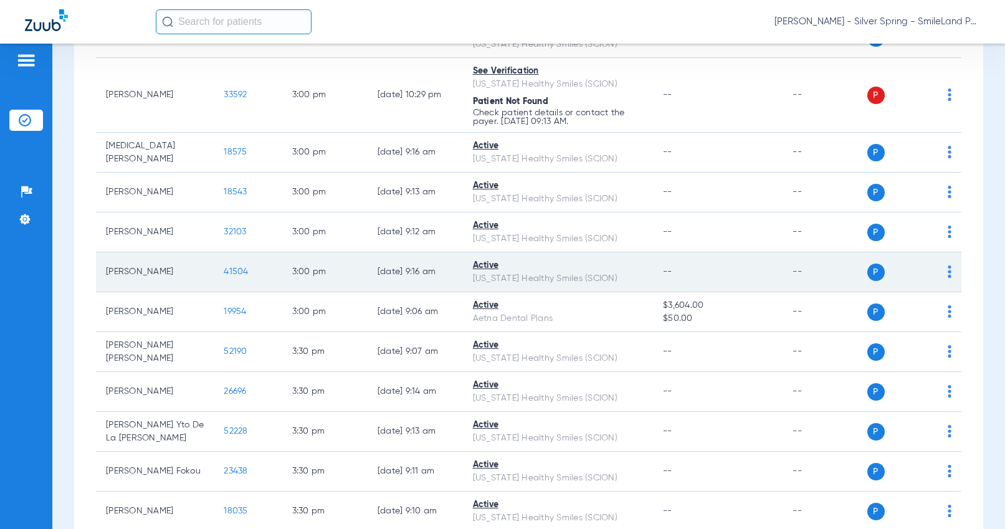
click at [224, 276] on span "41504" at bounding box center [236, 271] width 24 height 9
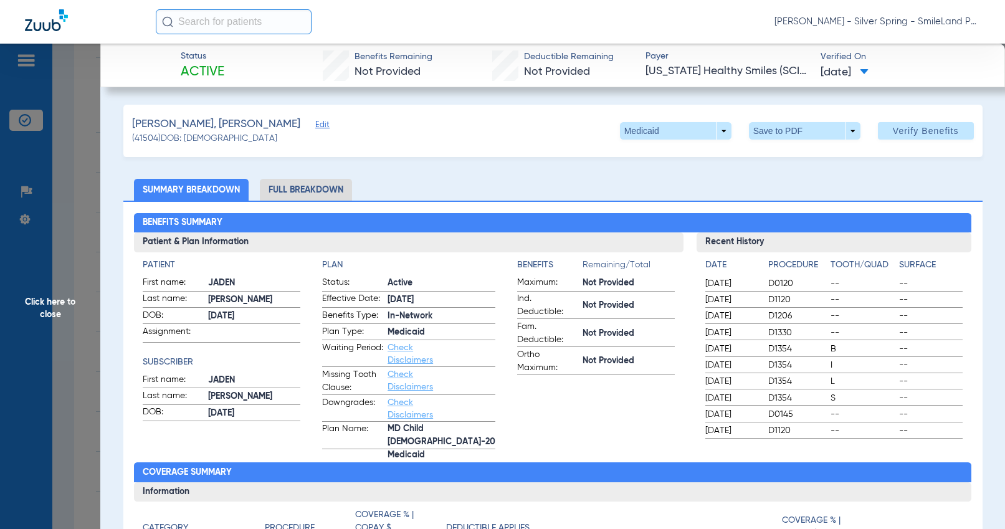
click at [409, 282] on span "Active" at bounding box center [442, 283] width 108 height 13
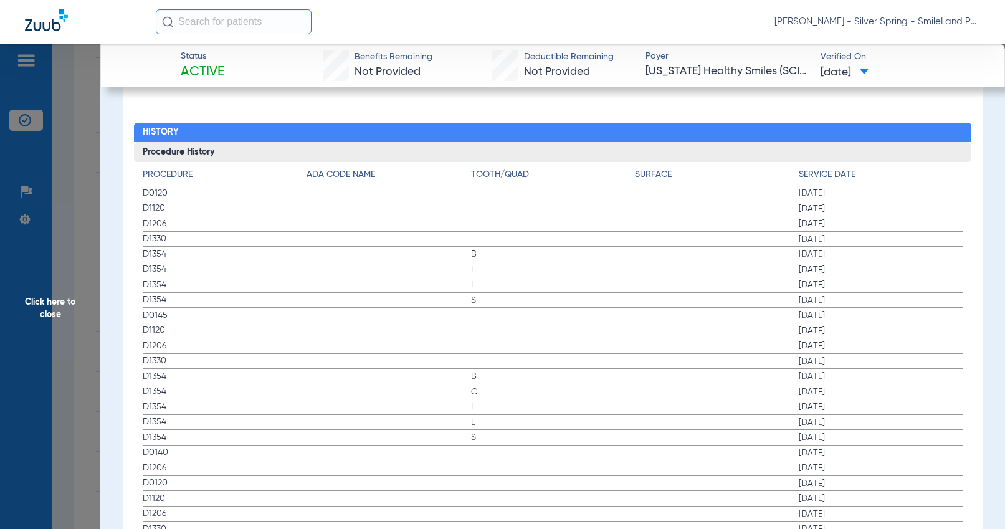
scroll to position [1433, 0]
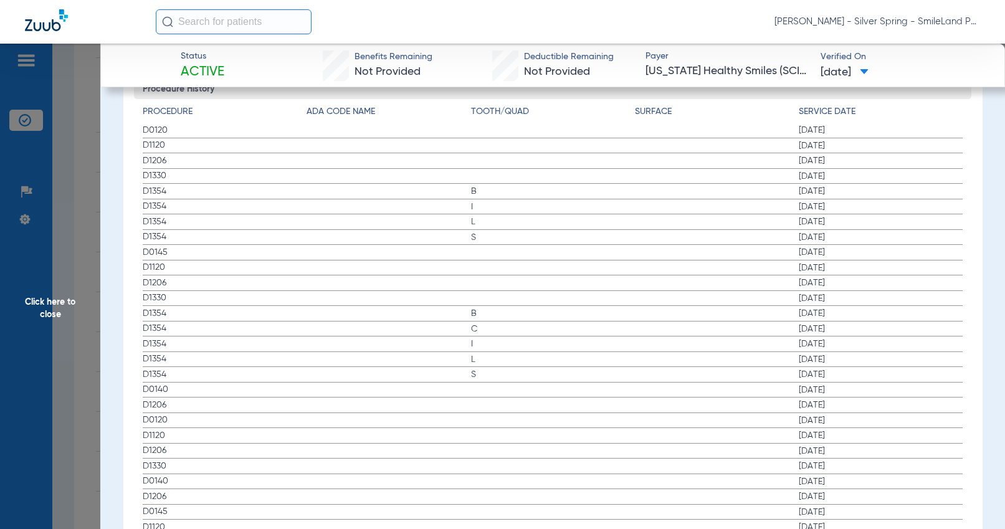
click at [63, 159] on span "Click here to close" at bounding box center [50, 308] width 100 height 529
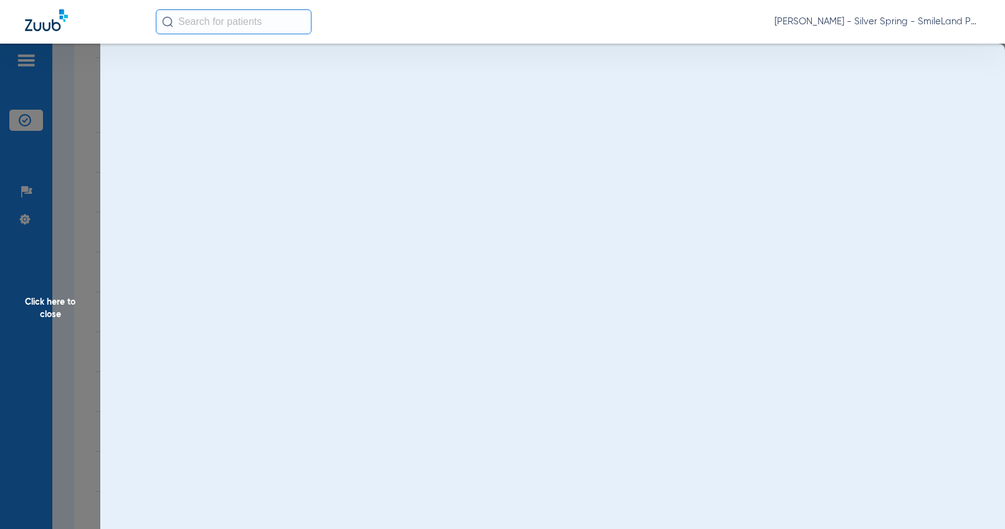
scroll to position [0, 0]
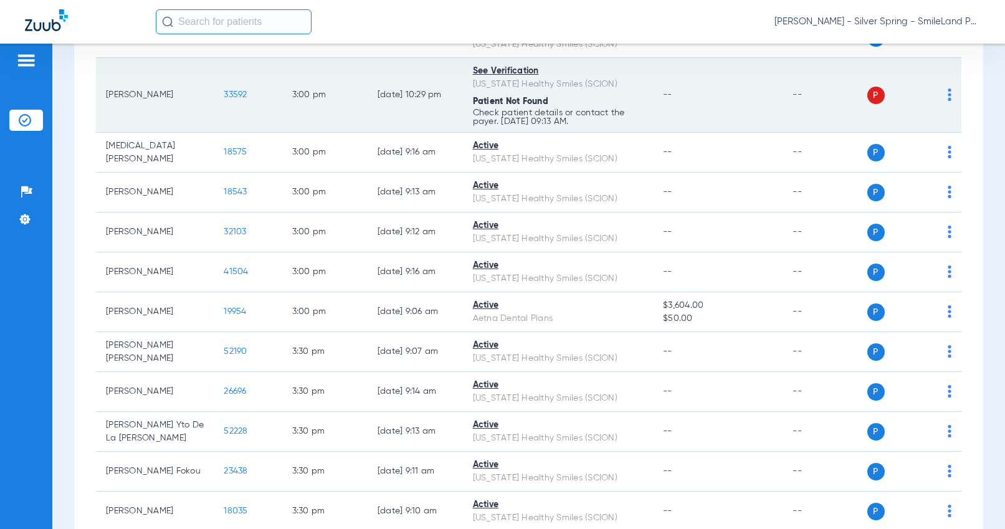
click at [224, 99] on span "33592" at bounding box center [235, 94] width 23 height 9
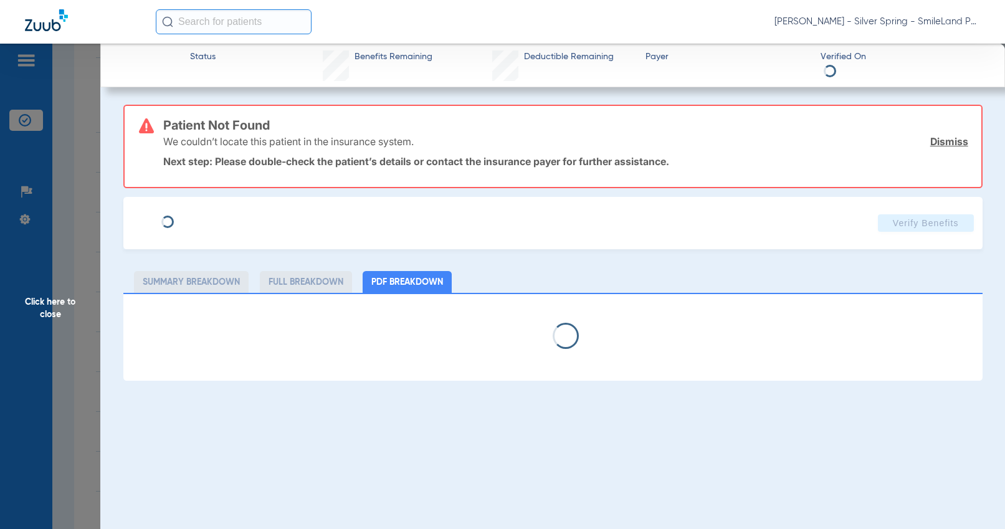
click at [82, 206] on span "Click here to close" at bounding box center [50, 308] width 100 height 529
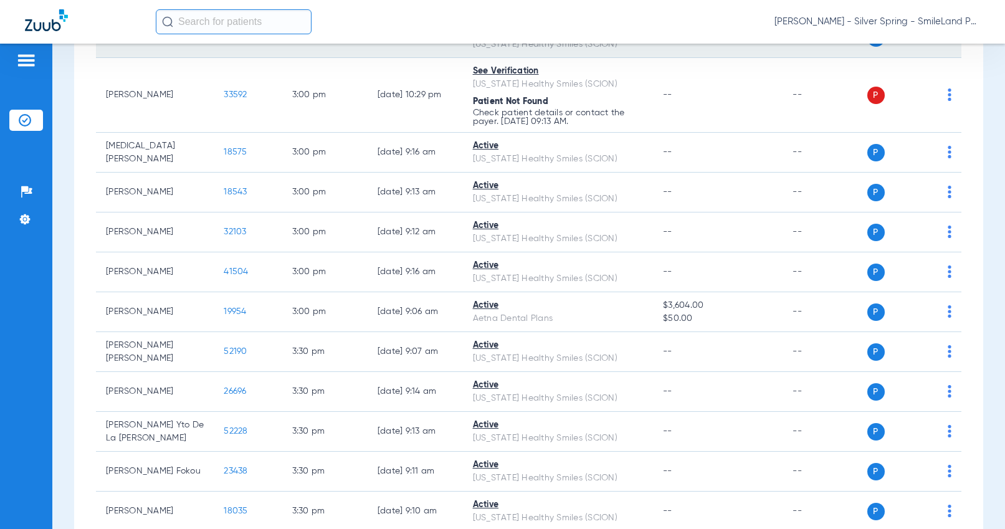
click at [224, 42] on span "20139" at bounding box center [235, 37] width 22 height 9
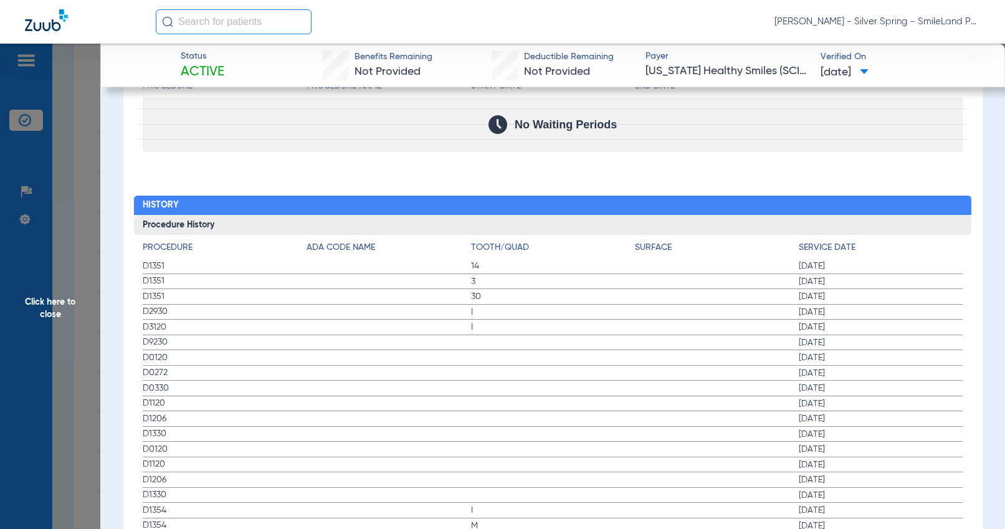
scroll to position [1309, 0]
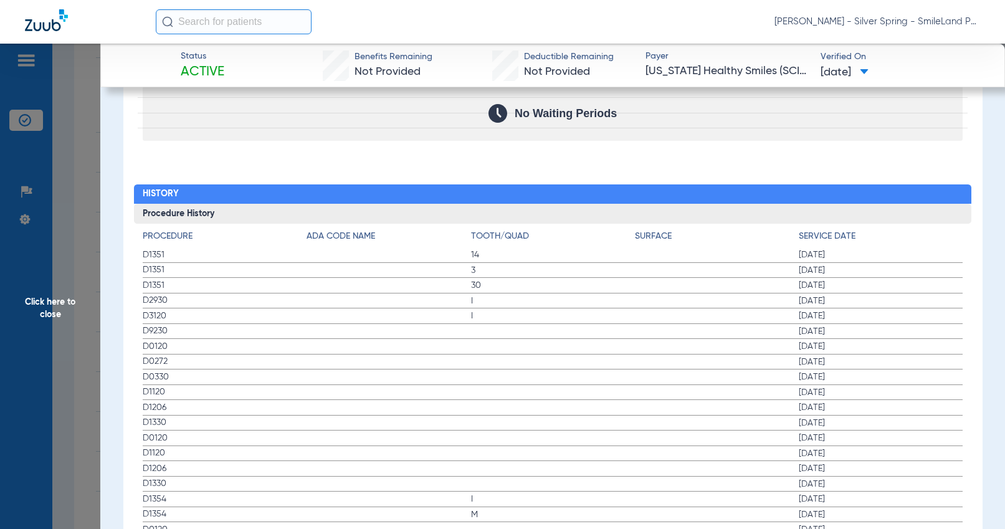
drag, startPoint x: 926, startPoint y: 226, endPoint x: 513, endPoint y: 222, distance: 413.2
click at [926, 230] on h4 "Service Date" at bounding box center [881, 236] width 164 height 13
click at [75, 181] on span "Click here to close" at bounding box center [50, 308] width 100 height 529
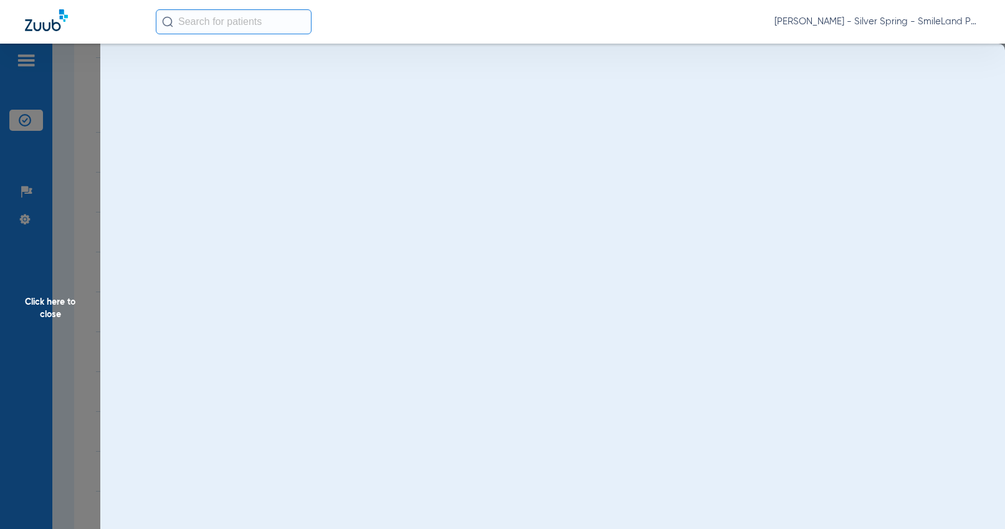
scroll to position [0, 0]
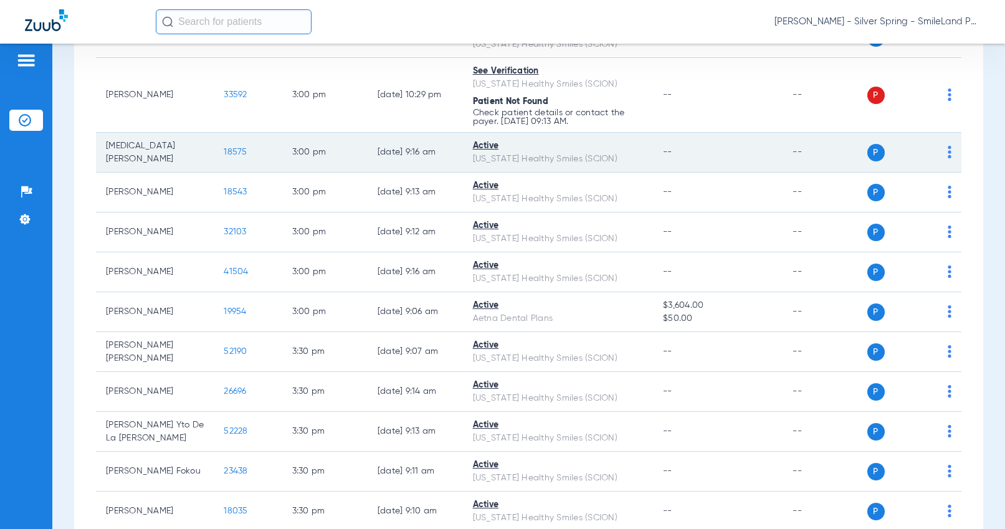
click at [227, 156] on span "18575" at bounding box center [235, 152] width 23 height 9
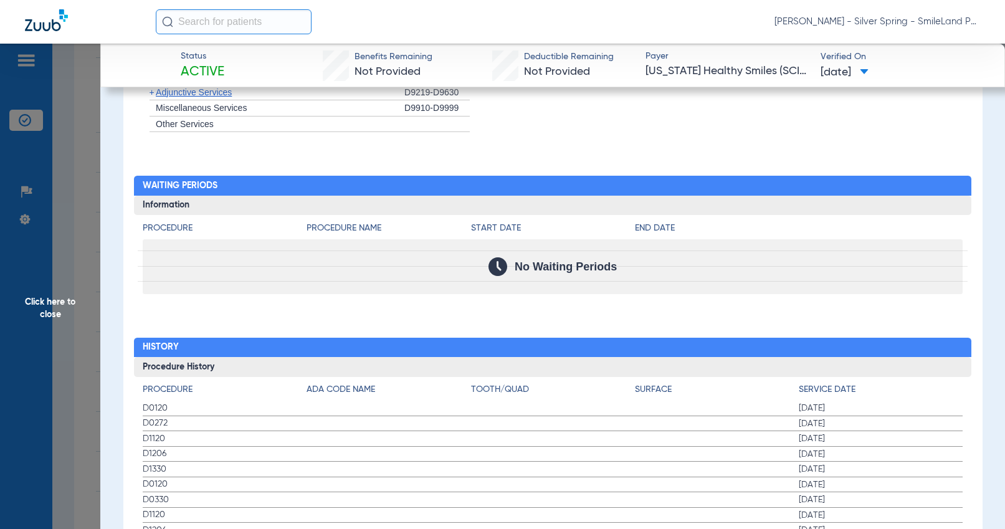
scroll to position [1246, 0]
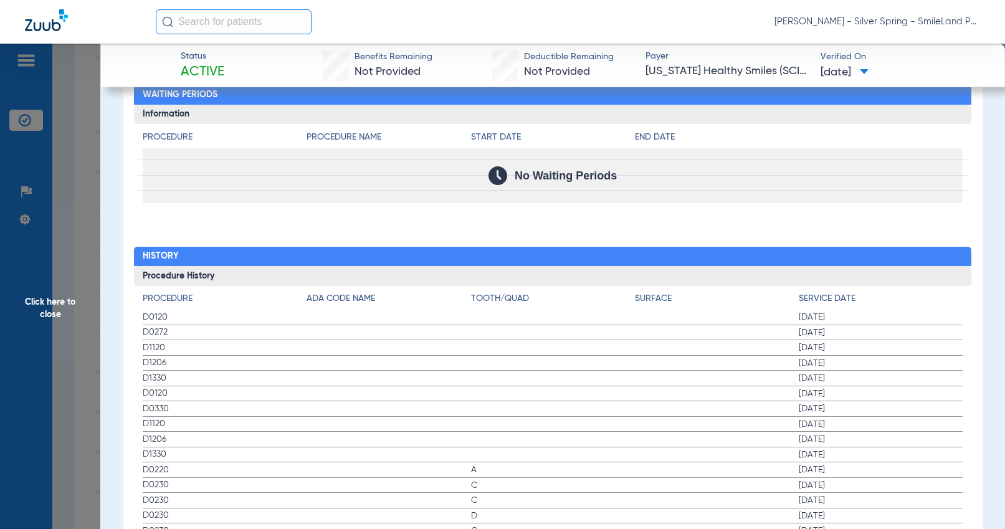
drag, startPoint x: 914, startPoint y: 172, endPoint x: 126, endPoint y: 234, distance: 790.7
click at [914, 171] on div "No Waiting Periods" at bounding box center [553, 175] width 820 height 55
click at [85, 229] on span "Click here to close" at bounding box center [50, 308] width 100 height 529
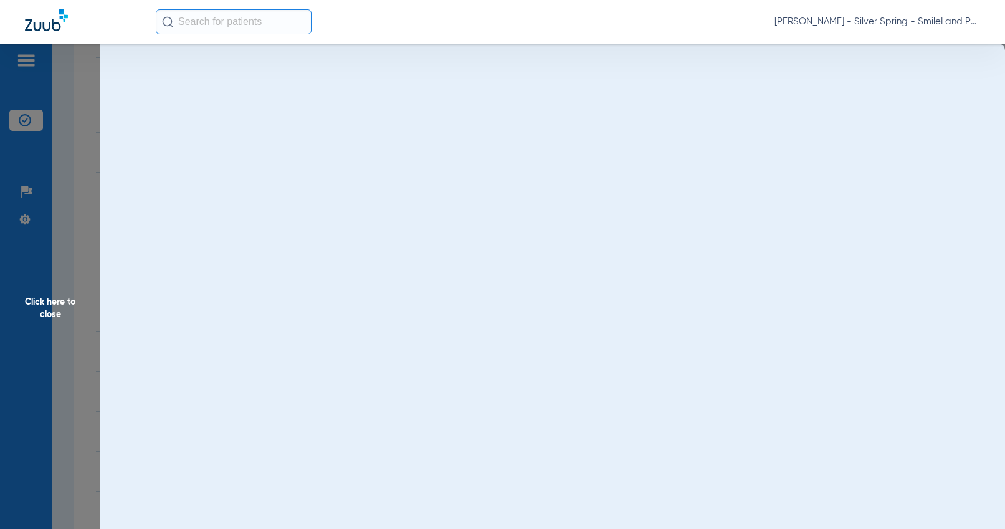
scroll to position [0, 0]
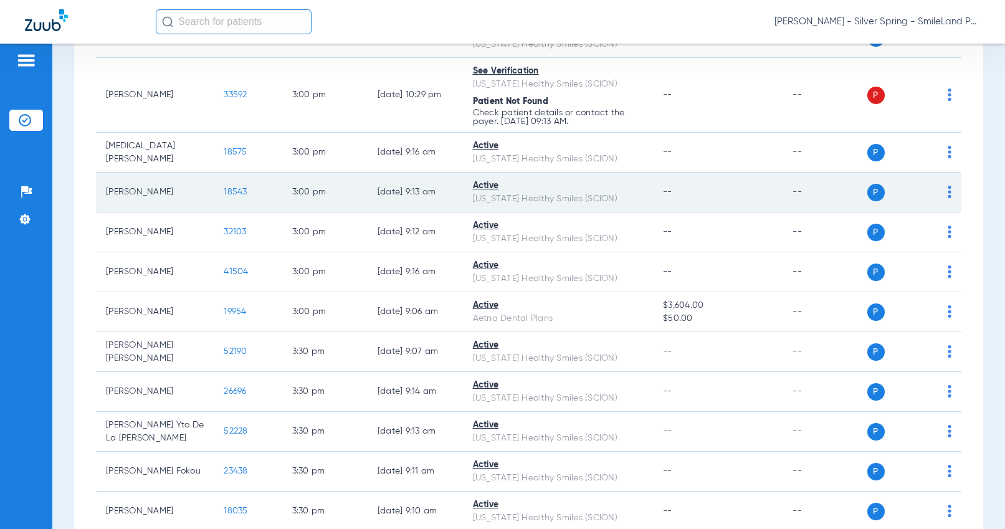
click at [235, 196] on span "18543" at bounding box center [235, 192] width 23 height 9
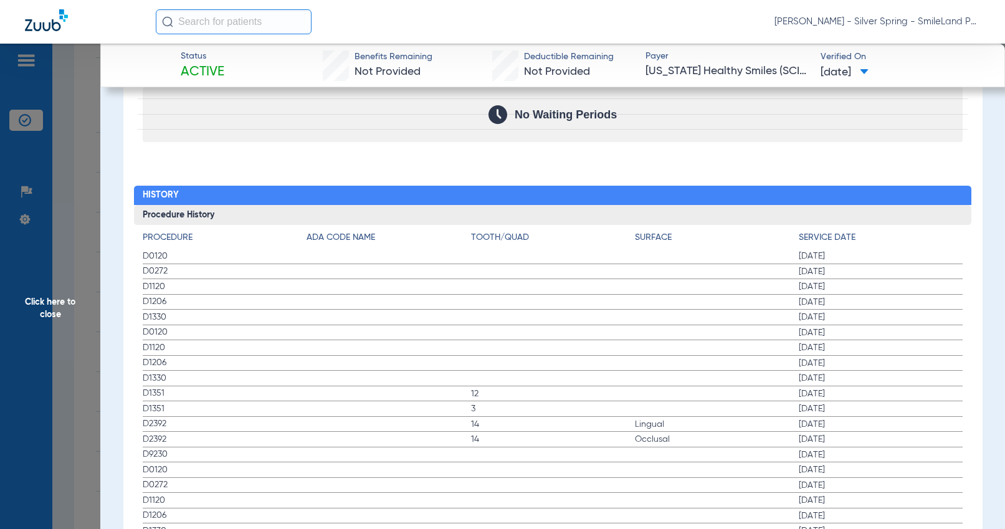
scroll to position [1309, 0]
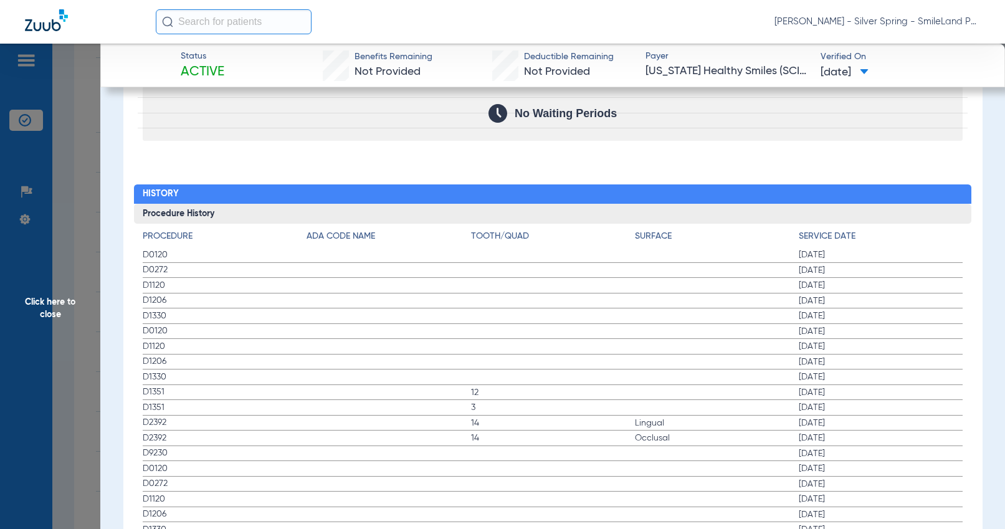
click at [896, 189] on h2 "History" at bounding box center [553, 194] width 838 height 20
click at [73, 211] on span "Click here to close" at bounding box center [50, 308] width 100 height 529
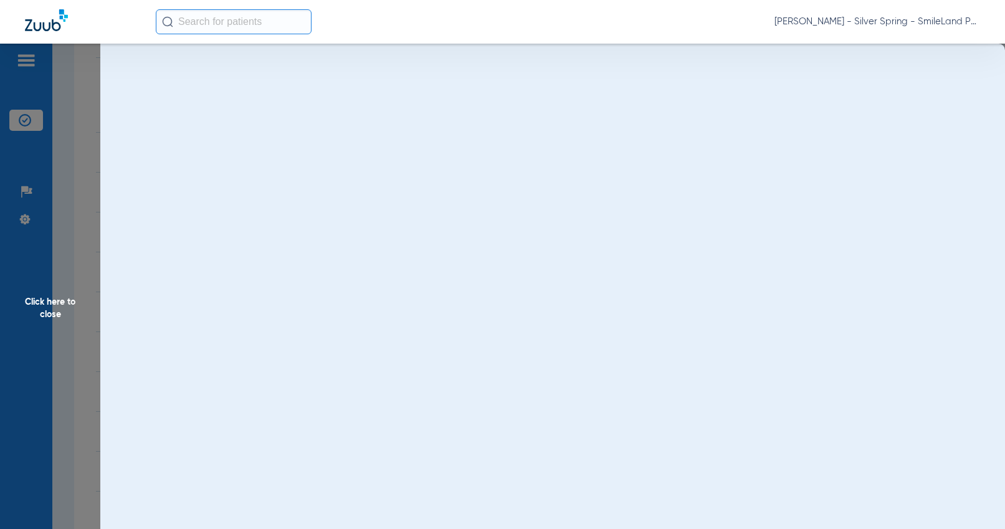
scroll to position [0, 0]
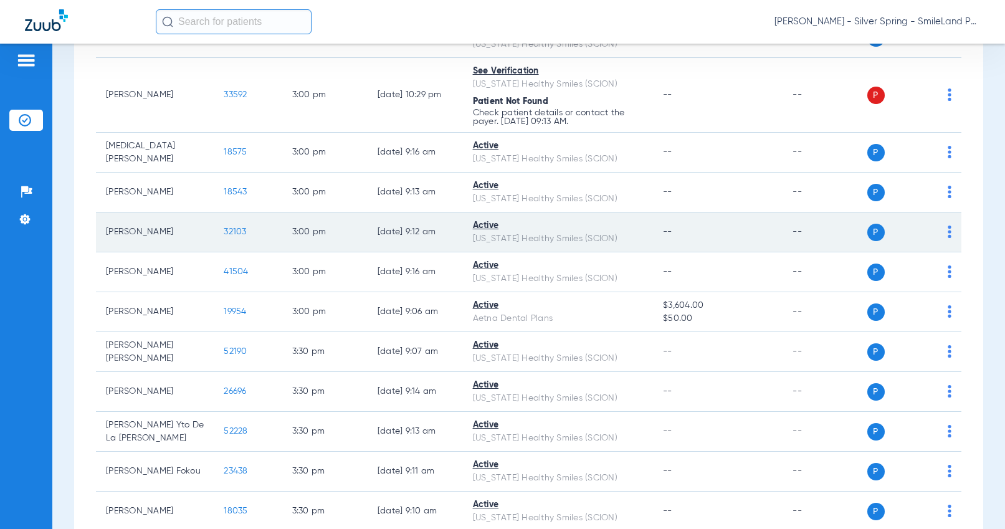
click at [224, 236] on span "32103" at bounding box center [235, 231] width 22 height 9
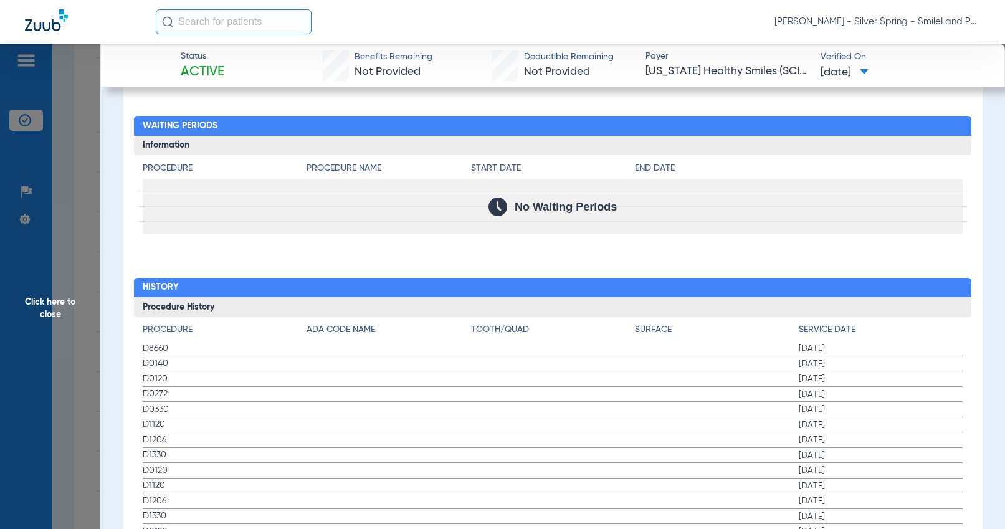
scroll to position [1246, 0]
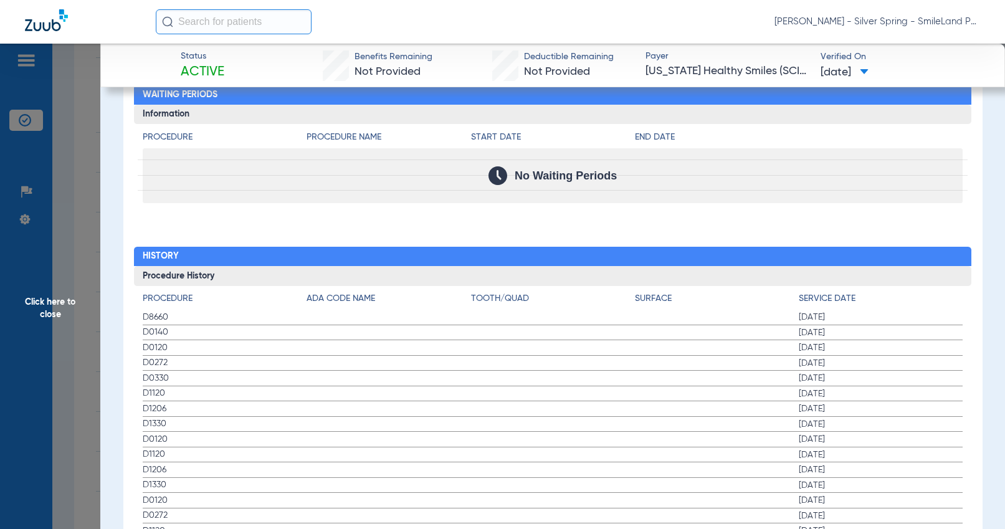
drag, startPoint x: 967, startPoint y: 249, endPoint x: 39, endPoint y: 216, distance: 928.5
click at [967, 249] on div "Procedure Benefits Disclaimers The Service History displayed above is the last …" at bounding box center [552, 468] width 859 height 1990
click at [74, 210] on span "Click here to close" at bounding box center [50, 308] width 100 height 529
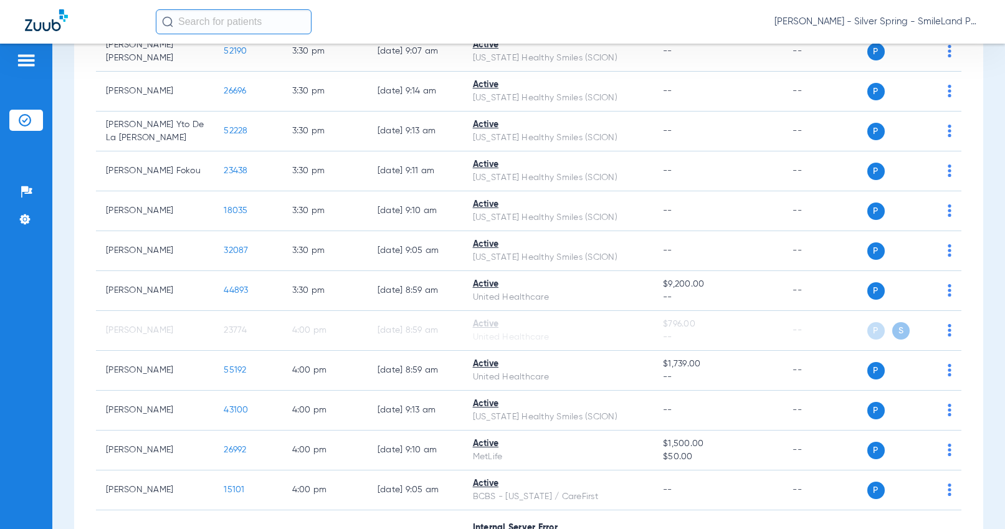
scroll to position [3914, 0]
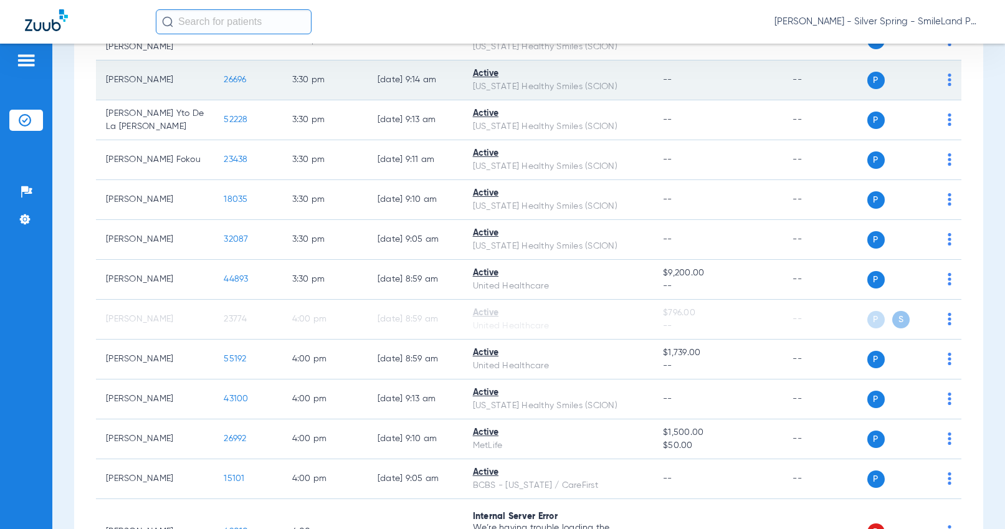
click at [224, 84] on span "26696" at bounding box center [235, 79] width 22 height 9
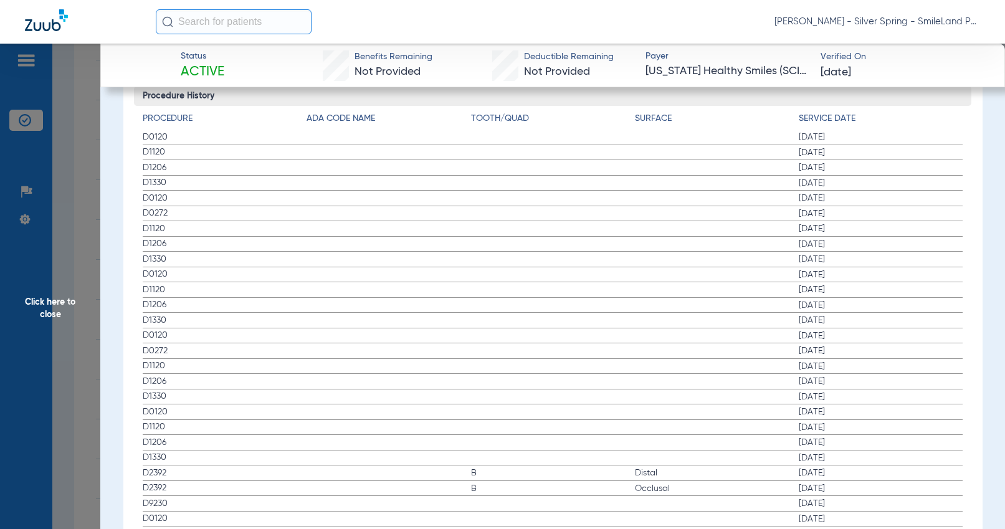
scroll to position [1433, 0]
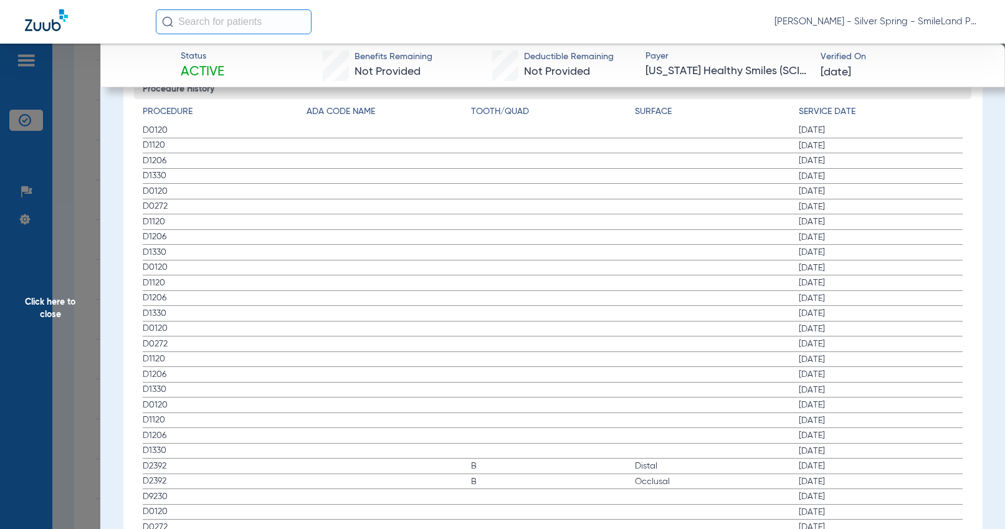
click at [77, 168] on span "Click here to close" at bounding box center [50, 308] width 100 height 529
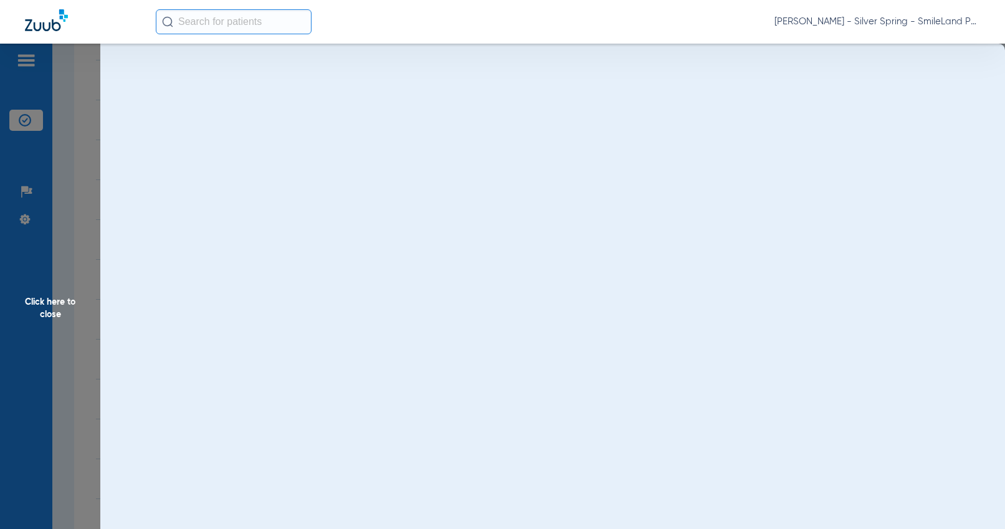
scroll to position [0, 0]
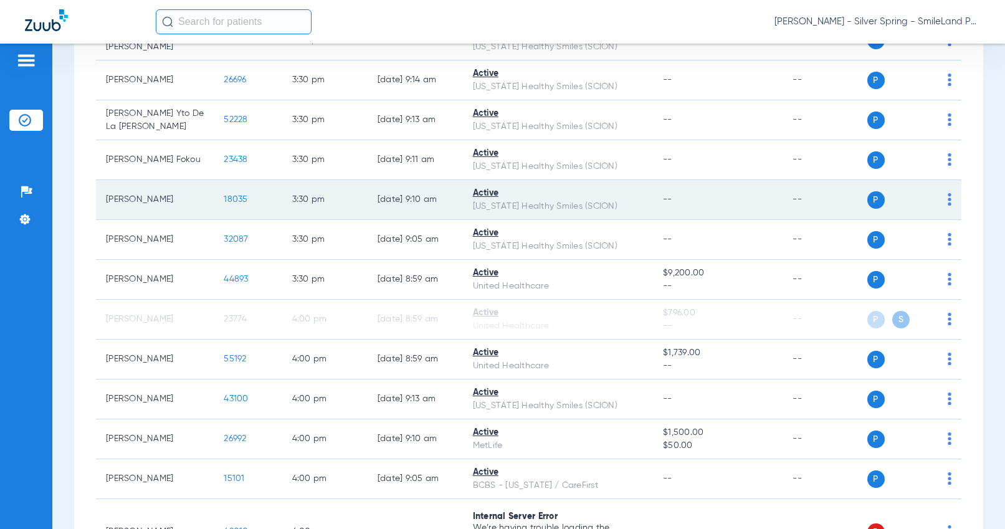
click at [224, 204] on span "18035" at bounding box center [236, 199] width 24 height 9
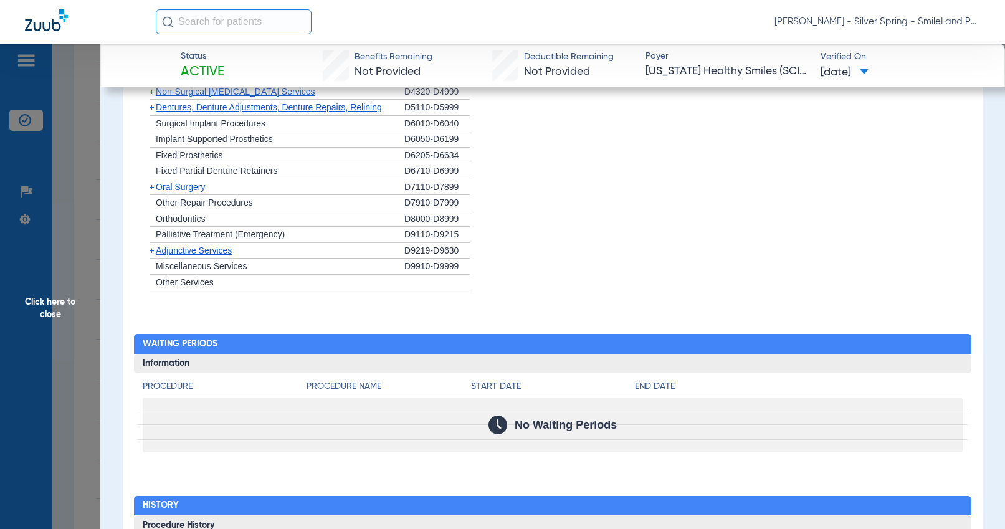
scroll to position [1309, 0]
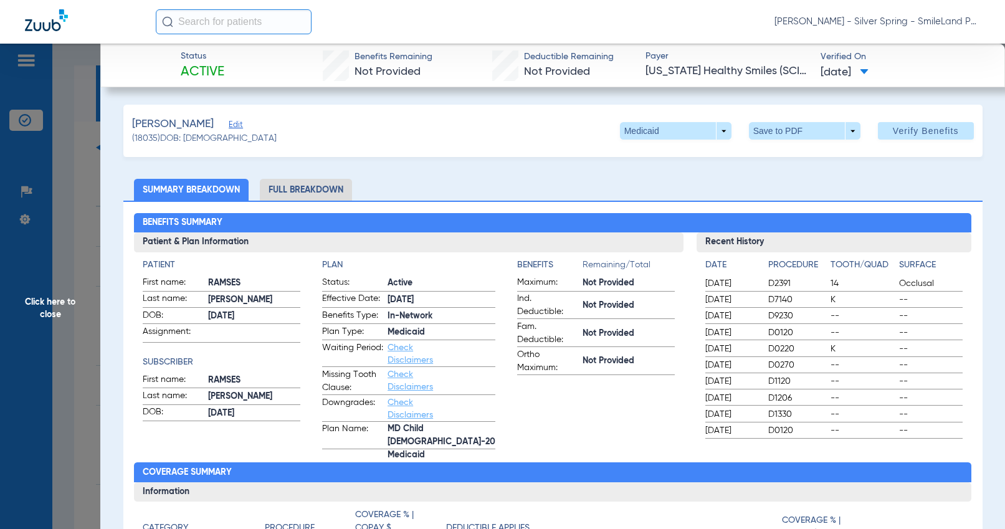
scroll to position [1309, 0]
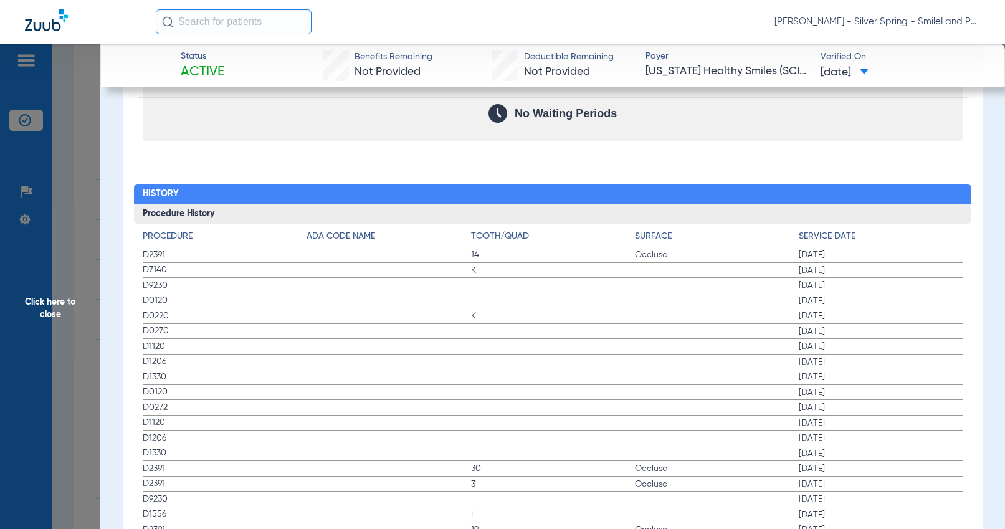
click at [94, 145] on span "Click here to close" at bounding box center [50, 308] width 100 height 529
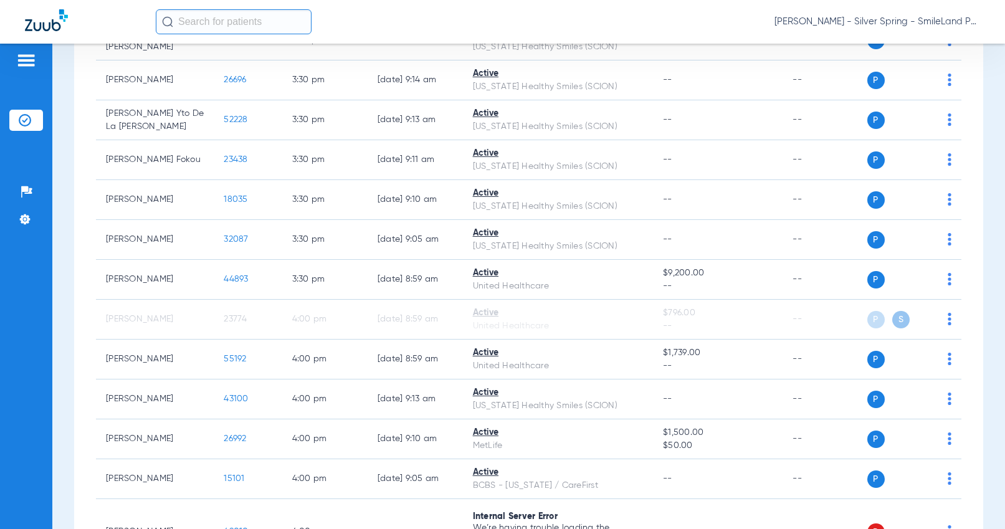
scroll to position [0, 0]
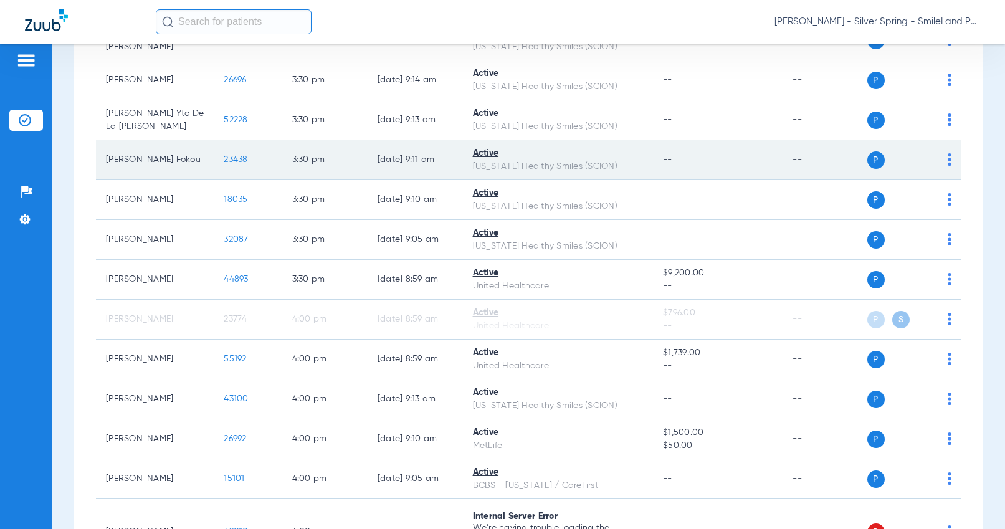
click at [224, 164] on span "23438" at bounding box center [236, 159] width 24 height 9
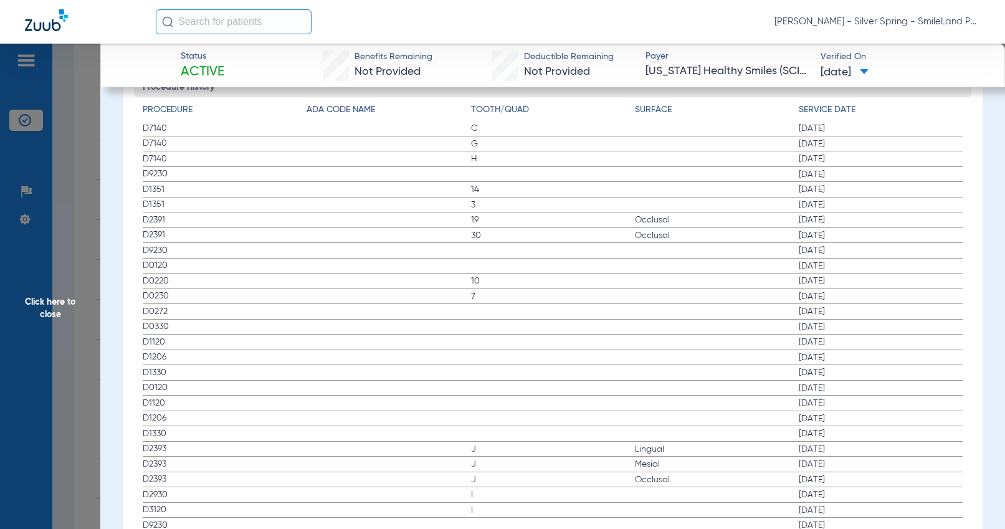
scroll to position [1371, 0]
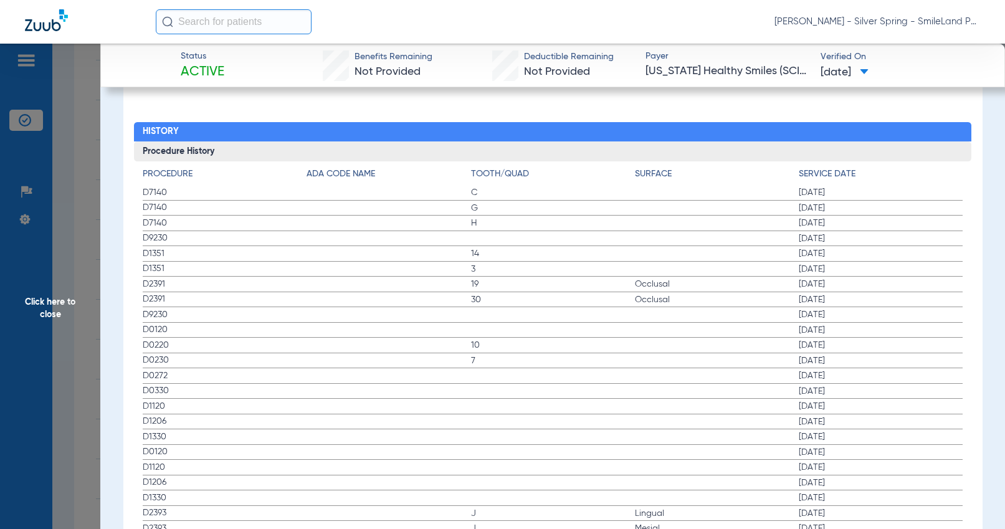
click at [925, 294] on span "[DATE]" at bounding box center [881, 300] width 164 height 12
click at [92, 234] on span "Click here to close" at bounding box center [50, 308] width 100 height 529
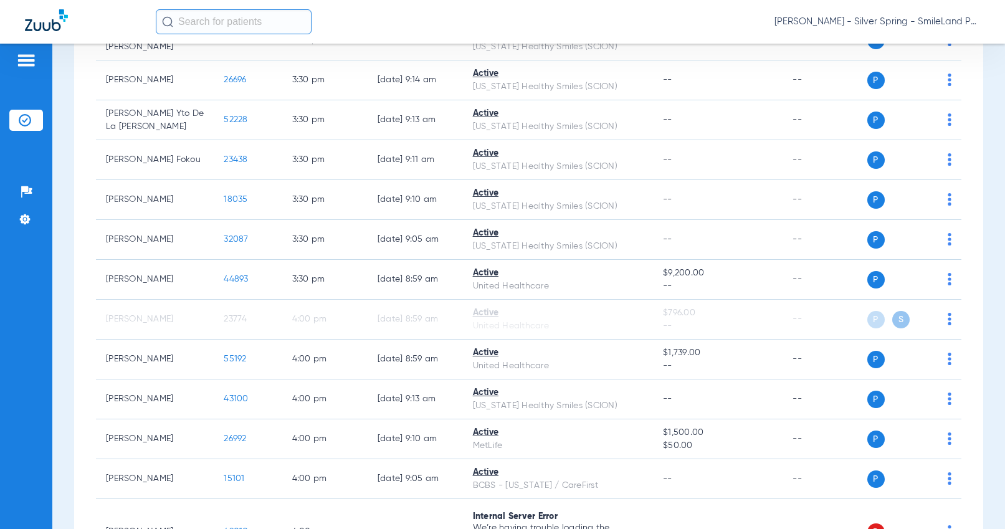
scroll to position [0, 0]
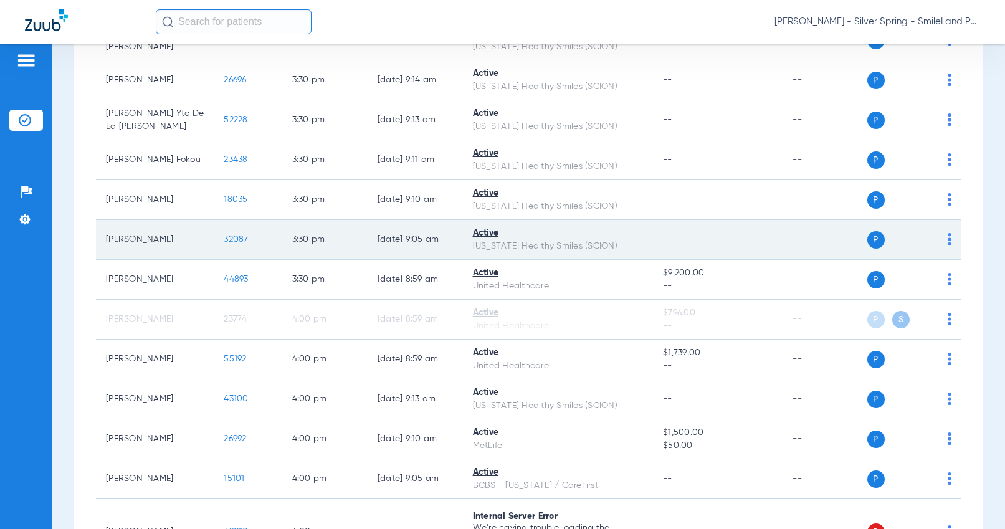
click at [225, 260] on td "32087" at bounding box center [248, 240] width 68 height 40
click at [227, 244] on span "32087" at bounding box center [236, 239] width 24 height 9
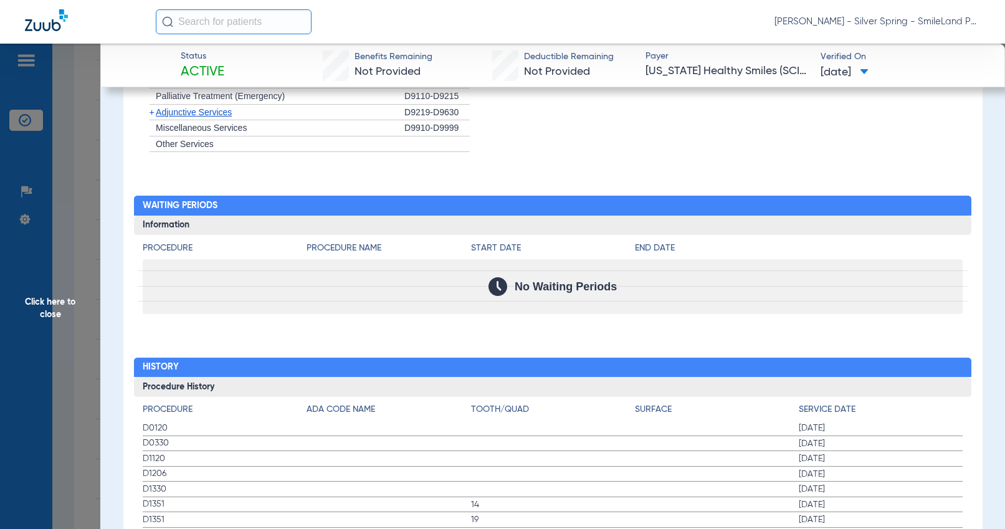
scroll to position [1246, 0]
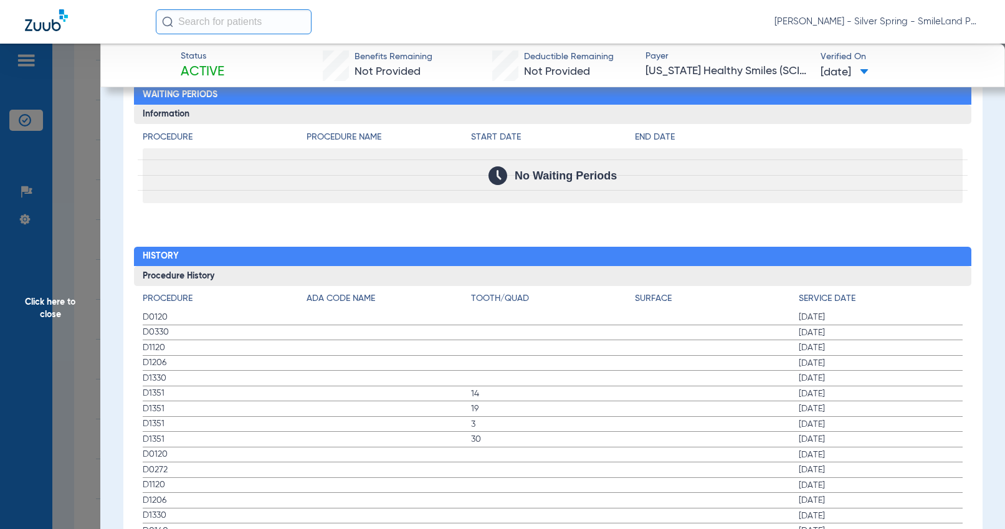
click at [67, 198] on span "Click here to close" at bounding box center [50, 308] width 100 height 529
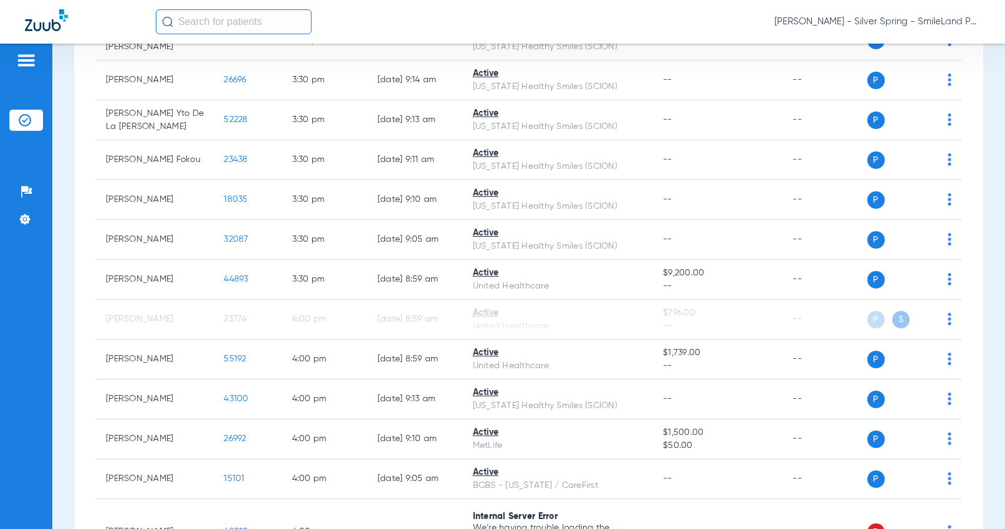
scroll to position [0, 0]
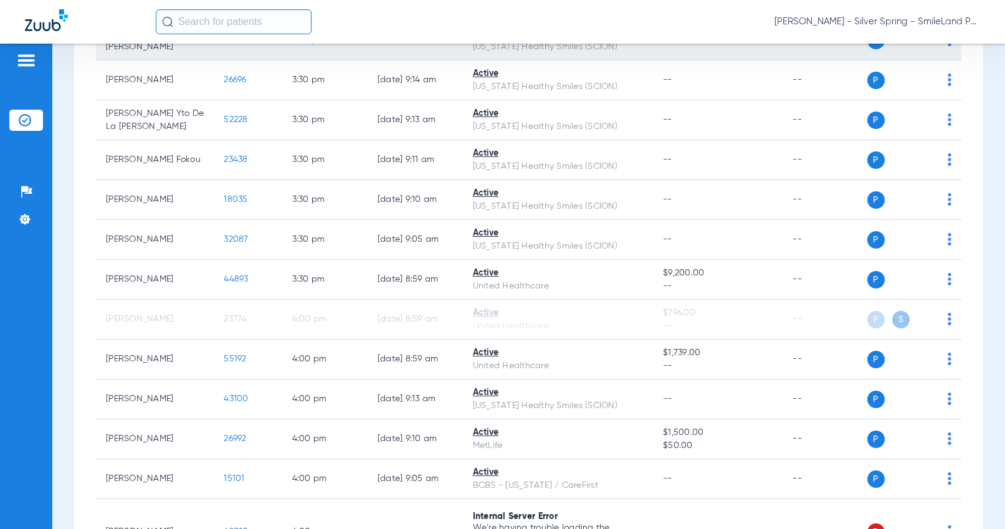
click at [224, 44] on span "52190" at bounding box center [235, 40] width 23 height 9
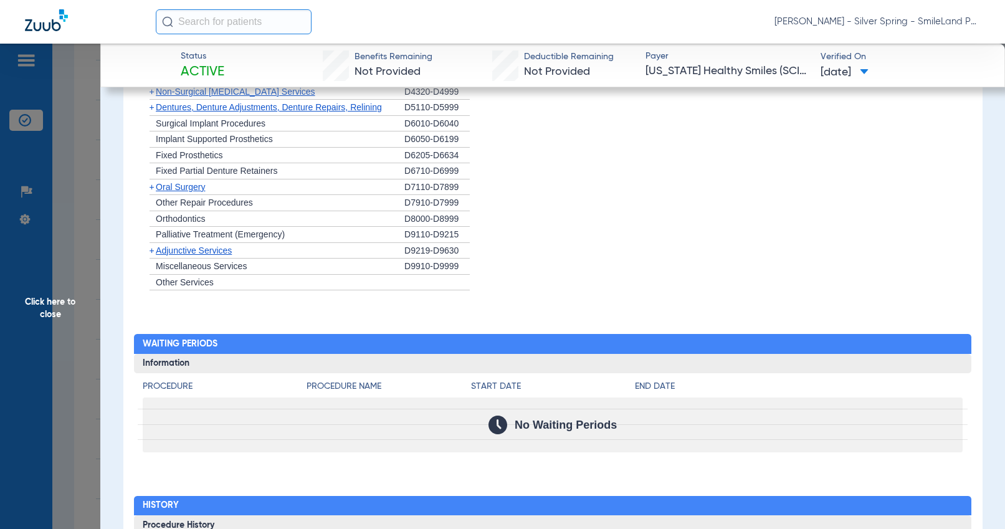
scroll to position [1371, 0]
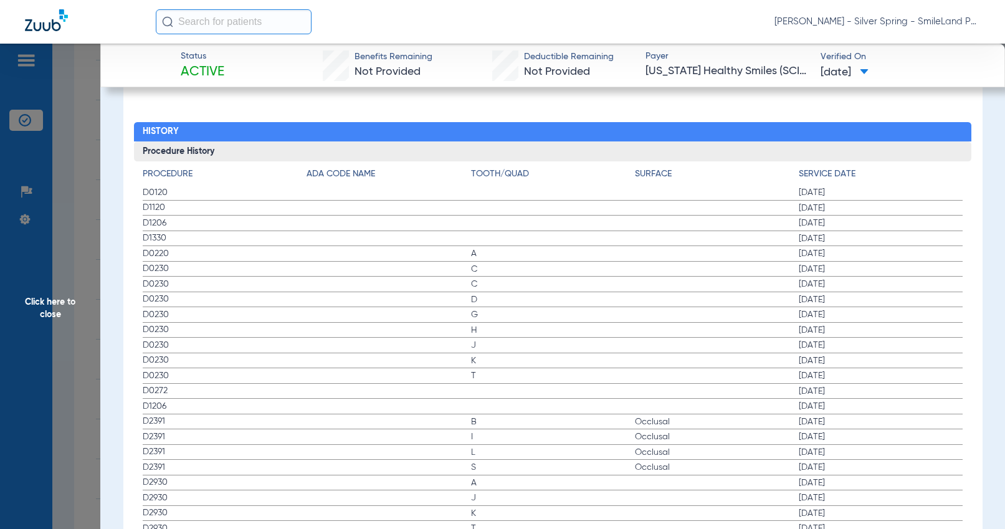
click at [912, 204] on span "02/20/2025" at bounding box center [881, 208] width 164 height 12
click at [84, 204] on span "Click here to close" at bounding box center [50, 308] width 100 height 529
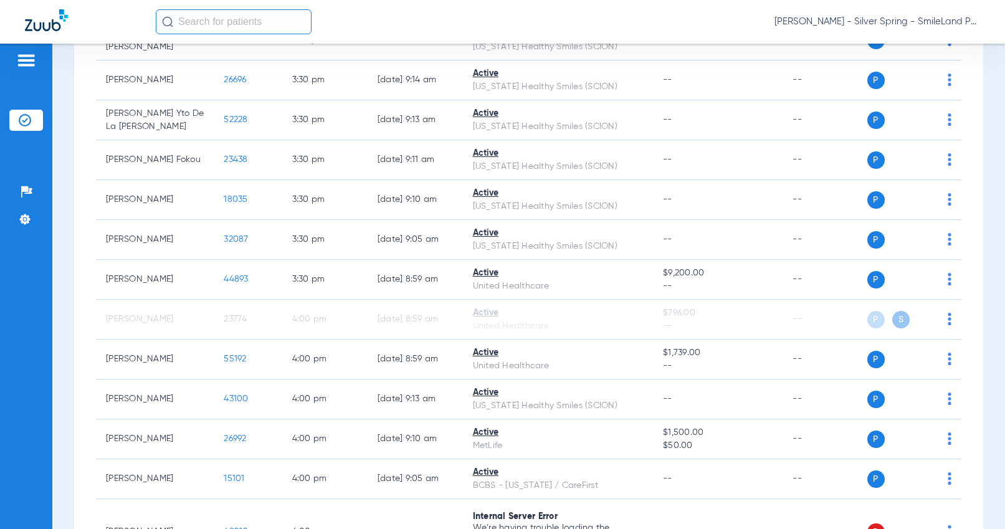
scroll to position [0, 0]
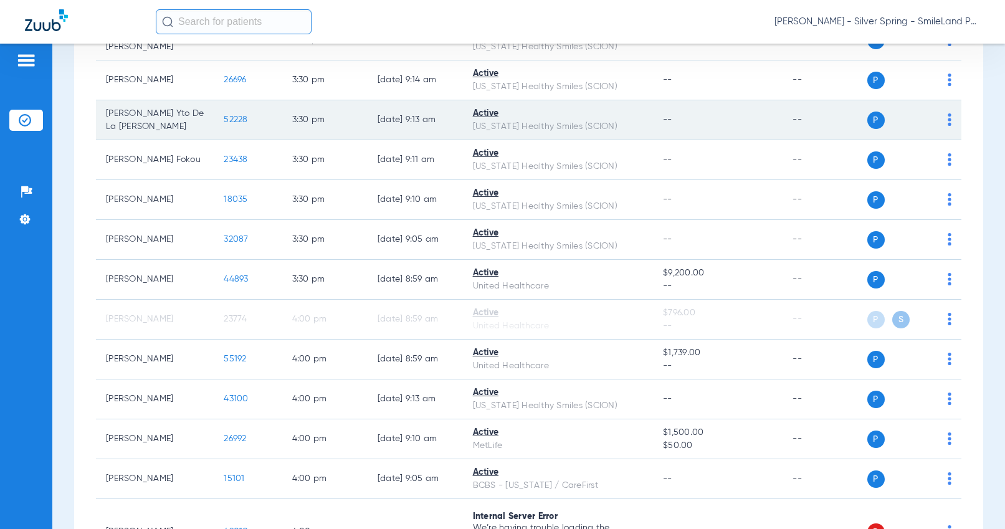
click at [224, 124] on span "52228" at bounding box center [236, 119] width 24 height 9
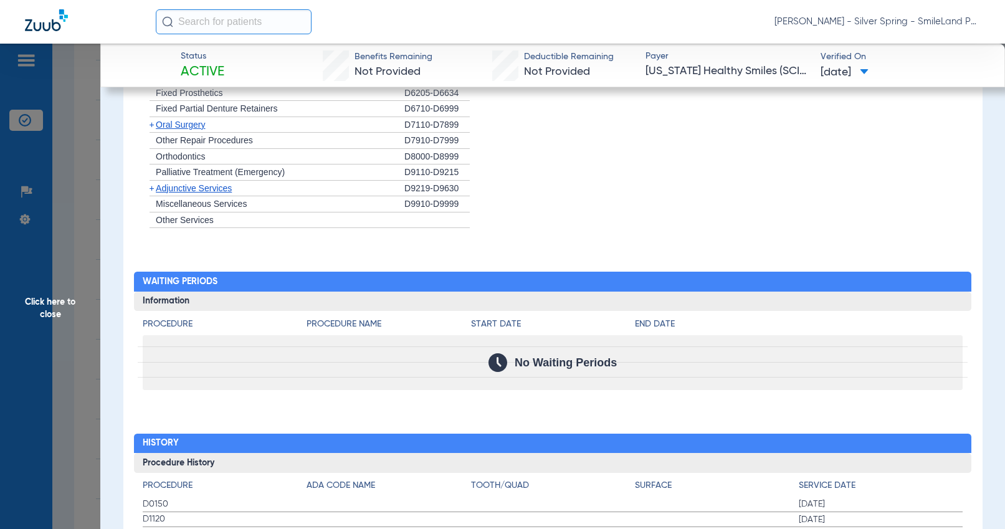
scroll to position [1231, 0]
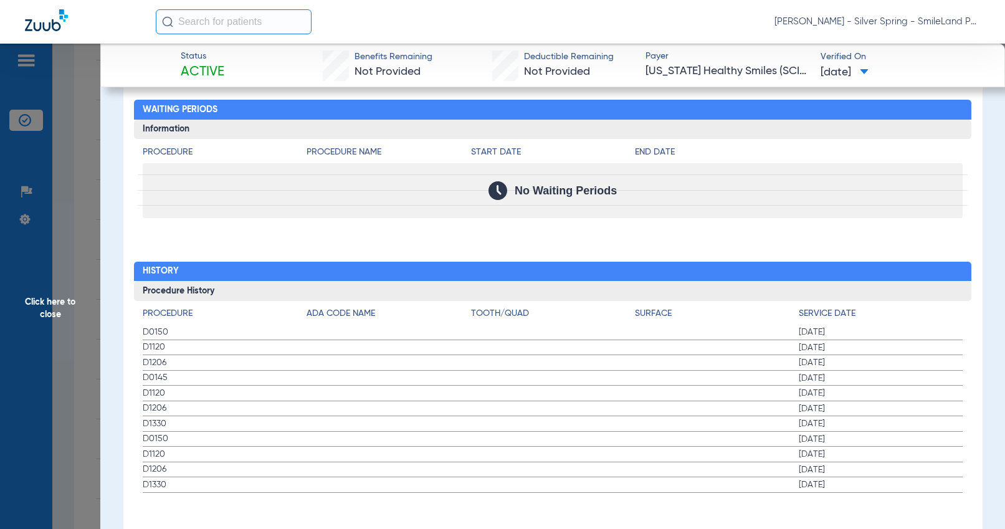
click at [899, 183] on div "No Waiting Periods" at bounding box center [553, 190] width 820 height 55
click at [70, 192] on span "Click here to close" at bounding box center [50, 308] width 100 height 529
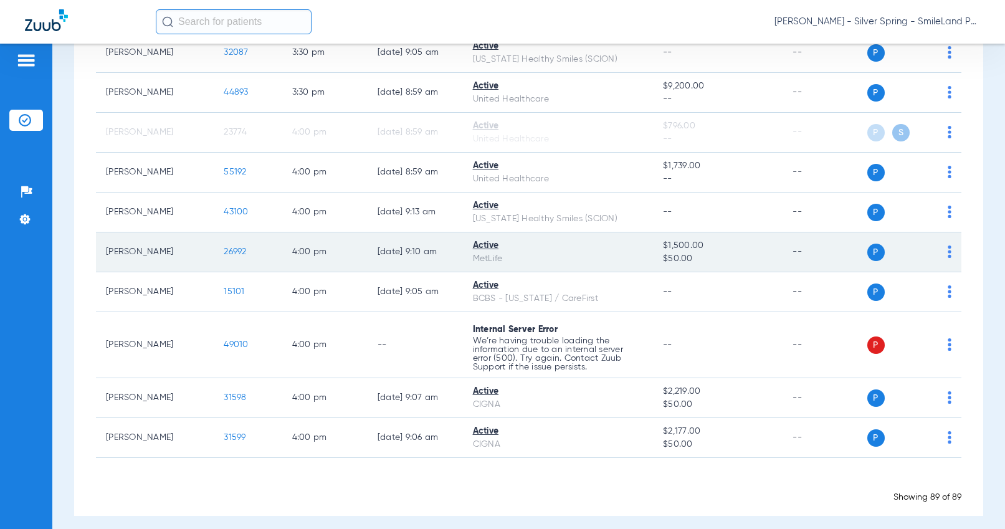
scroll to position [4127, 0]
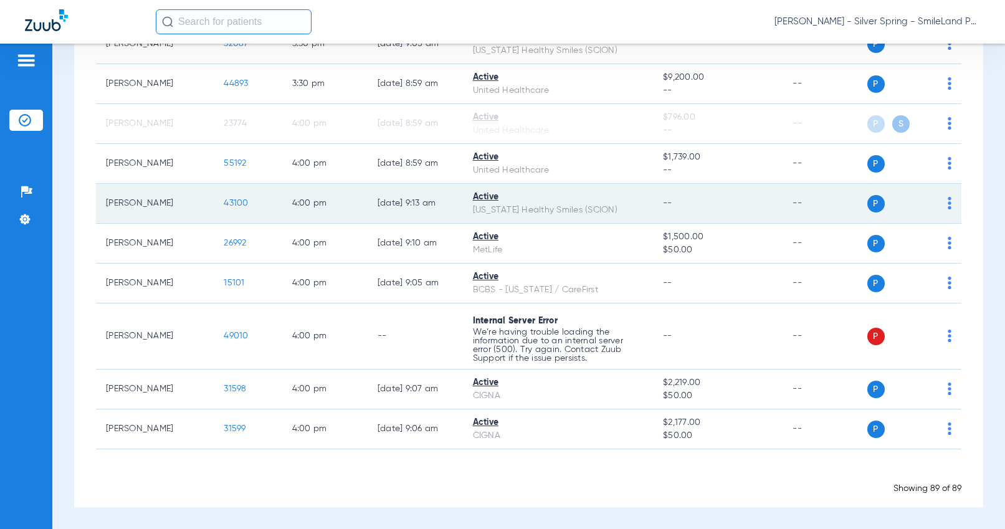
click at [230, 208] on span "43100" at bounding box center [236, 203] width 24 height 9
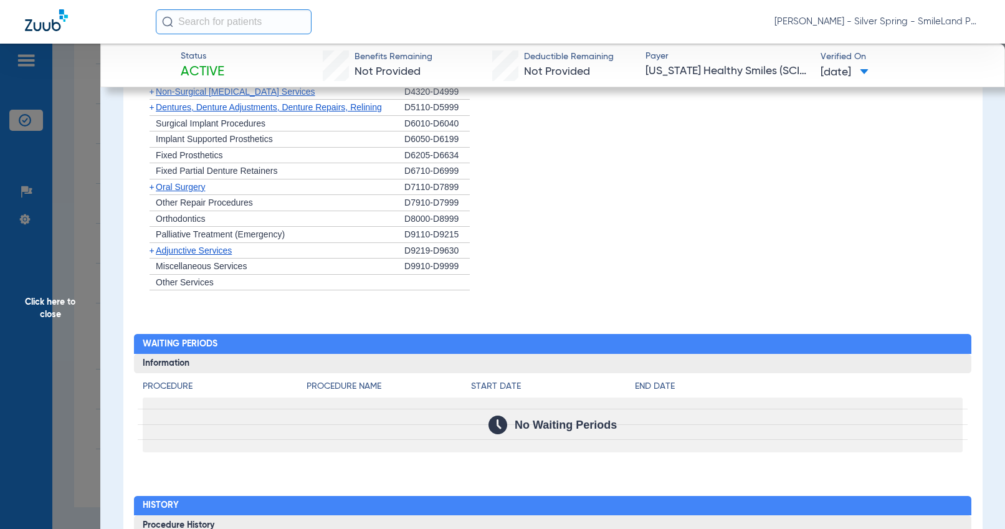
scroll to position [1415, 0]
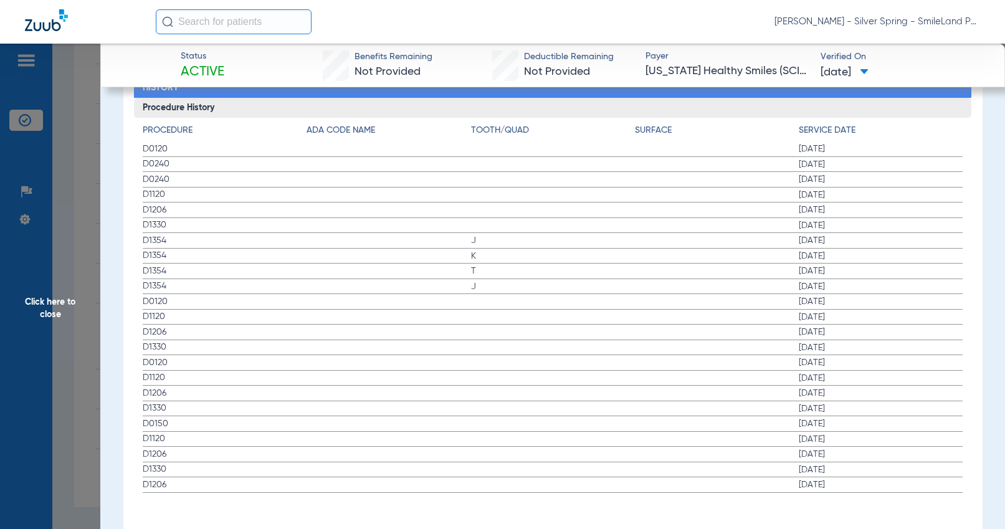
drag, startPoint x: 951, startPoint y: 381, endPoint x: 796, endPoint y: 404, distance: 156.2
click at [951, 387] on span "02/01/2024" at bounding box center [881, 393] width 164 height 12
click at [60, 194] on span "Click here to close" at bounding box center [50, 308] width 100 height 529
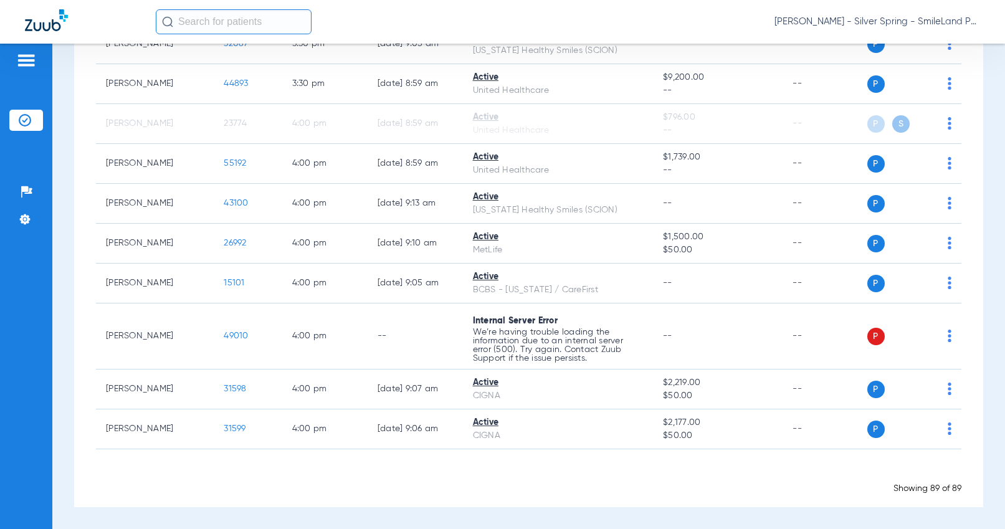
scroll to position [0, 0]
click at [934, 25] on span "[PERSON_NAME] - Silver Spring - SmileLand PD" at bounding box center [878, 22] width 206 height 12
click at [926, 75] on button "Log out" at bounding box center [934, 69] width 90 height 25
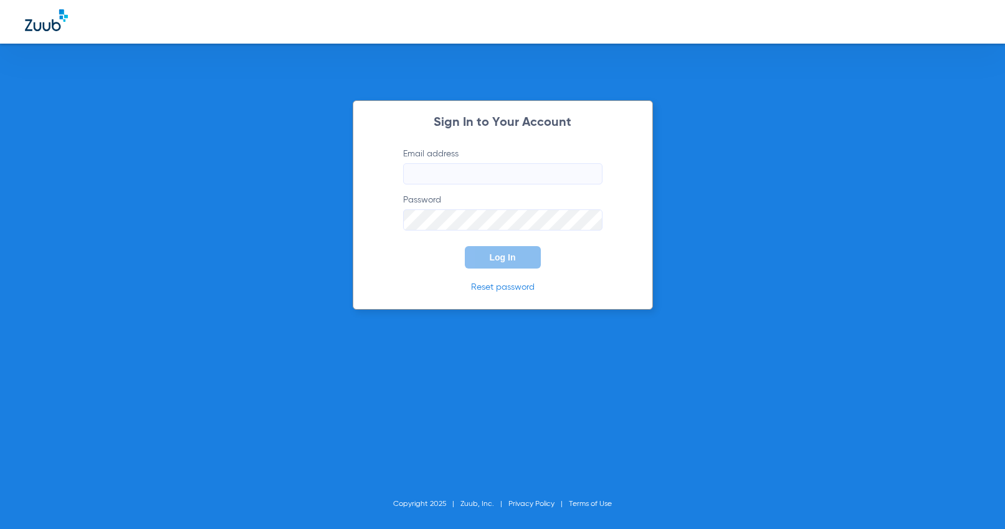
type input "frontdesk@smilelandpd.com"
click at [514, 255] on span "Log In" at bounding box center [503, 257] width 26 height 10
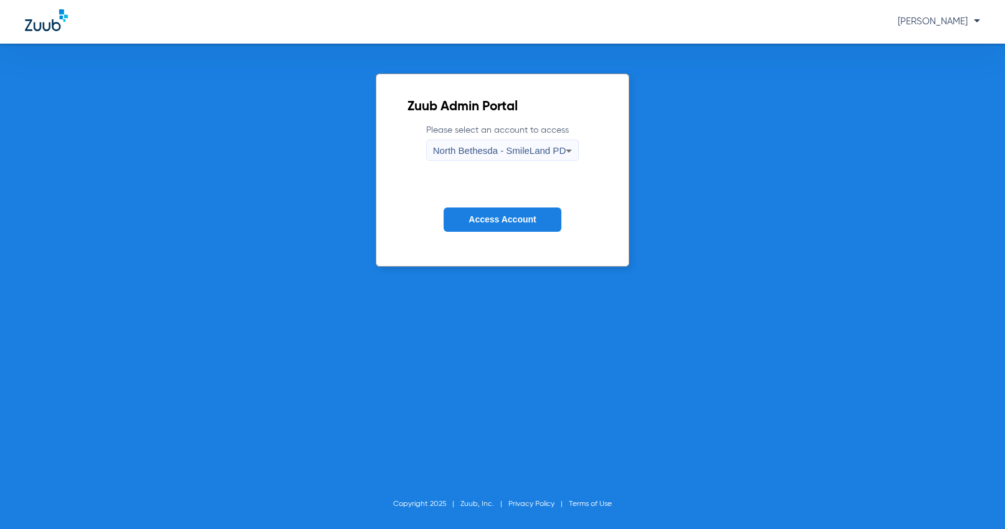
click at [526, 147] on span "North Bethesda - SmileLand PD" at bounding box center [499, 150] width 133 height 11
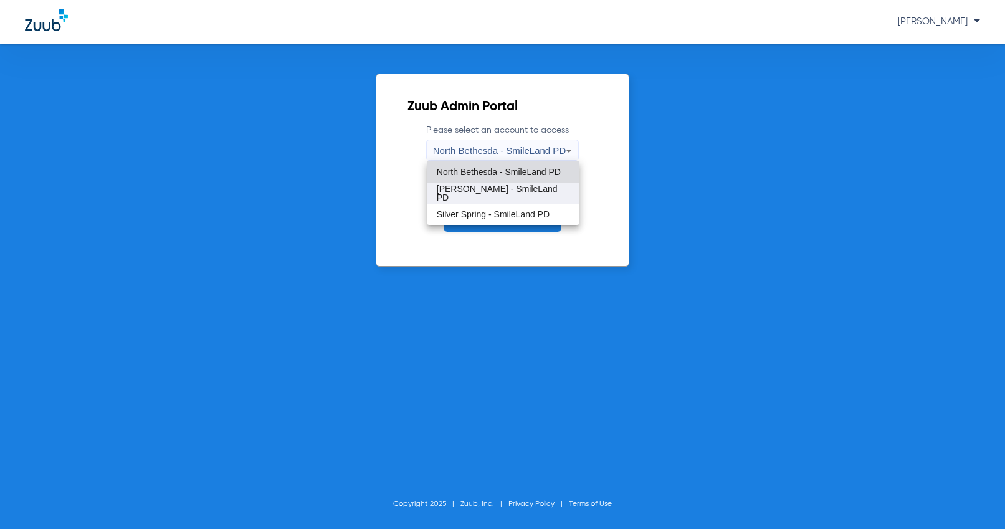
click at [502, 190] on span "Shady Grove - SmileLand PD" at bounding box center [503, 192] width 133 height 17
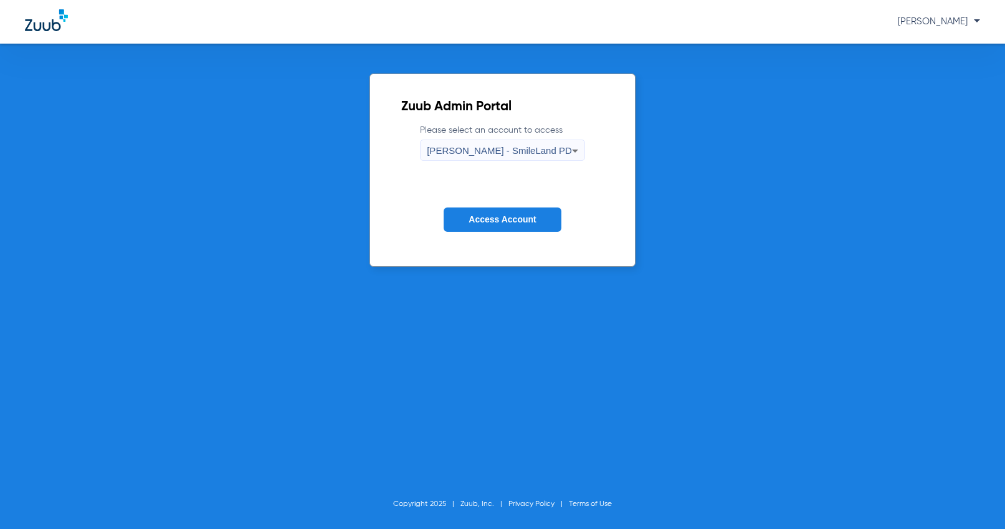
click at [499, 217] on span "Access Account" at bounding box center [502, 219] width 67 height 10
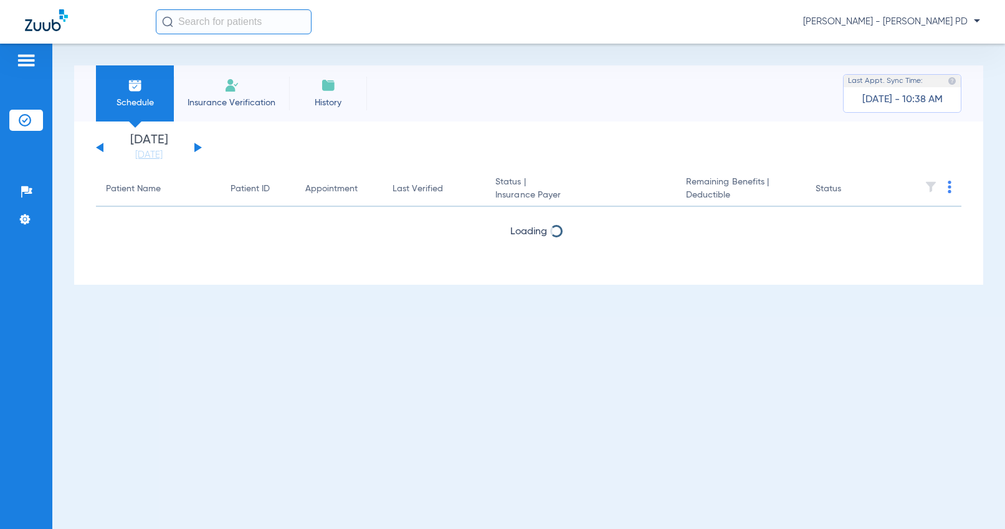
drag, startPoint x: 155, startPoint y: 156, endPoint x: 208, endPoint y: 192, distance: 64.3
click at [155, 156] on link "[DATE]" at bounding box center [149, 155] width 75 height 12
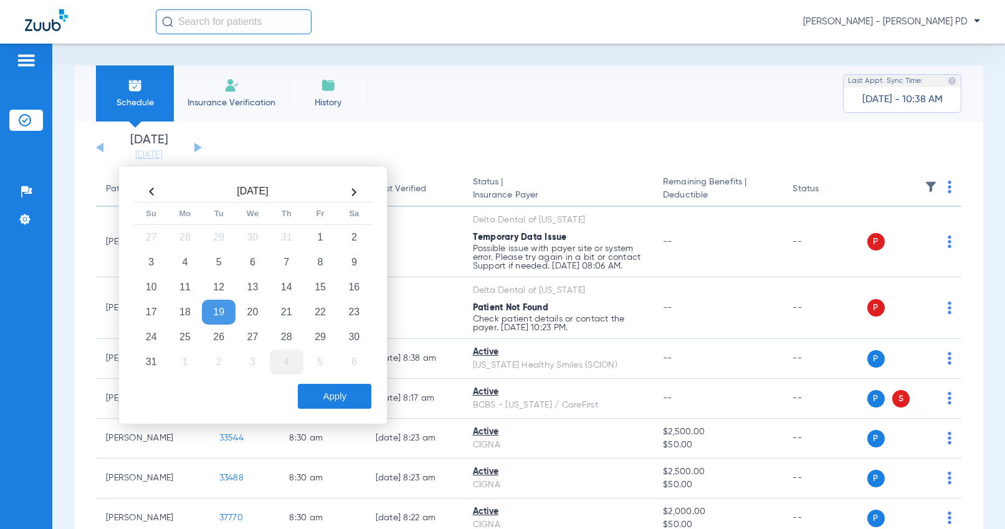
click at [278, 365] on td "4" at bounding box center [287, 362] width 34 height 25
click at [316, 397] on button "Apply" at bounding box center [335, 396] width 74 height 25
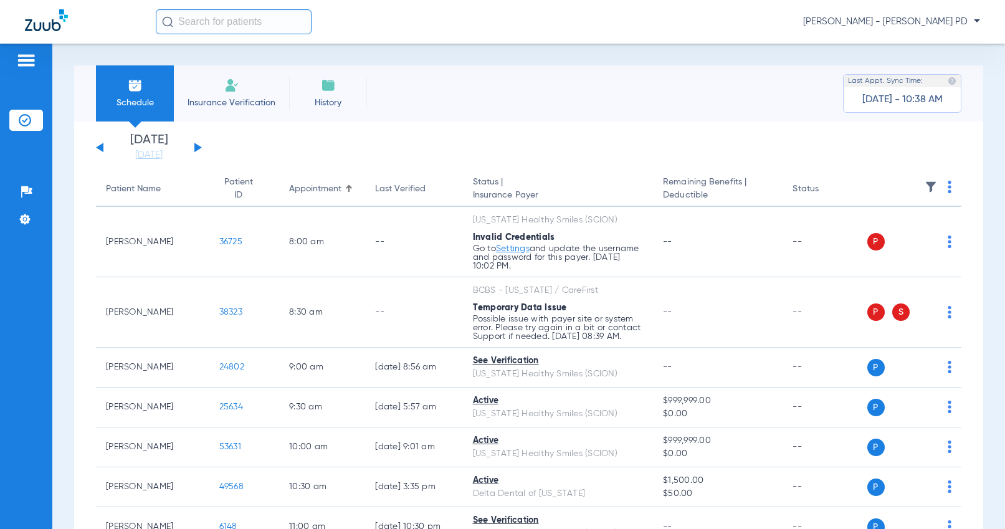
click at [948, 188] on img at bounding box center [950, 187] width 4 height 12
click at [904, 226] on button "Verify All" at bounding box center [893, 236] width 98 height 25
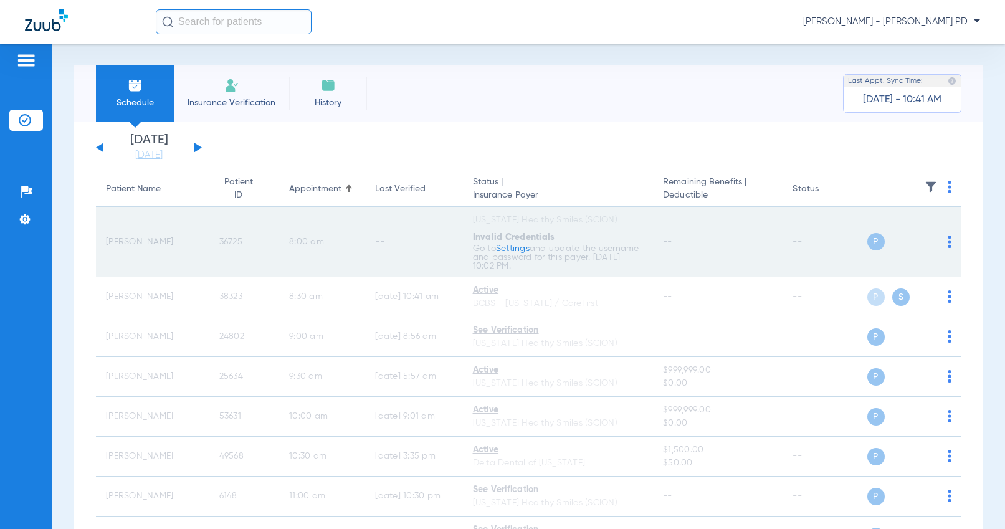
drag, startPoint x: 989, startPoint y: 262, endPoint x: 950, endPoint y: 240, distance: 44.4
click at [989, 261] on div "Schedule Insurance Verification History Last Appt. Sync Time: Today - 10:41 AM …" at bounding box center [528, 286] width 953 height 485
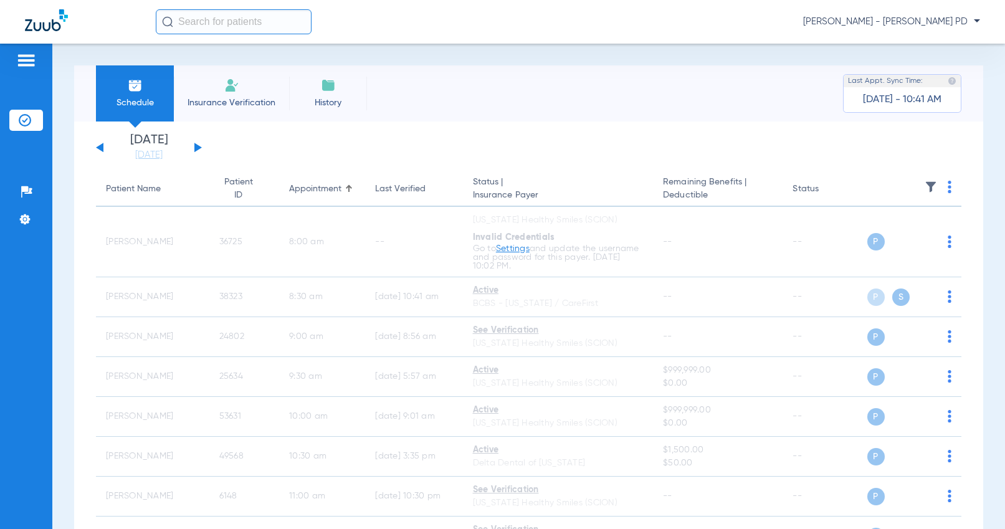
click at [948, 189] on img at bounding box center [950, 187] width 4 height 12
click at [913, 234] on span "Verify All" at bounding box center [893, 236] width 78 height 9
click at [955, 151] on div "[DATE] [DATE] [DATE] [DATE] [DATE] [DATE] [DATE] [DATE] [DATE] [DATE] [DATE] [D…" at bounding box center [528, 538] width 909 height 833
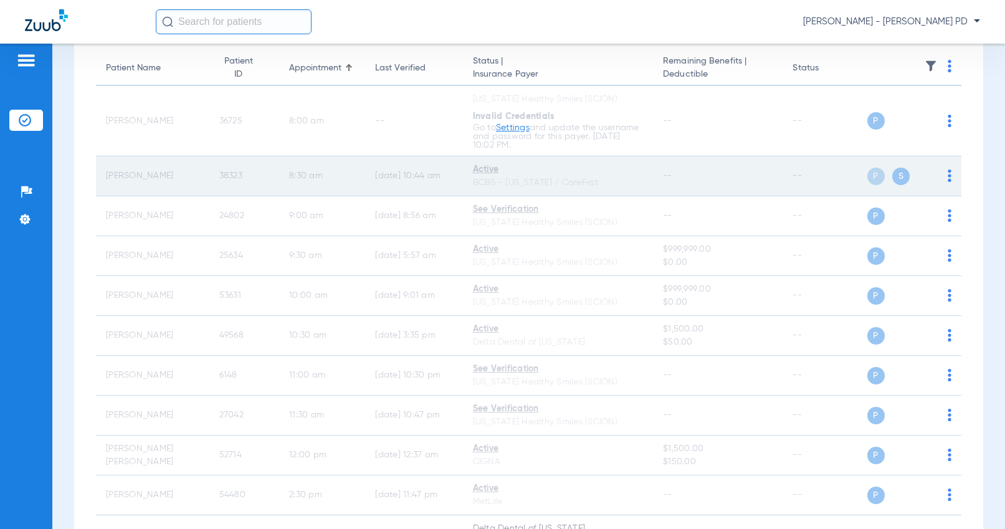
scroll to position [125, 0]
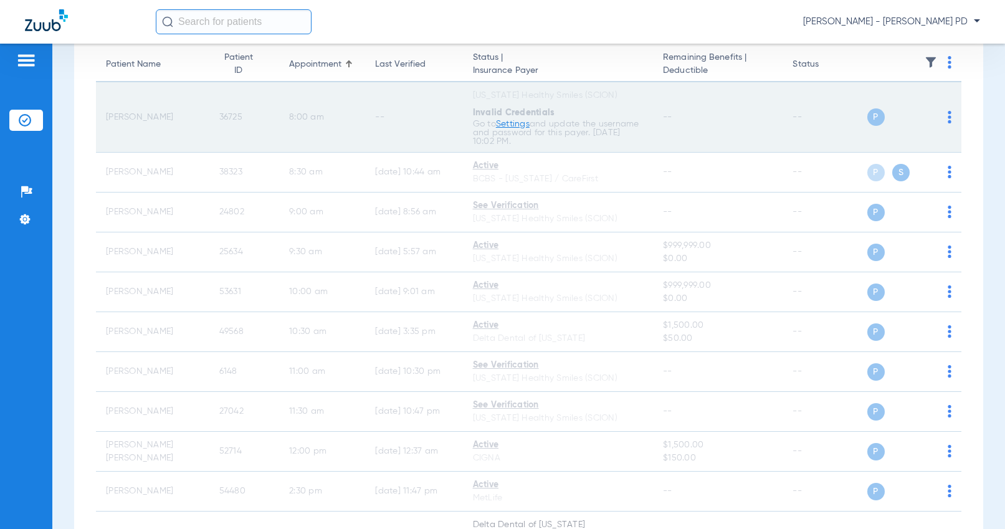
click at [232, 122] on span "36725" at bounding box center [230, 117] width 23 height 9
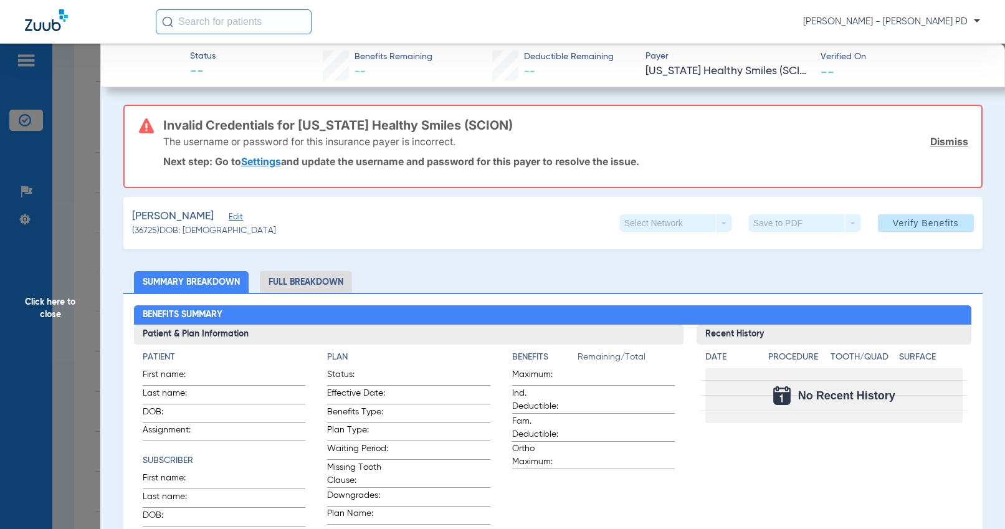
click at [80, 191] on span "Click here to close" at bounding box center [50, 308] width 100 height 529
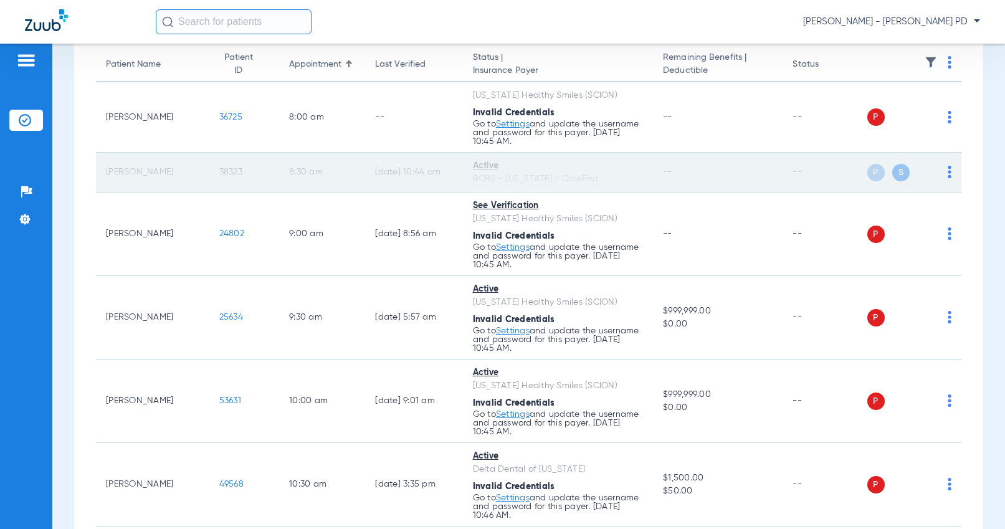
click at [219, 170] on span "38323" at bounding box center [230, 172] width 23 height 9
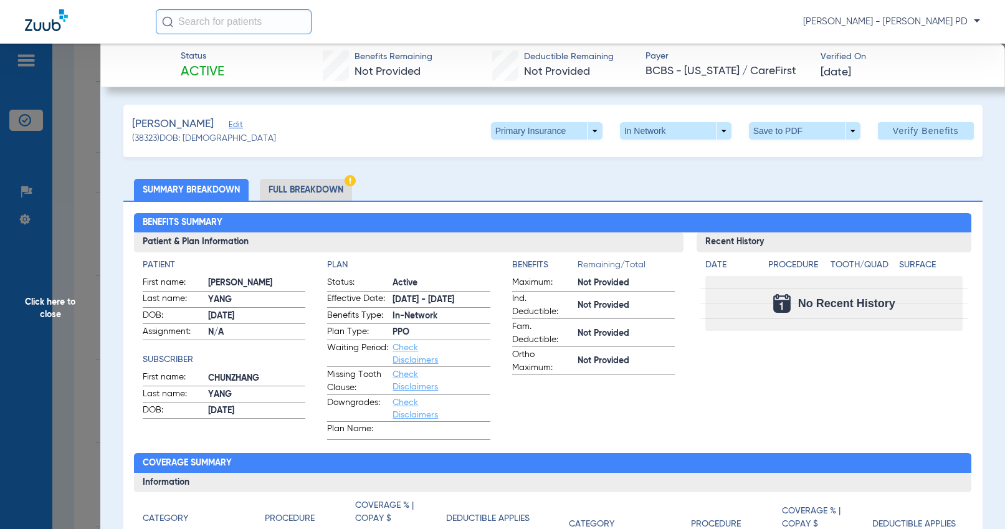
drag, startPoint x: 911, startPoint y: 251, endPoint x: 798, endPoint y: 87, distance: 199.0
click at [911, 251] on h3 "Recent History" at bounding box center [834, 242] width 275 height 20
click at [42, 244] on span "Click here to close" at bounding box center [50, 308] width 100 height 529
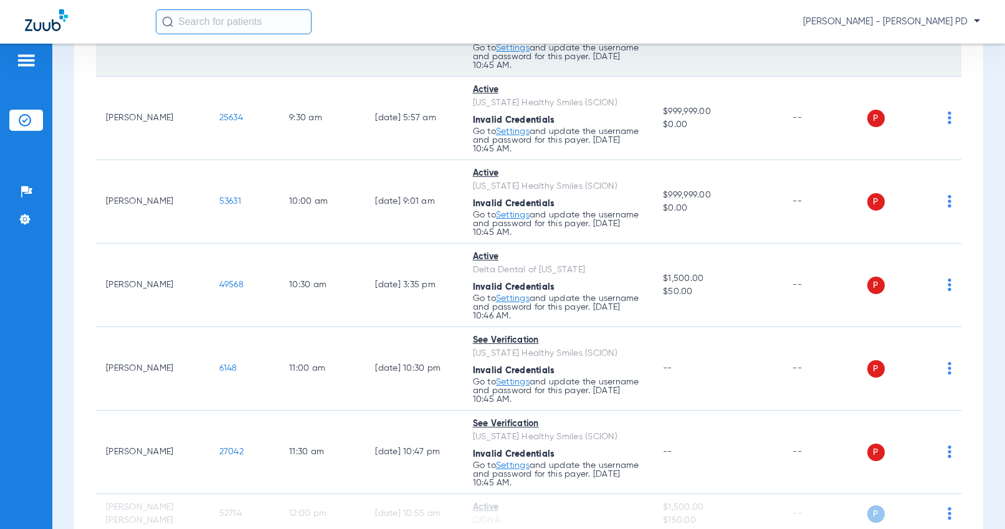
scroll to position [436, 0]
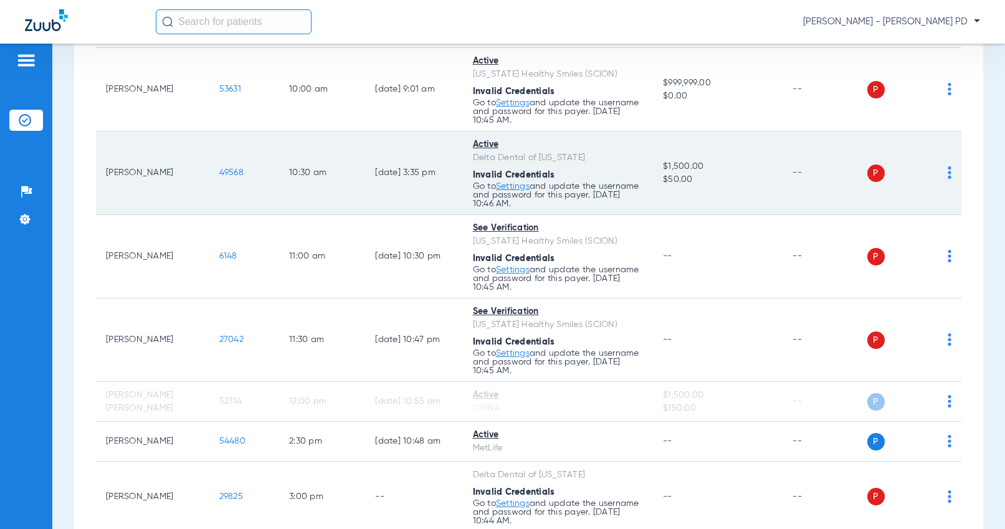
click at [219, 168] on span "49568" at bounding box center [231, 172] width 24 height 9
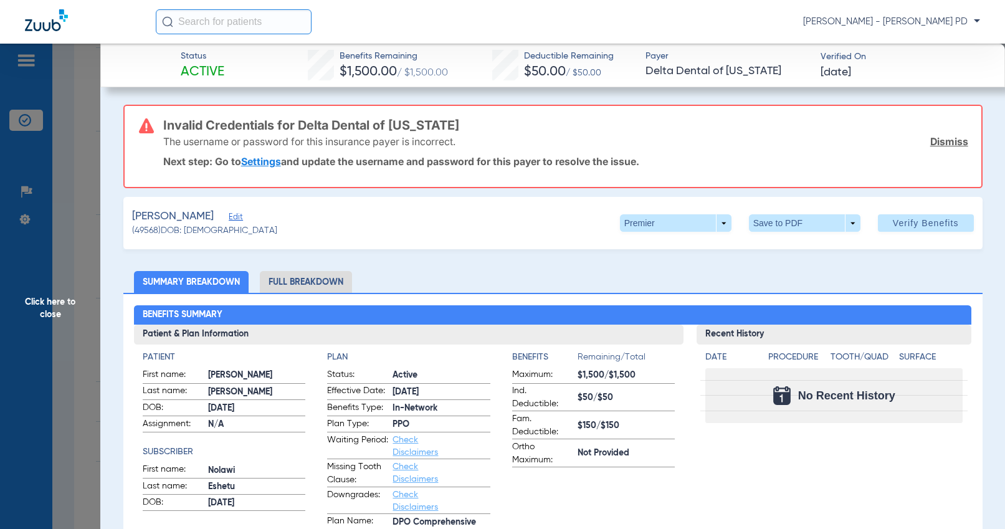
click at [84, 204] on span "Click here to close" at bounding box center [50, 308] width 100 height 529
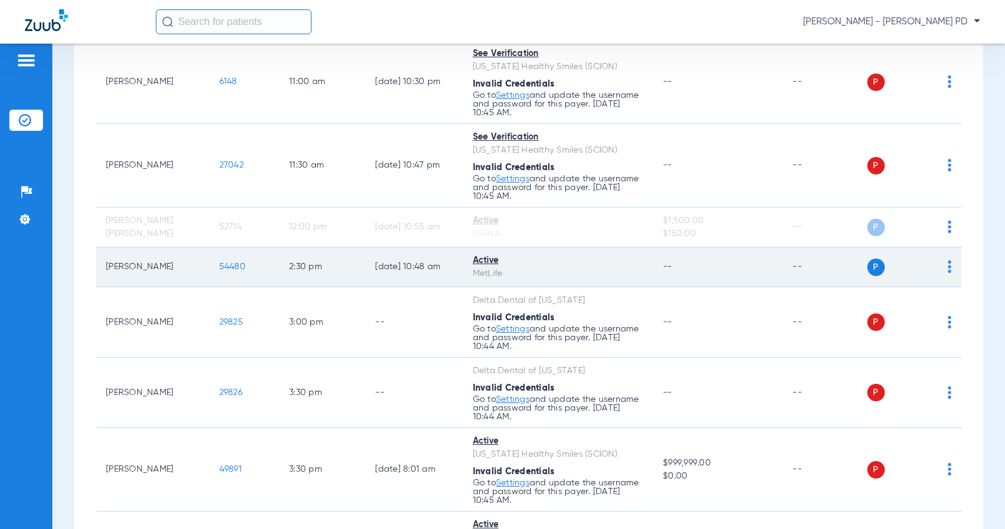
scroll to position [623, 0]
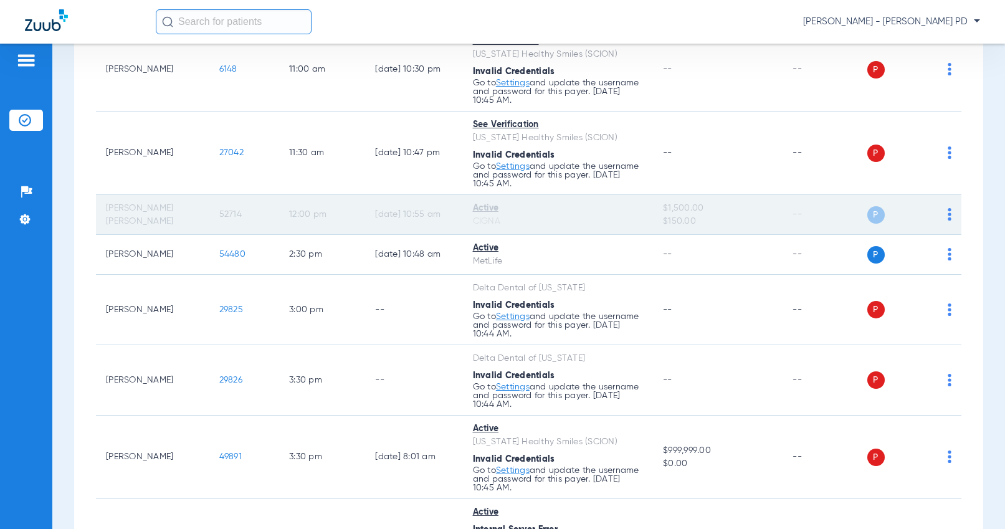
click at [219, 211] on span "52714" at bounding box center [230, 214] width 22 height 9
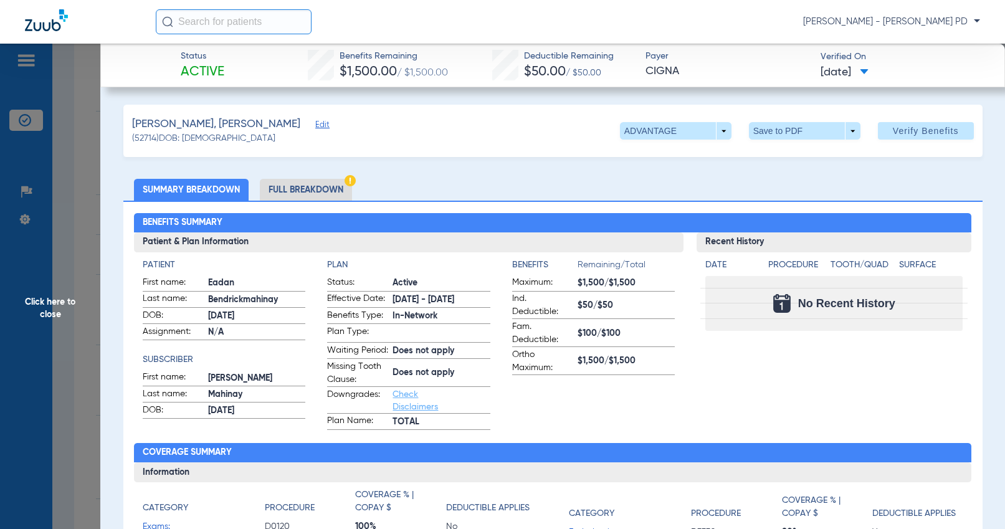
drag, startPoint x: 922, startPoint y: 242, endPoint x: 912, endPoint y: 235, distance: 12.6
click at [922, 241] on h3 "Recent History" at bounding box center [834, 242] width 275 height 20
click at [87, 214] on span "Click here to close" at bounding box center [50, 308] width 100 height 529
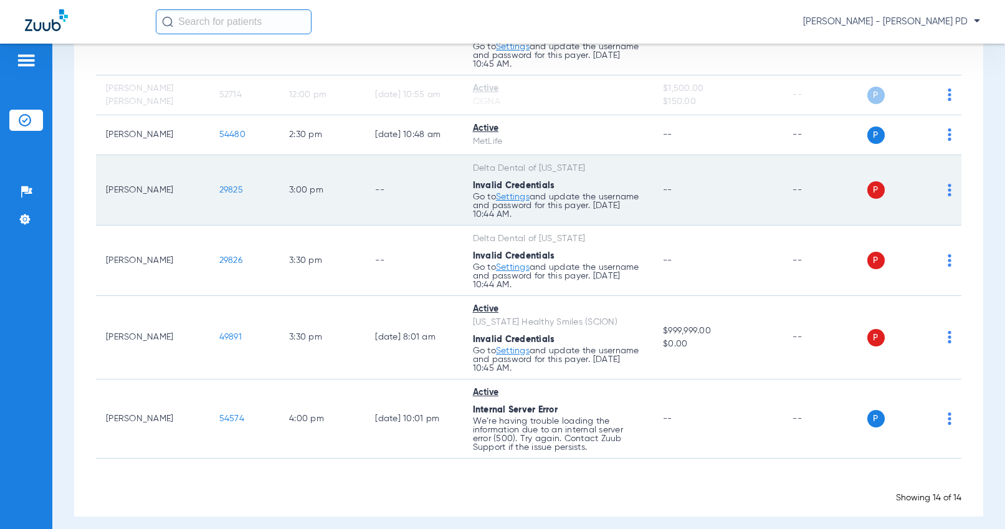
scroll to position [748, 0]
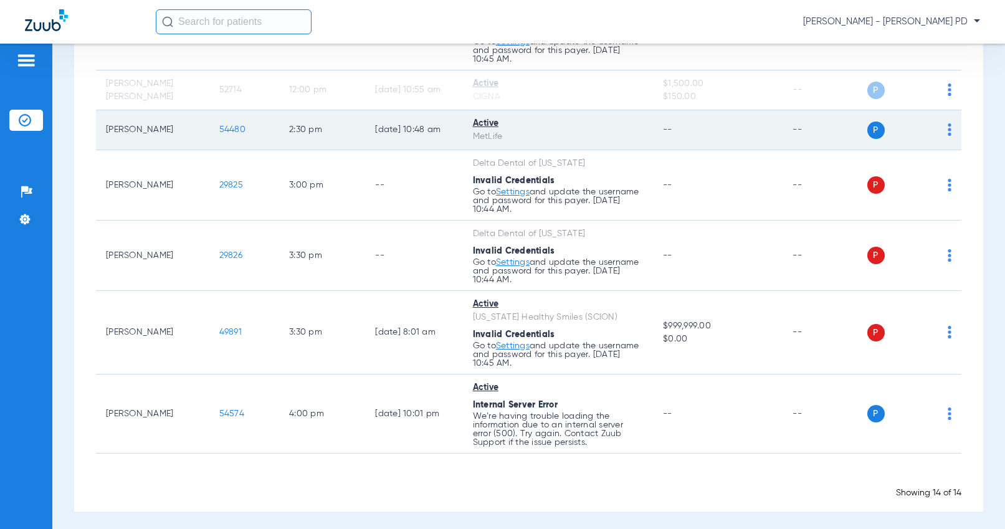
click at [219, 130] on span "54480" at bounding box center [232, 129] width 26 height 9
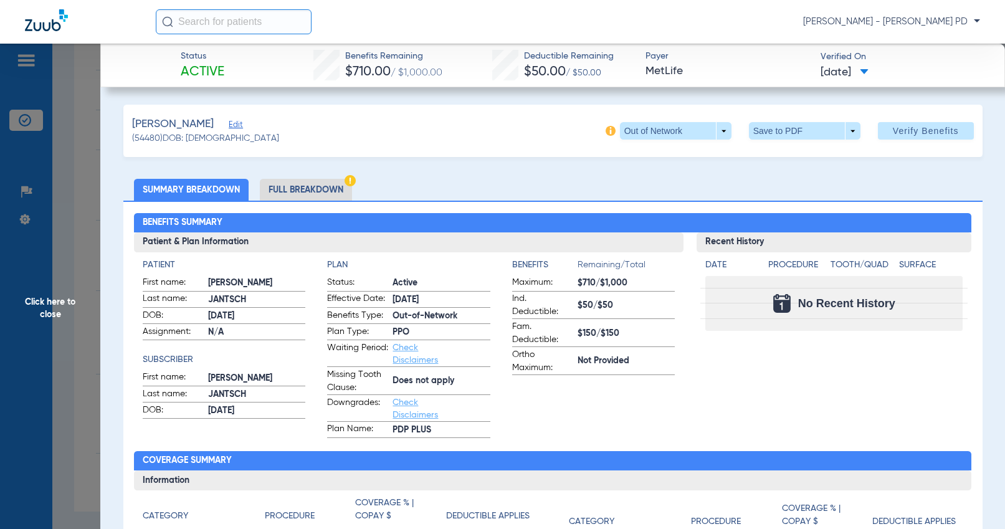
drag, startPoint x: 889, startPoint y: 284, endPoint x: 862, endPoint y: 289, distance: 27.3
click at [887, 284] on div "No Recent History" at bounding box center [833, 303] width 257 height 55
click at [67, 212] on span "Click here to close" at bounding box center [50, 308] width 100 height 529
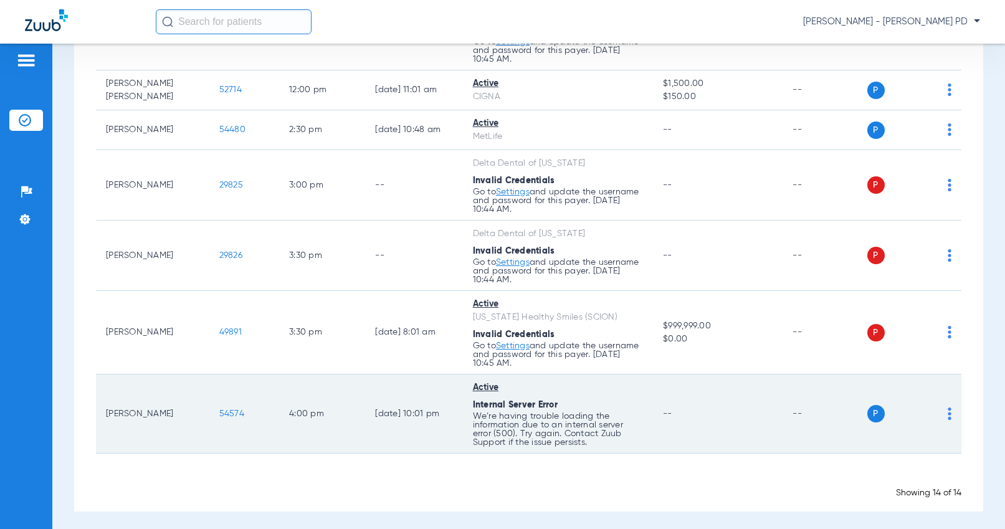
click at [219, 416] on span "54574" at bounding box center [231, 413] width 25 height 9
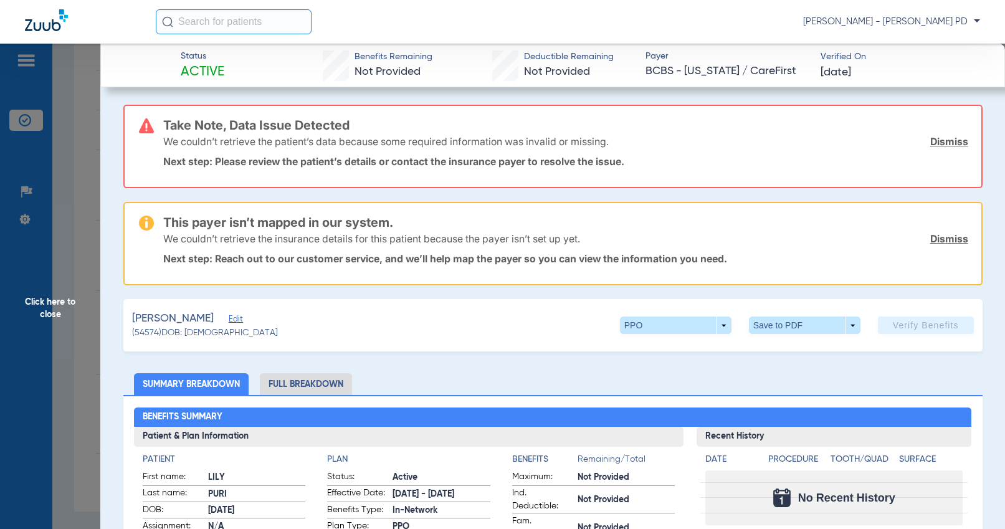
click at [867, 279] on div "This payer isn’t mapped in our system. We couldn’t retrieve the insurance detai…" at bounding box center [565, 243] width 805 height 81
